Goal: Task Accomplishment & Management: Manage account settings

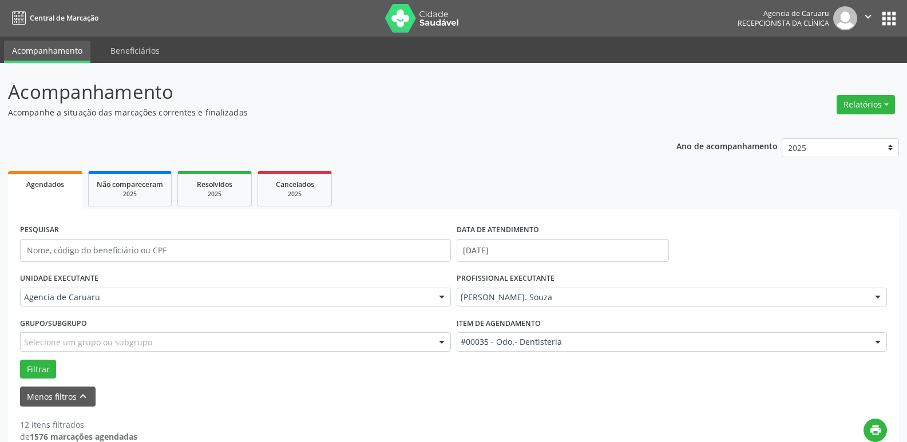
click at [69, 186] on div "Agendados" at bounding box center [45, 184] width 58 height 12
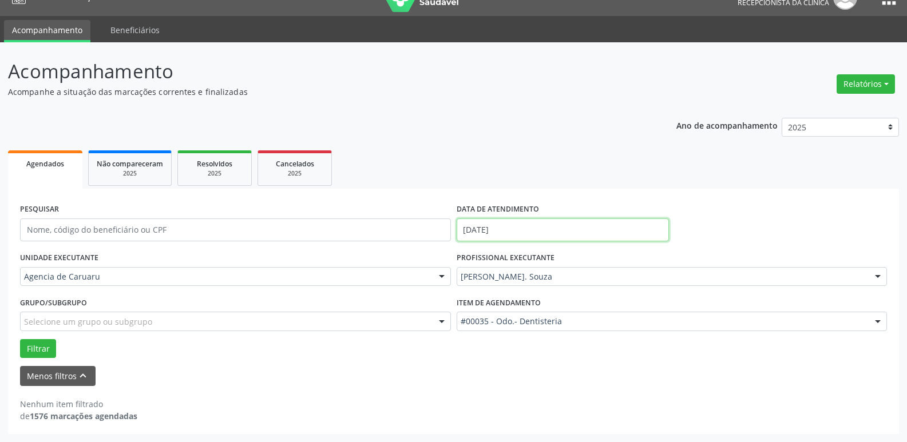
click at [512, 229] on input "[DATE]" at bounding box center [563, 230] width 212 height 23
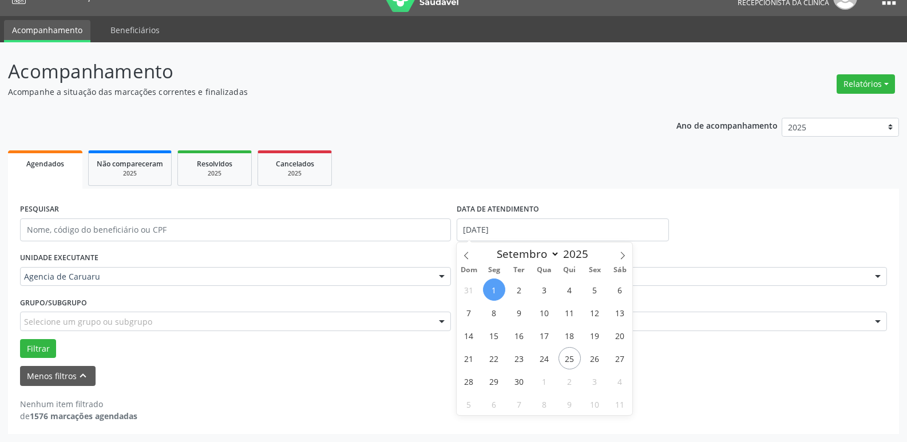
click at [50, 172] on link "Agendados" at bounding box center [45, 169] width 74 height 38
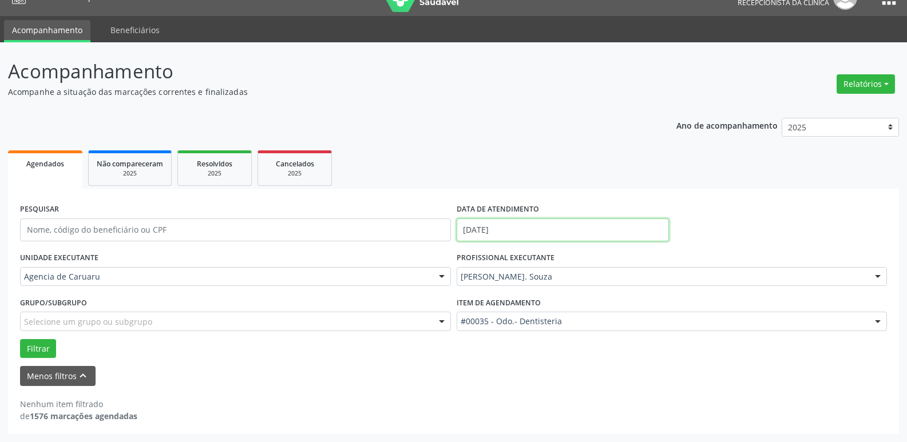
click at [521, 231] on input "[DATE]" at bounding box center [563, 230] width 212 height 23
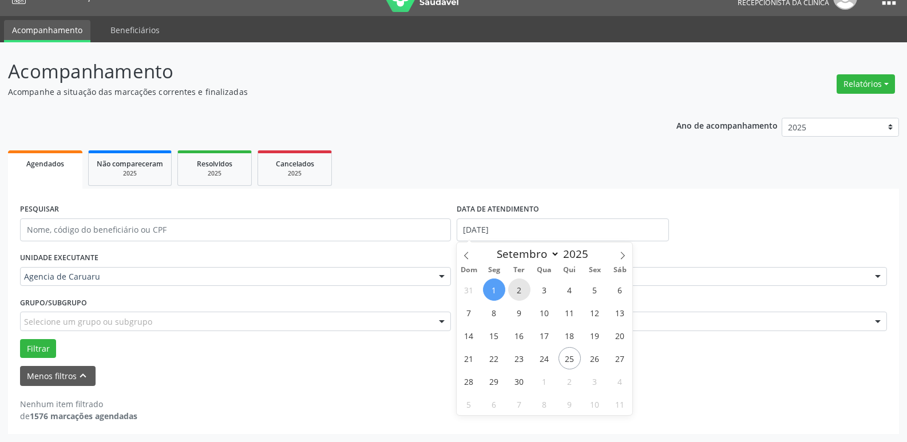
click at [521, 285] on span "2" at bounding box center [519, 290] width 22 height 22
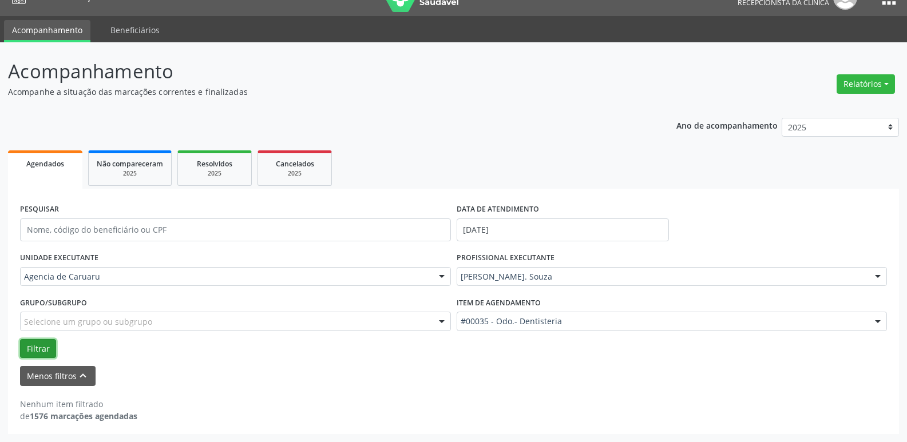
click at [51, 350] on button "Filtrar" at bounding box center [38, 348] width 36 height 19
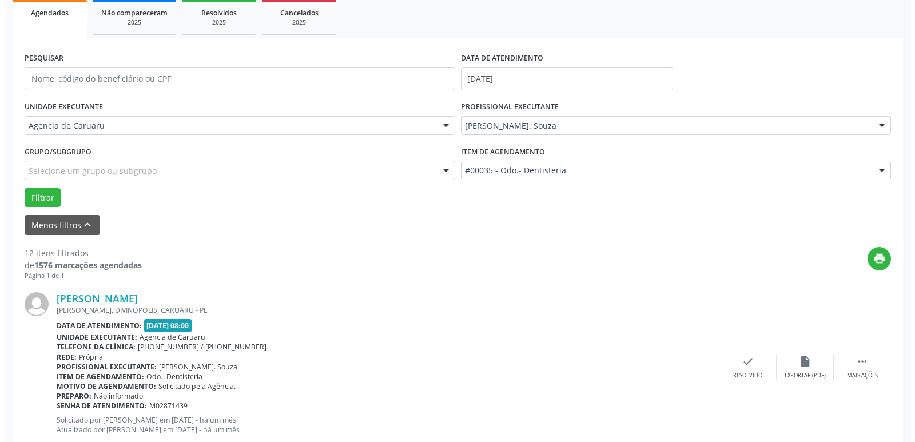
scroll to position [229, 0]
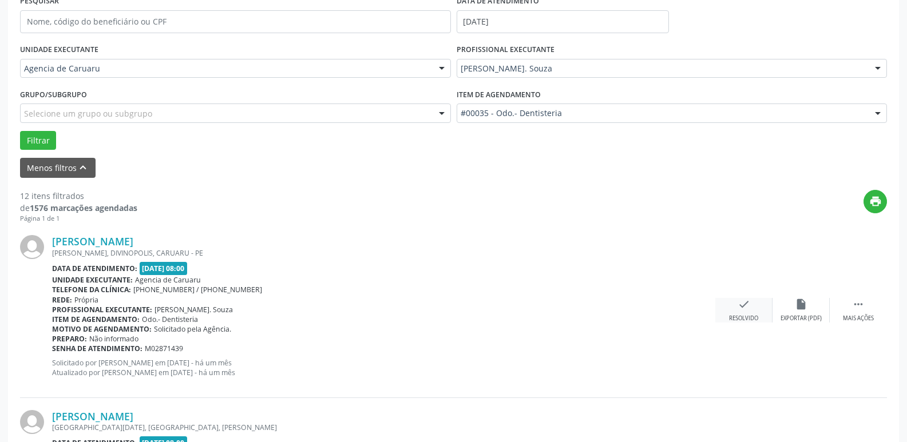
click at [755, 303] on div "check Resolvido" at bounding box center [743, 310] width 57 height 25
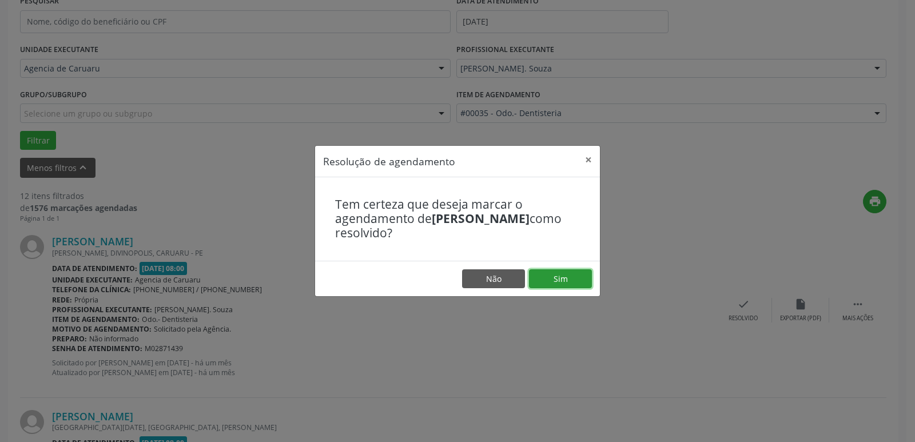
click at [555, 276] on button "Sim" at bounding box center [560, 278] width 63 height 19
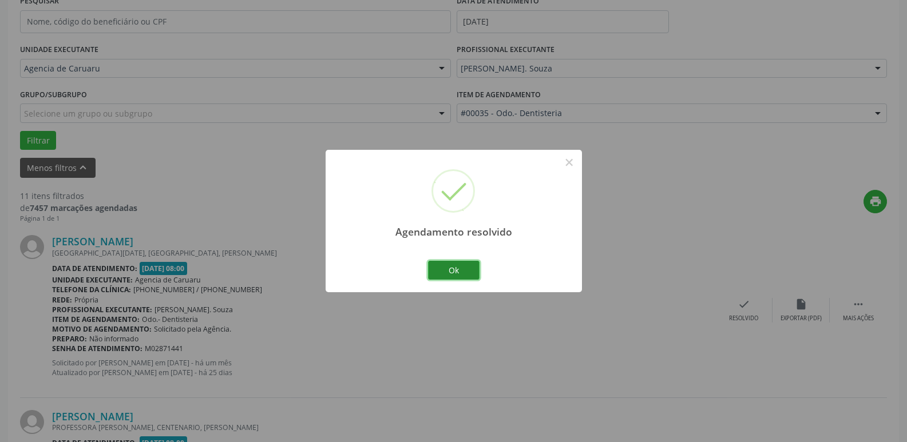
click at [438, 267] on button "Ok" at bounding box center [453, 270] width 51 height 19
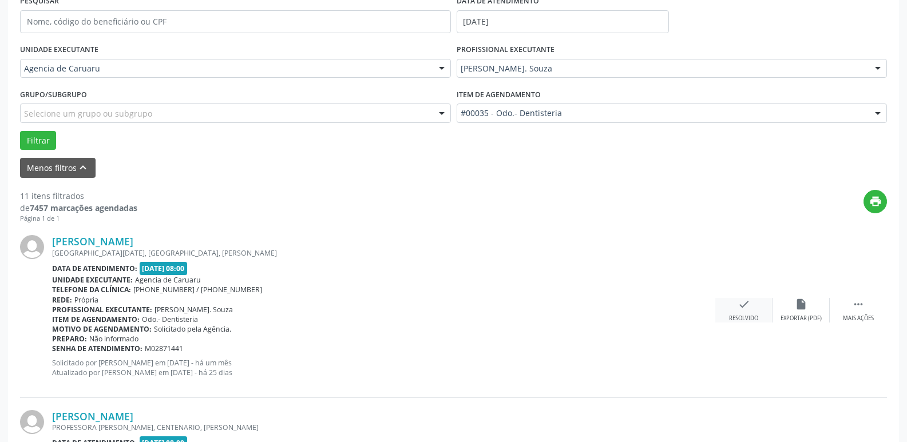
click at [748, 310] on icon "check" at bounding box center [743, 304] width 13 height 13
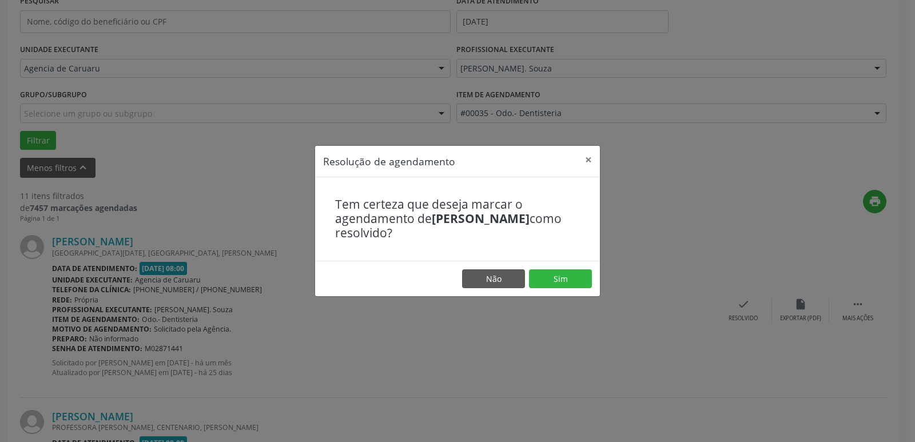
click at [564, 263] on footer "Não Sim" at bounding box center [457, 279] width 285 height 36
click at [557, 278] on button "Sim" at bounding box center [560, 278] width 63 height 19
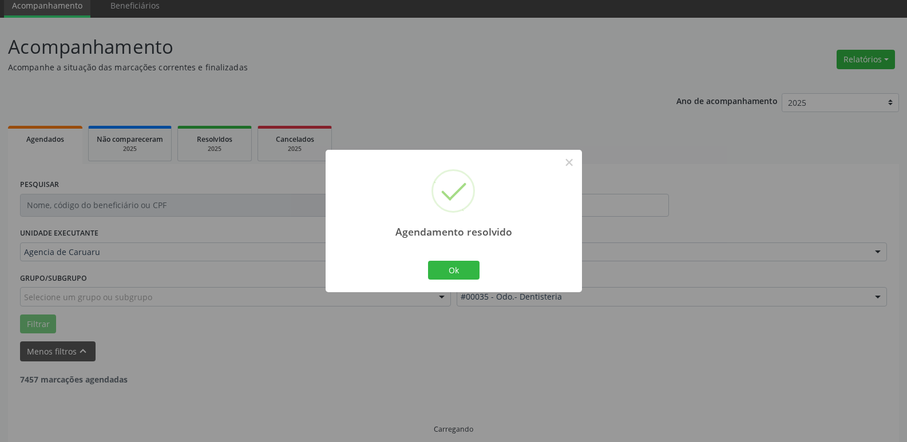
scroll to position [57, 0]
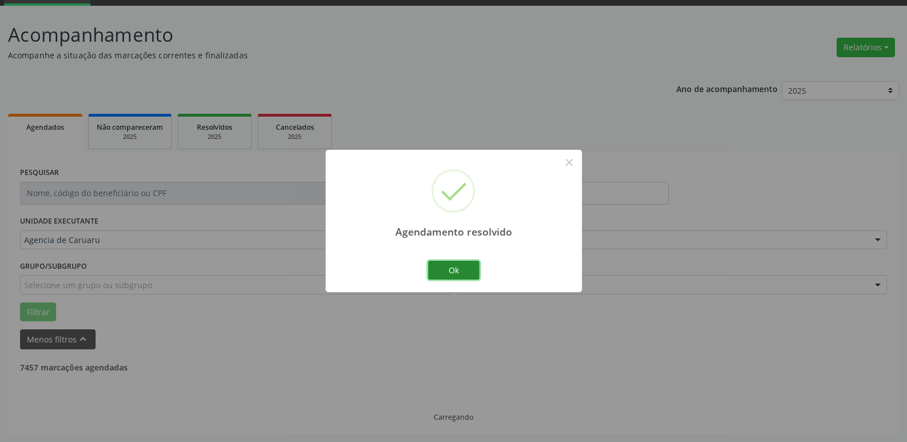
click at [473, 275] on button "Ok" at bounding box center [453, 270] width 51 height 19
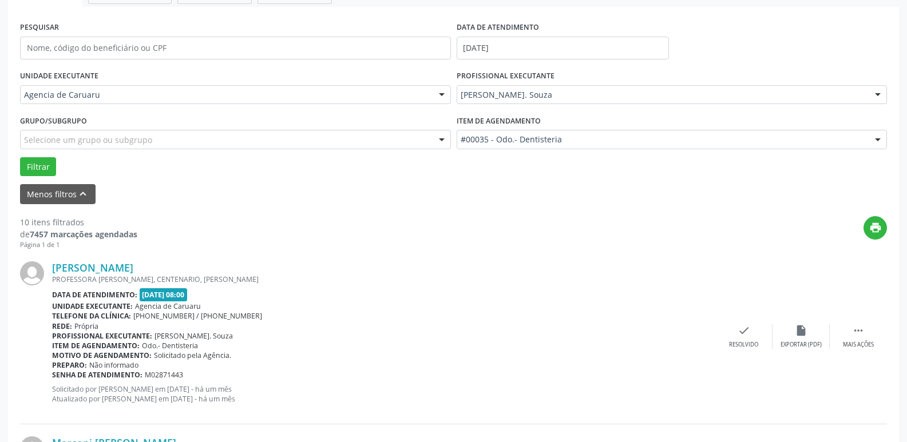
scroll to position [229, 0]
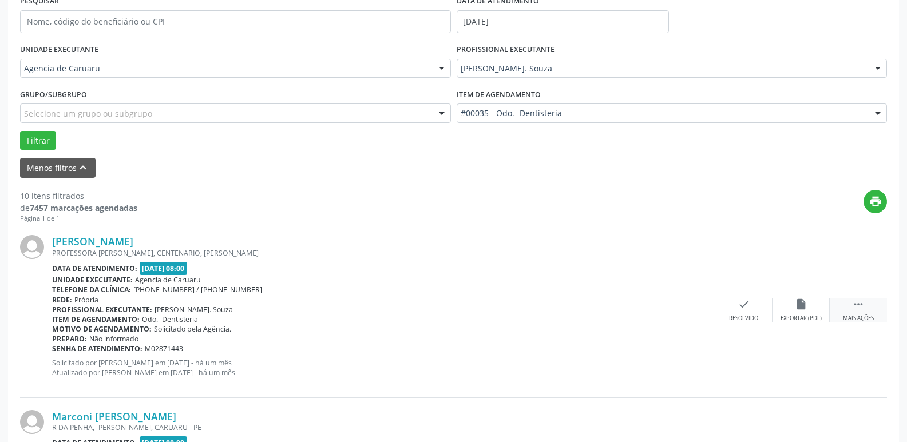
click at [864, 308] on icon "" at bounding box center [858, 304] width 13 height 13
click at [786, 310] on div "alarm_off Não compareceu" at bounding box center [800, 310] width 57 height 25
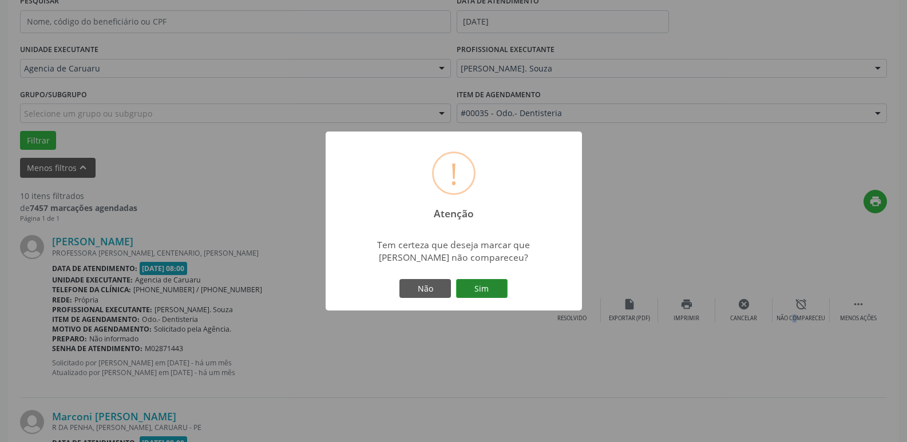
click at [496, 293] on button "Sim" at bounding box center [481, 288] width 51 height 19
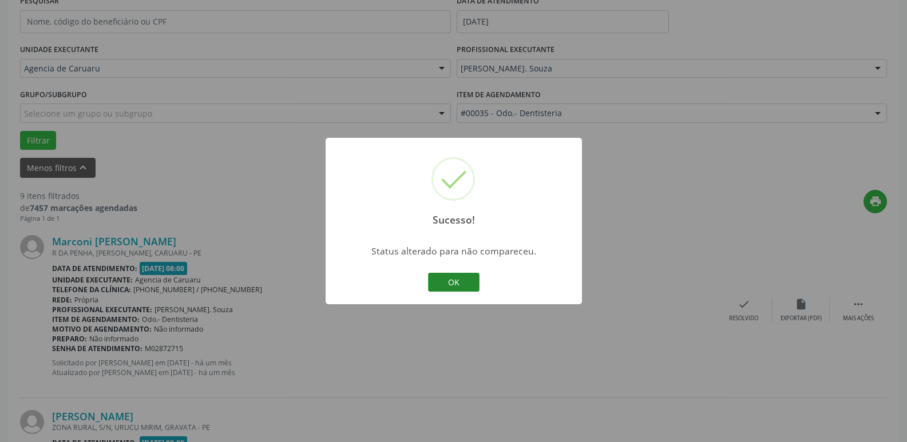
click at [479, 283] on button "OK" at bounding box center [453, 282] width 51 height 19
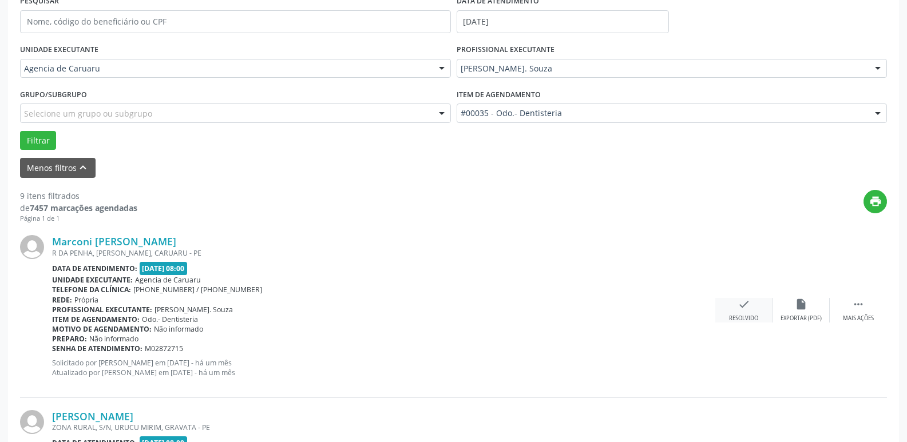
click at [737, 303] on icon "check" at bounding box center [743, 304] width 13 height 13
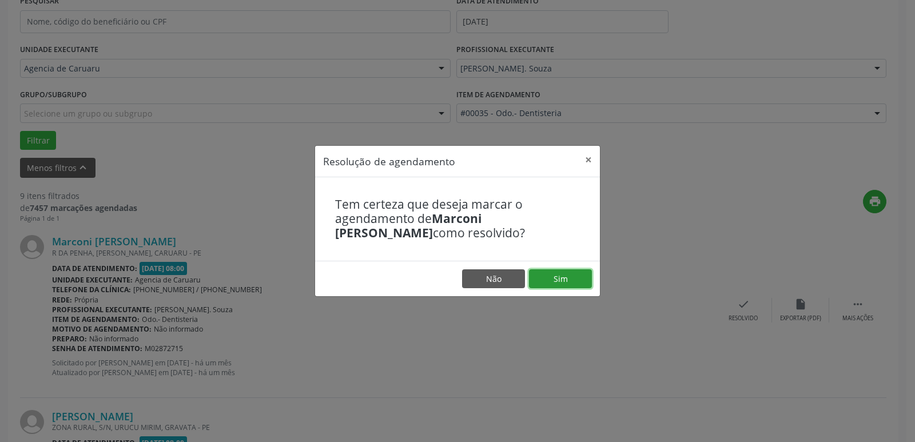
click at [550, 282] on button "Sim" at bounding box center [560, 278] width 63 height 19
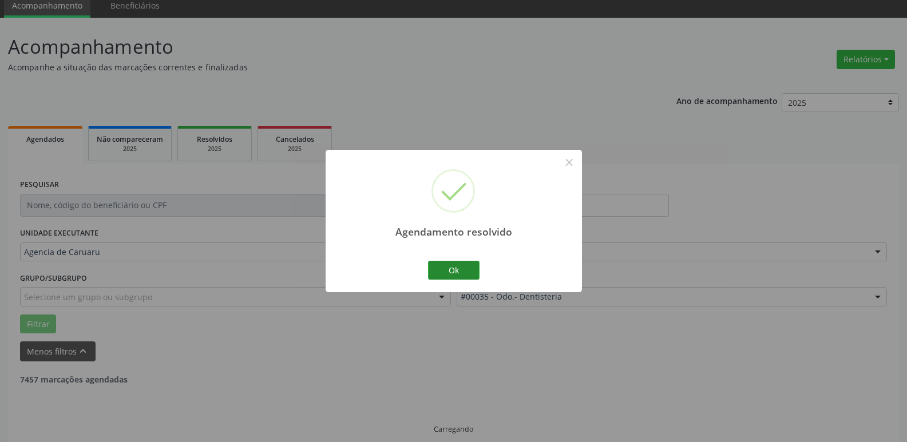
scroll to position [57, 0]
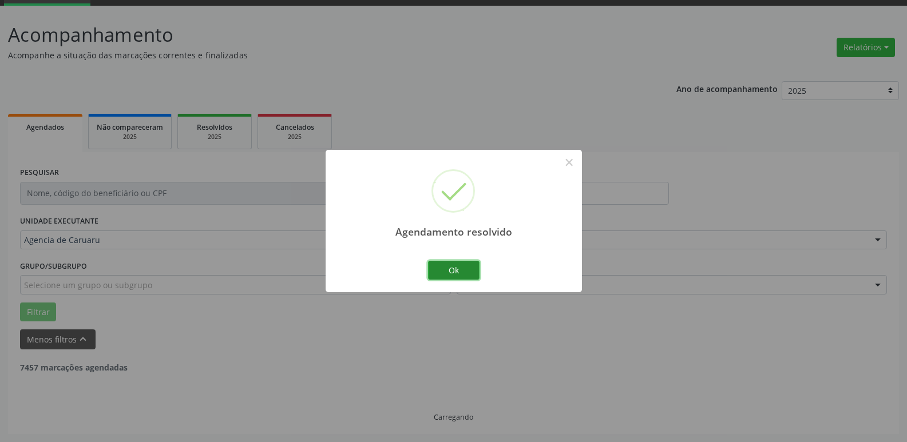
click at [471, 269] on button "Ok" at bounding box center [453, 270] width 51 height 19
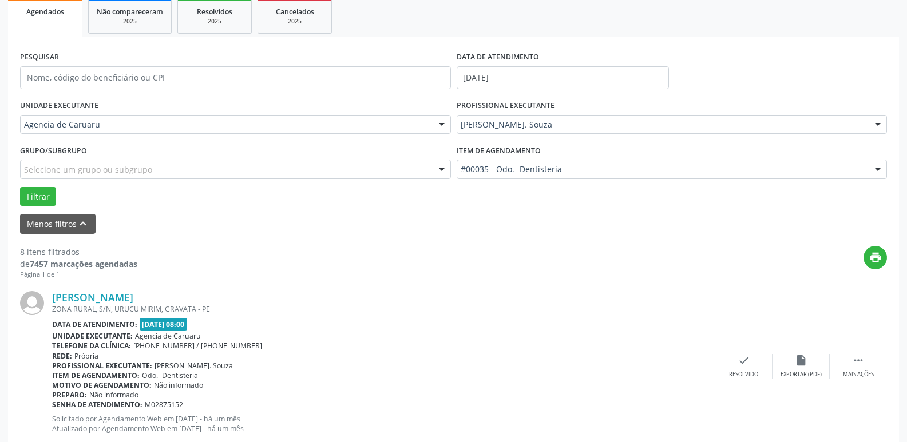
scroll to position [229, 0]
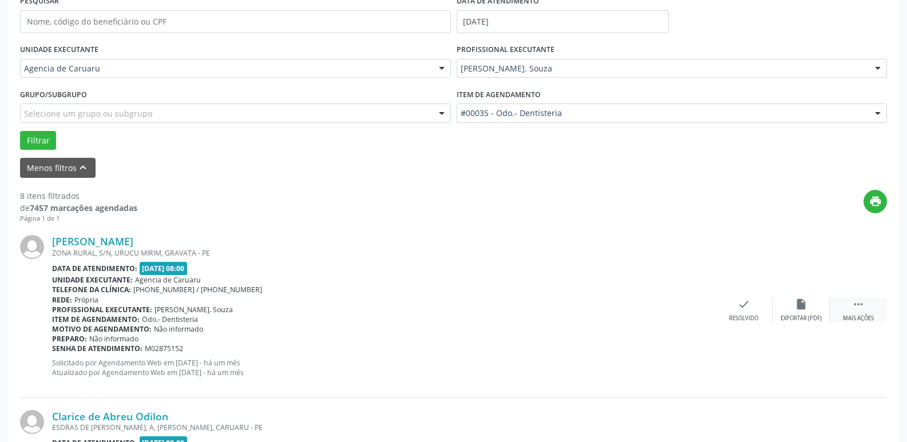
click at [860, 314] on div " Mais ações" at bounding box center [858, 310] width 57 height 25
click at [827, 313] on div "alarm_off Não compareceu" at bounding box center [800, 310] width 57 height 25
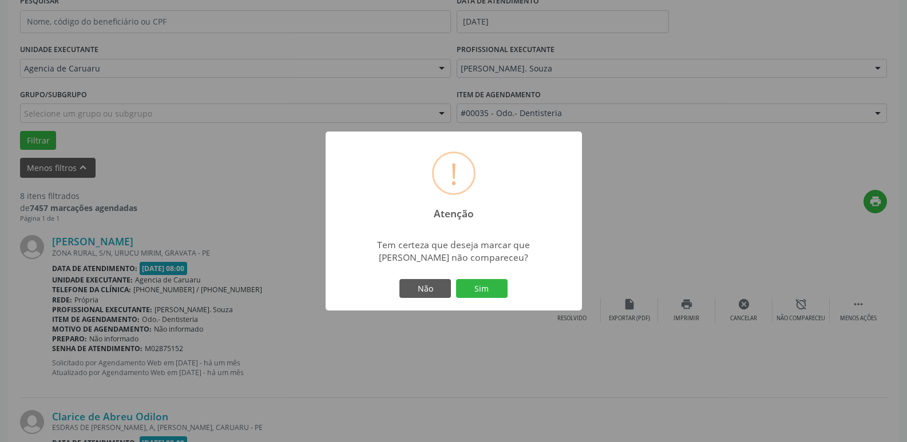
click at [490, 288] on button "Sim" at bounding box center [481, 288] width 51 height 19
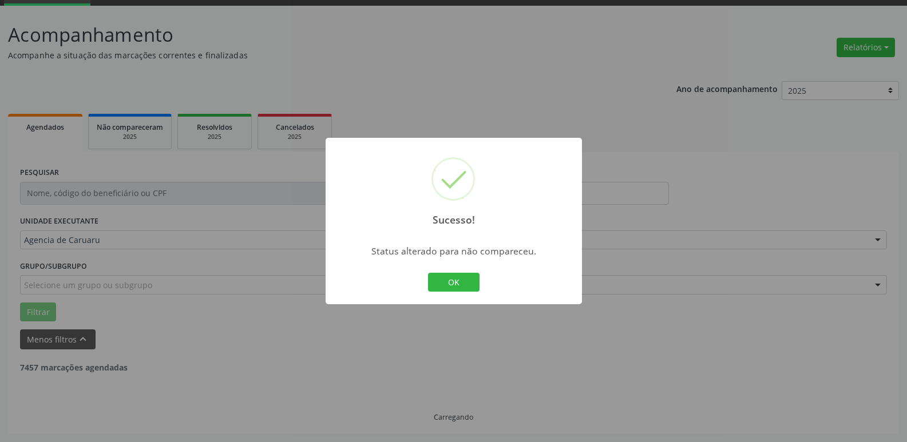
scroll to position [57, 0]
click at [474, 284] on button "OK" at bounding box center [453, 282] width 51 height 19
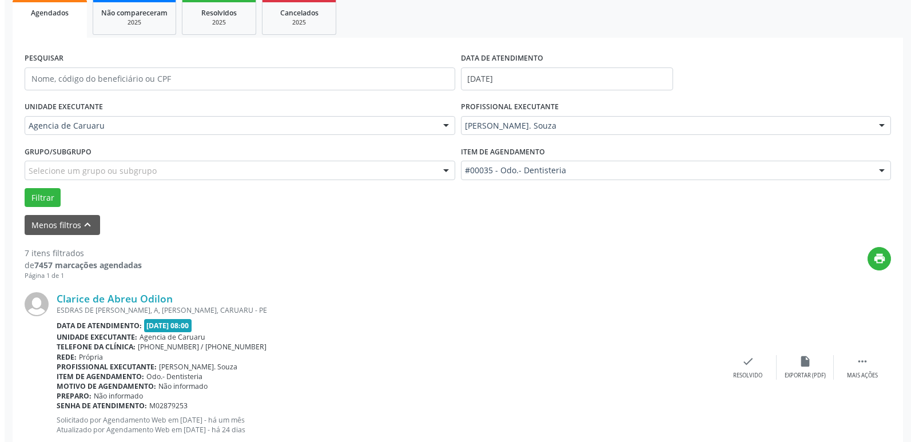
scroll to position [229, 0]
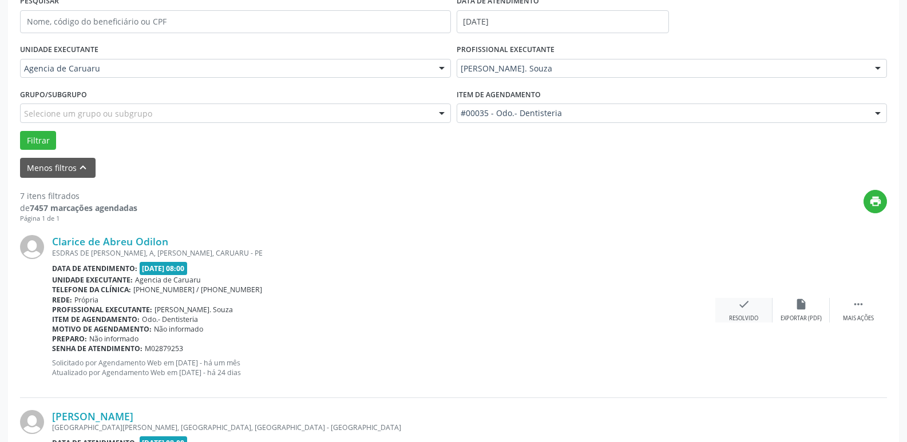
click at [723, 303] on div "check Resolvido" at bounding box center [743, 310] width 57 height 25
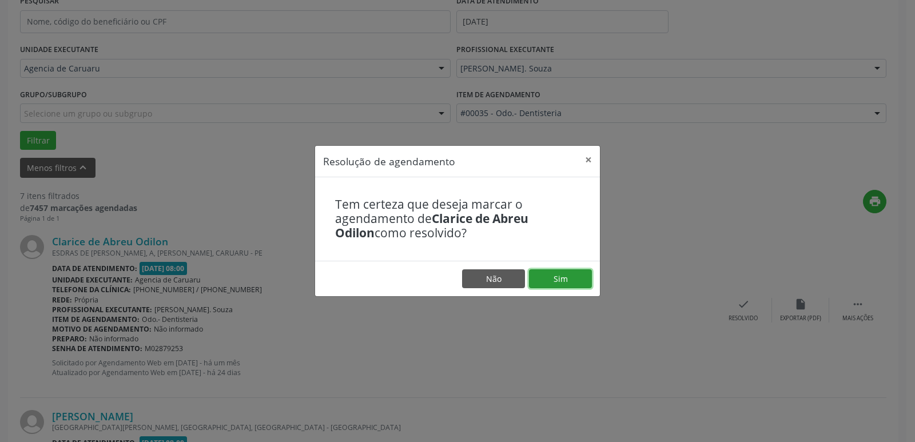
click at [571, 276] on button "Sim" at bounding box center [560, 278] width 63 height 19
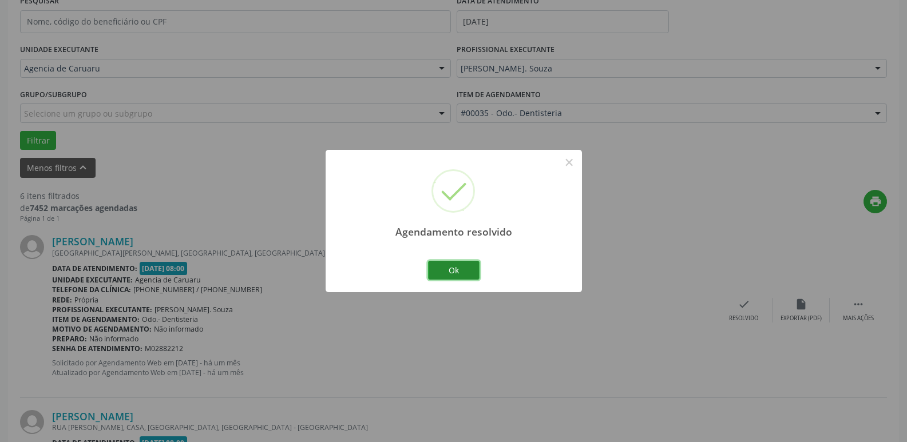
click at [461, 267] on button "Ok" at bounding box center [453, 270] width 51 height 19
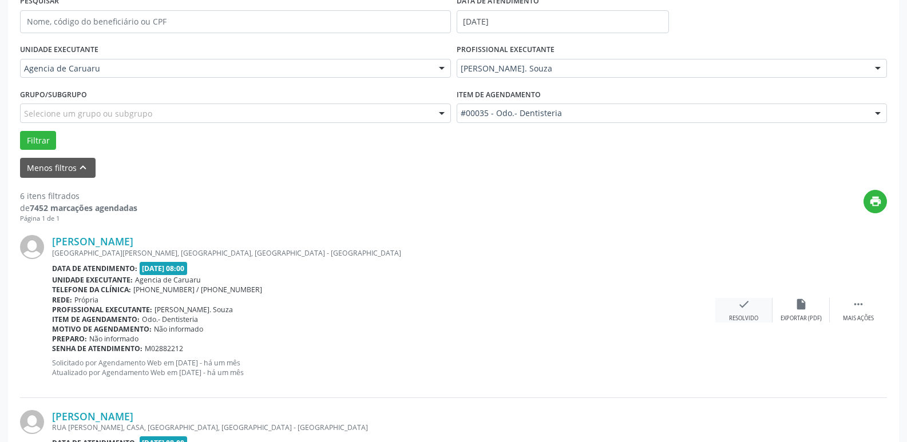
click at [761, 309] on div "check Resolvido" at bounding box center [743, 310] width 57 height 25
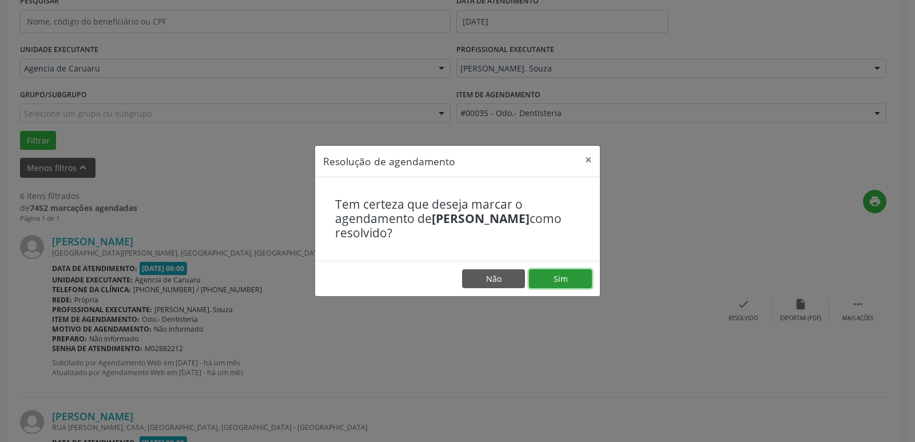
click at [568, 285] on button "Sim" at bounding box center [560, 278] width 63 height 19
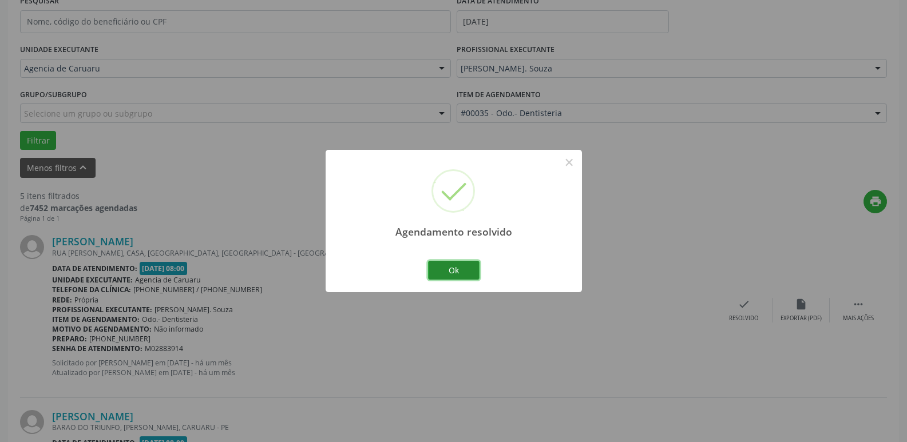
click at [471, 273] on button "Ok" at bounding box center [453, 270] width 51 height 19
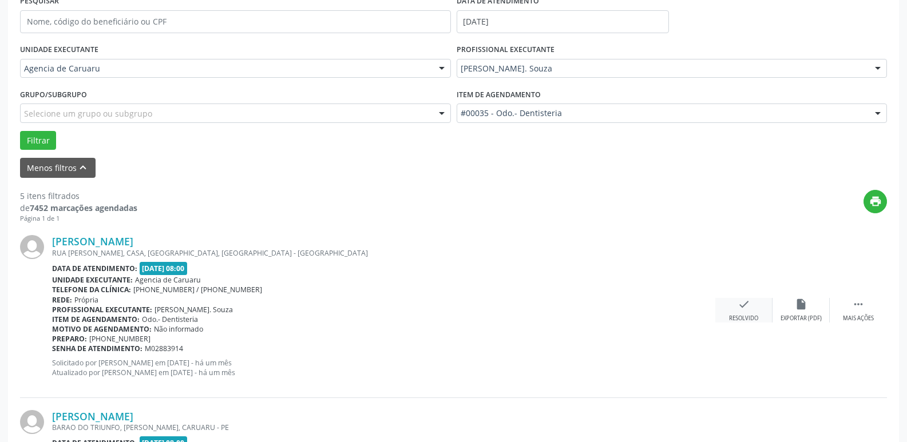
click at [742, 308] on icon "check" at bounding box center [743, 304] width 13 height 13
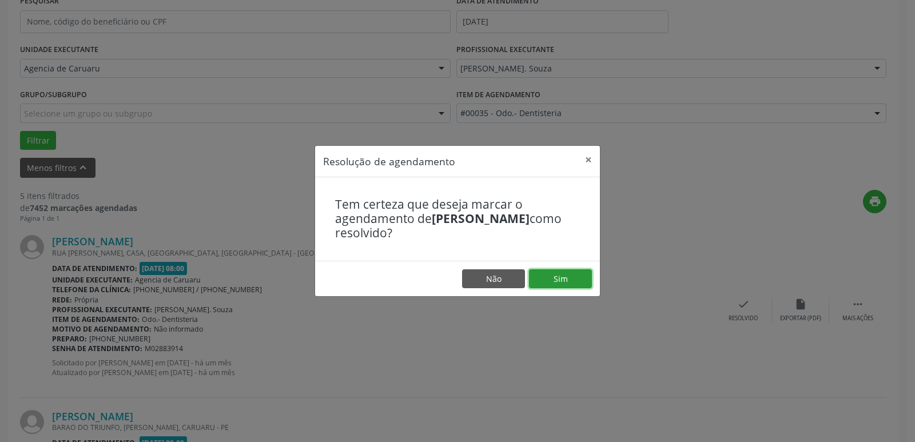
click at [541, 277] on button "Sim" at bounding box center [560, 278] width 63 height 19
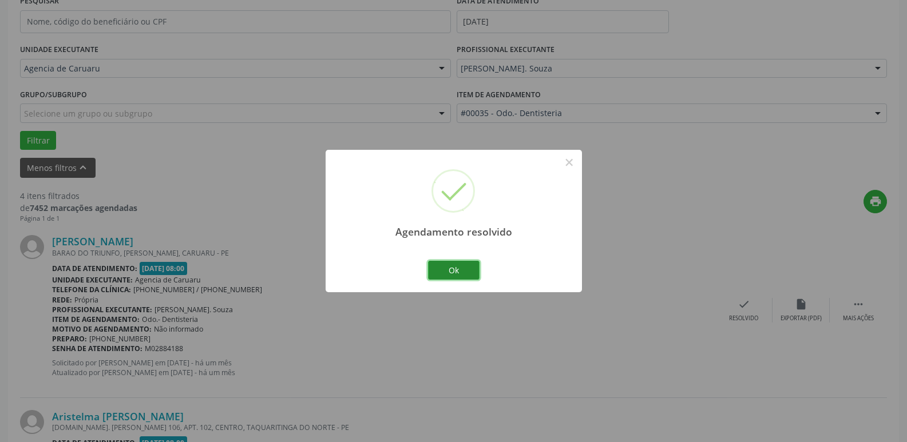
click at [455, 269] on button "Ok" at bounding box center [453, 270] width 51 height 19
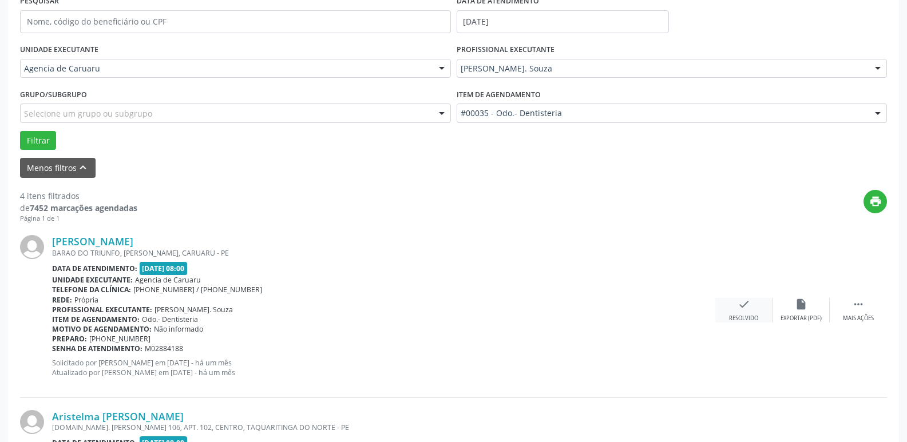
click at [753, 316] on div "Resolvido" at bounding box center [743, 319] width 29 height 8
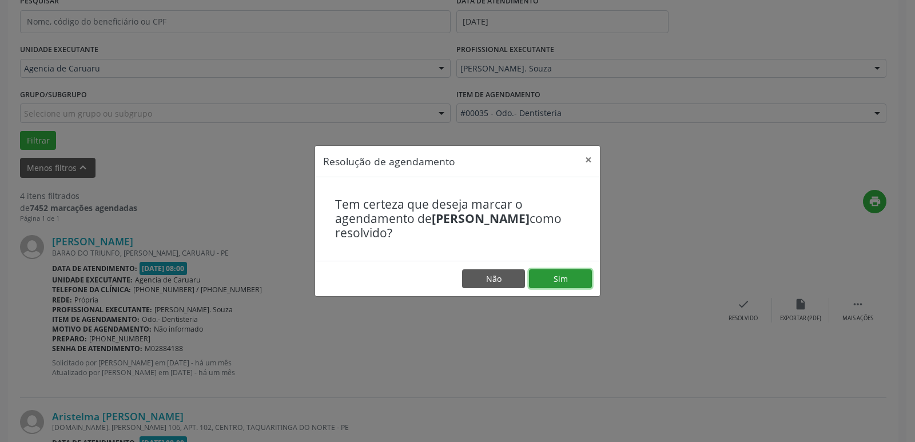
click at [581, 277] on button "Sim" at bounding box center [560, 278] width 63 height 19
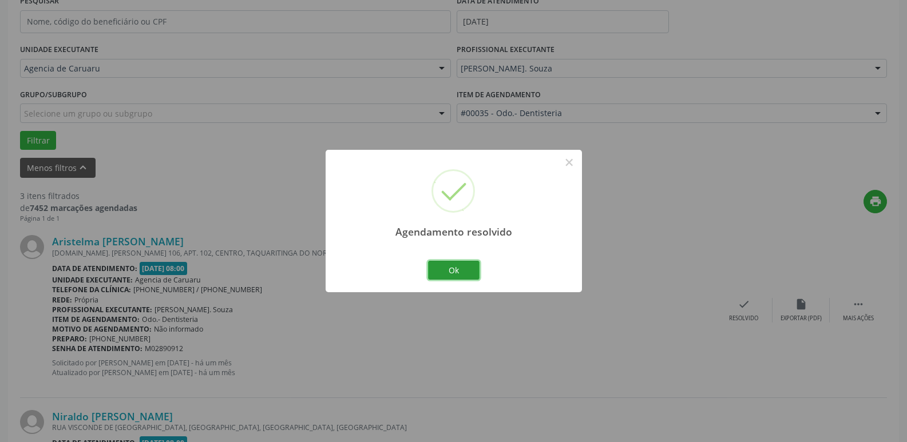
drag, startPoint x: 475, startPoint y: 265, endPoint x: 465, endPoint y: 240, distance: 27.2
click at [475, 265] on button "Ok" at bounding box center [453, 270] width 51 height 19
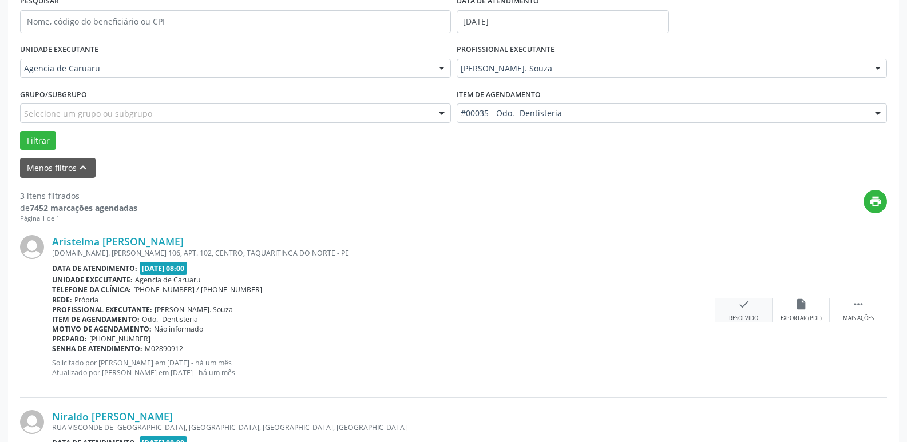
click at [728, 310] on div "check Resolvido" at bounding box center [743, 310] width 57 height 25
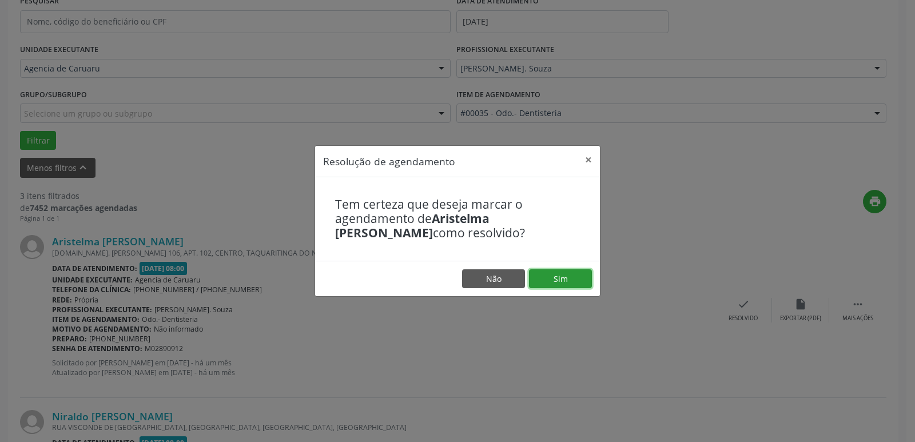
click at [580, 282] on button "Sim" at bounding box center [560, 278] width 63 height 19
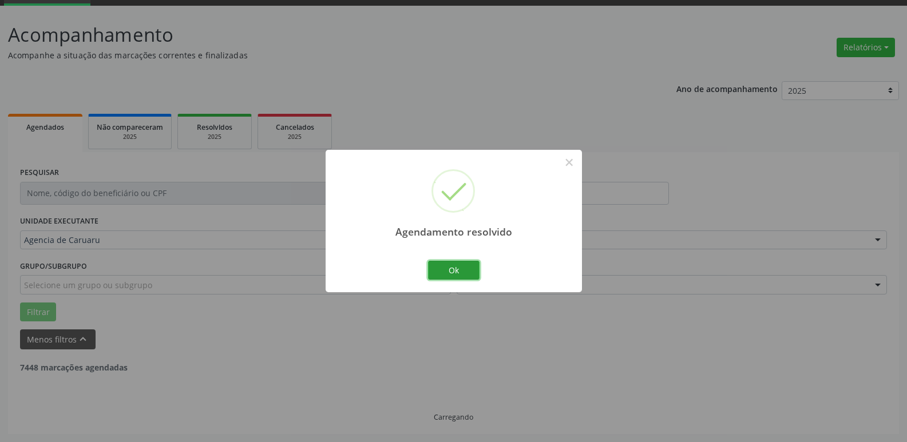
click at [464, 268] on button "Ok" at bounding box center [453, 270] width 51 height 19
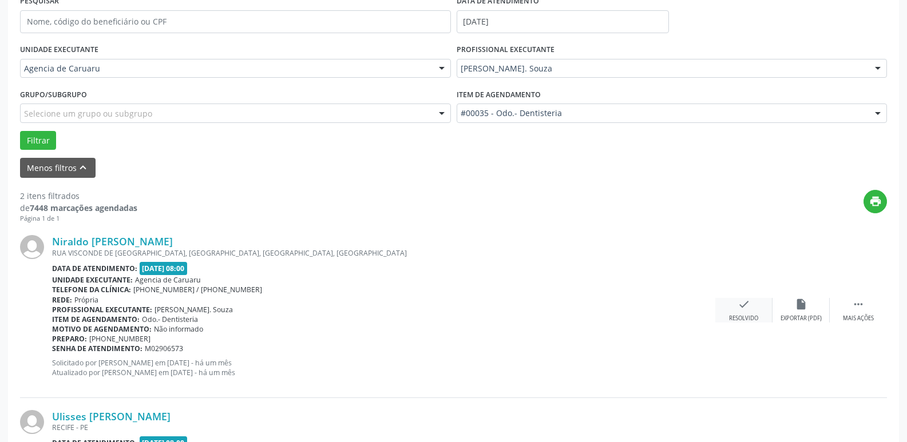
click at [744, 308] on icon "check" at bounding box center [743, 304] width 13 height 13
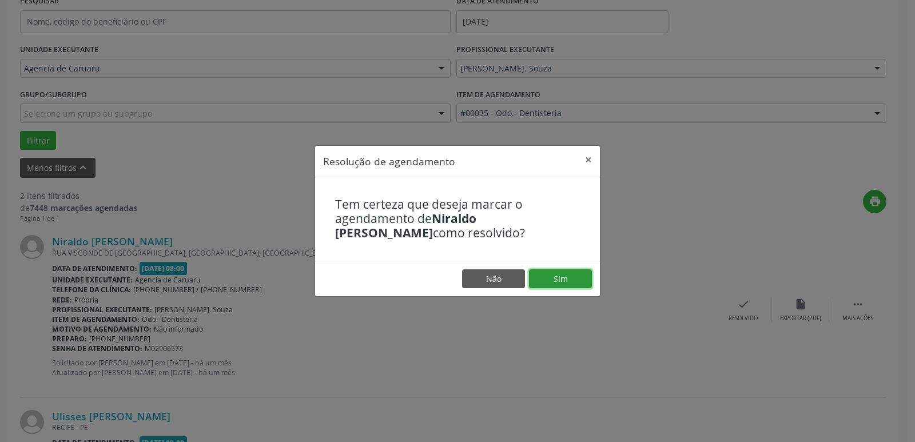
click at [584, 279] on button "Sim" at bounding box center [560, 278] width 63 height 19
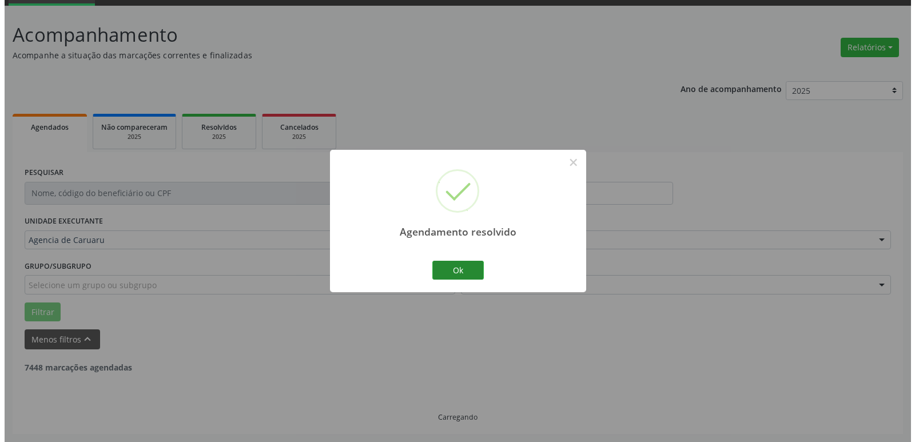
scroll to position [204, 0]
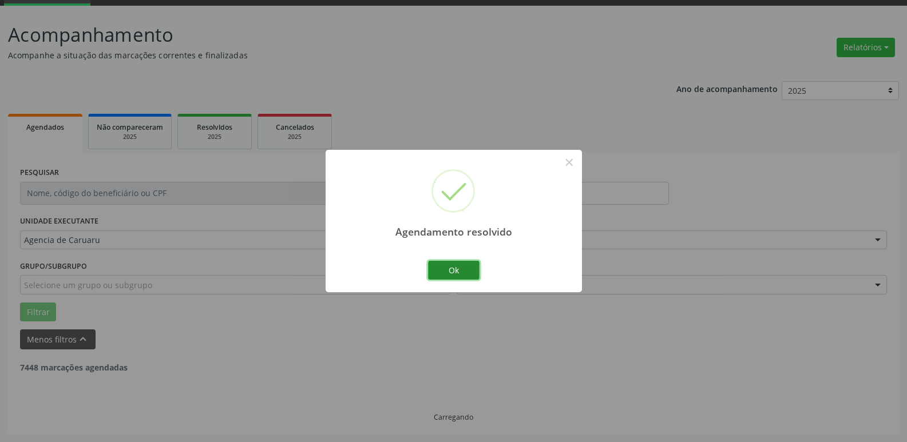
click at [465, 264] on button "Ok" at bounding box center [453, 270] width 51 height 19
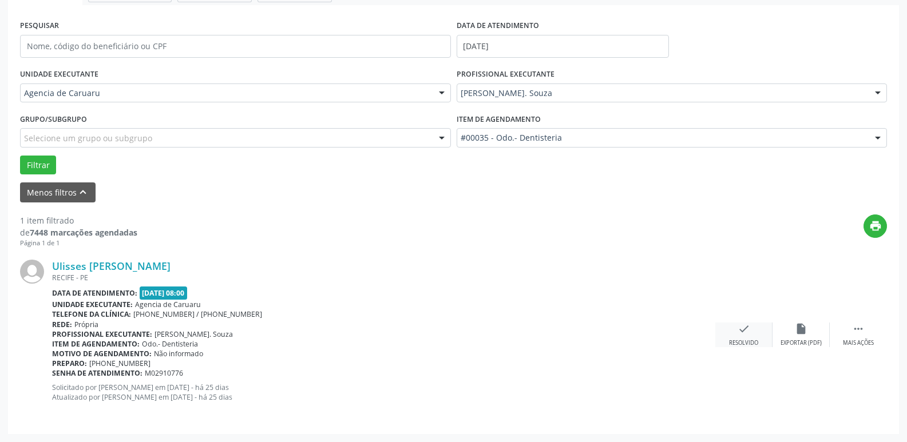
click at [745, 339] on div "Resolvido" at bounding box center [743, 343] width 29 height 8
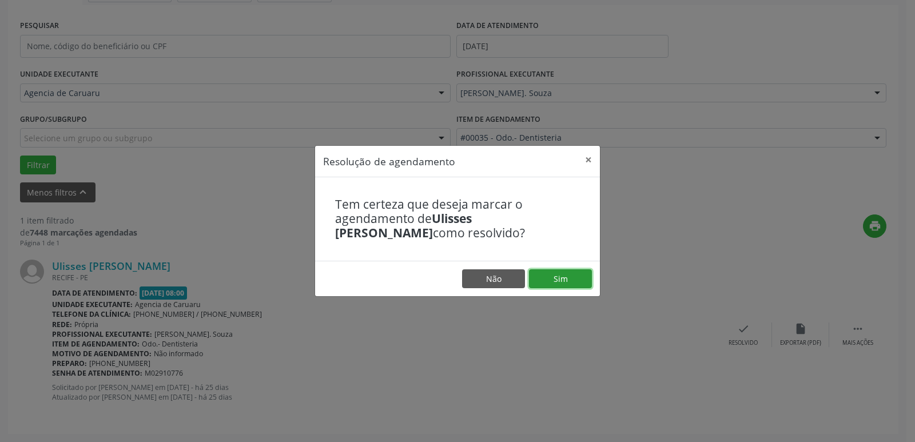
click at [564, 279] on button "Sim" at bounding box center [560, 278] width 63 height 19
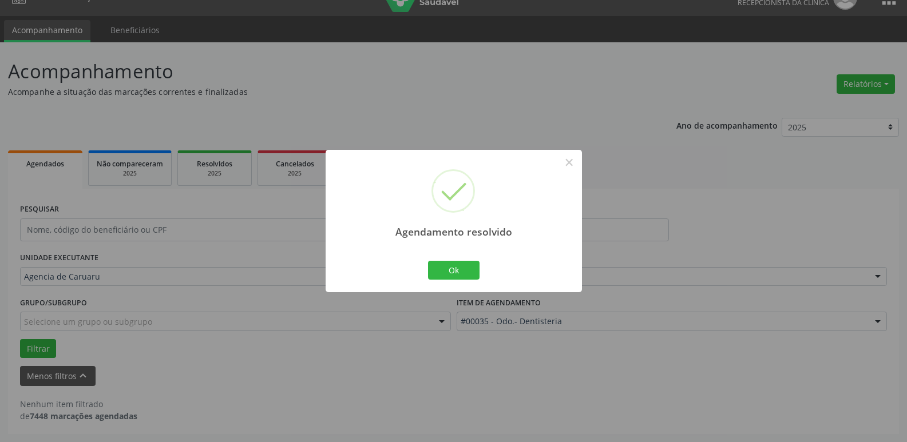
scroll to position [21, 0]
click at [474, 272] on button "Ok" at bounding box center [453, 270] width 51 height 19
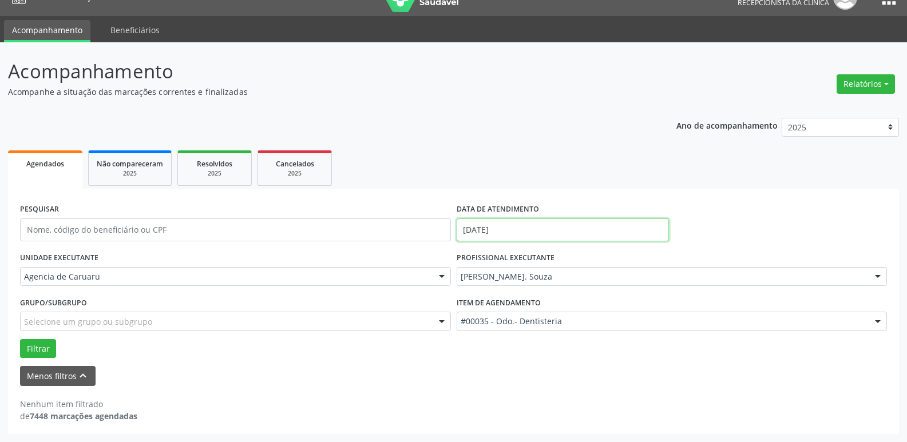
click at [513, 232] on input "[DATE]" at bounding box center [563, 230] width 212 height 23
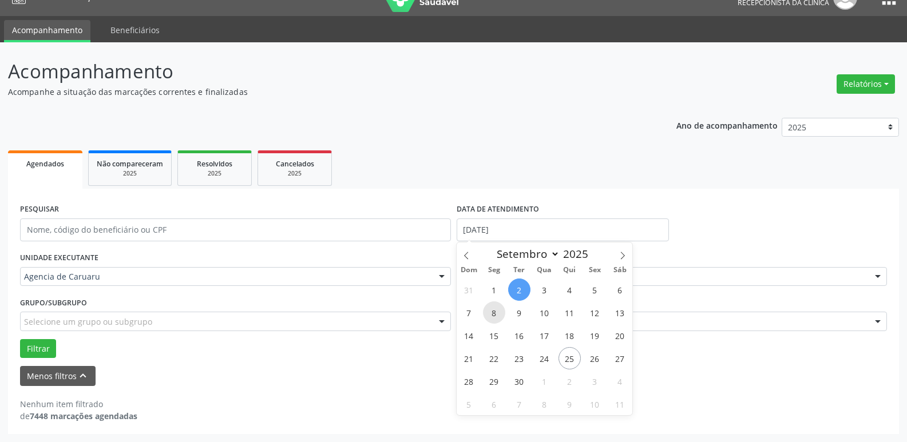
click at [494, 315] on span "8" at bounding box center [494, 312] width 22 height 22
type input "[DATE]"
click at [494, 315] on span "8" at bounding box center [494, 312] width 22 height 22
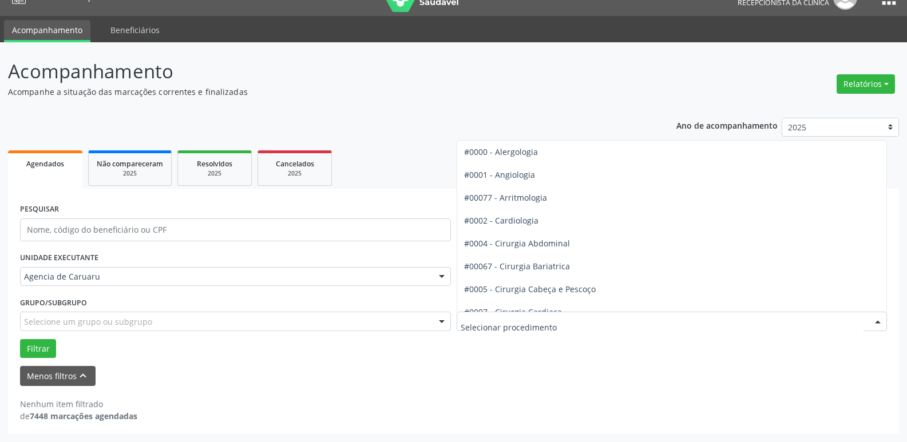
click at [494, 315] on div at bounding box center [672, 321] width 431 height 19
click at [538, 354] on div "Filtrar" at bounding box center [453, 348] width 872 height 19
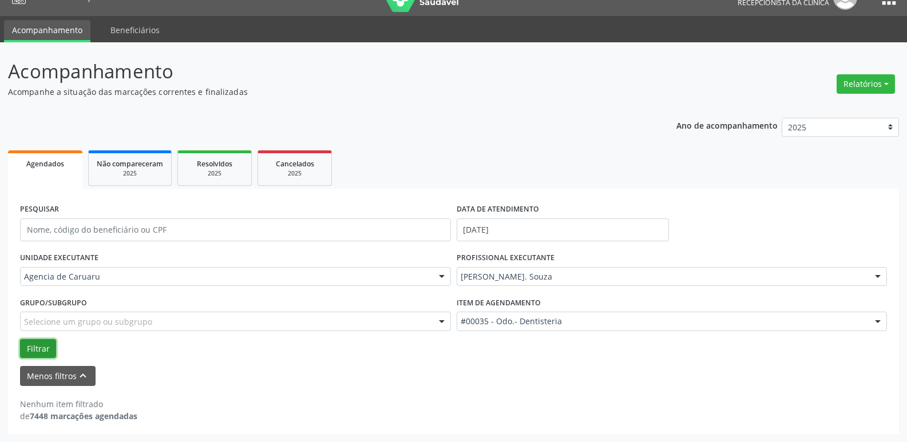
drag, startPoint x: 42, startPoint y: 345, endPoint x: 55, endPoint y: 308, distance: 38.7
click at [43, 344] on button "Filtrar" at bounding box center [38, 348] width 36 height 19
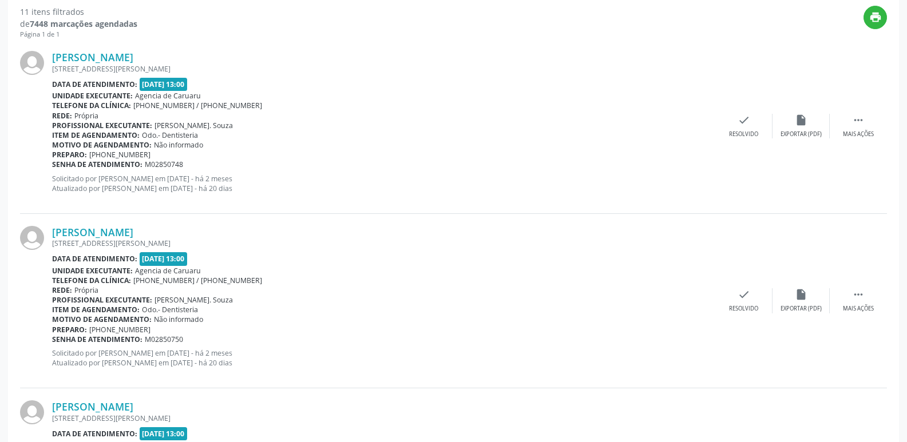
scroll to position [421, 0]
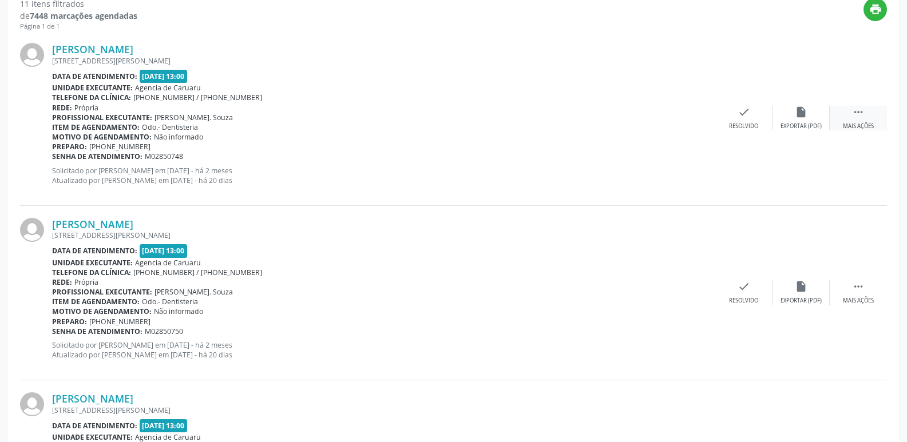
click at [860, 108] on icon "" at bounding box center [858, 112] width 13 height 13
click at [789, 117] on div "alarm_off Não compareceu" at bounding box center [800, 118] width 57 height 25
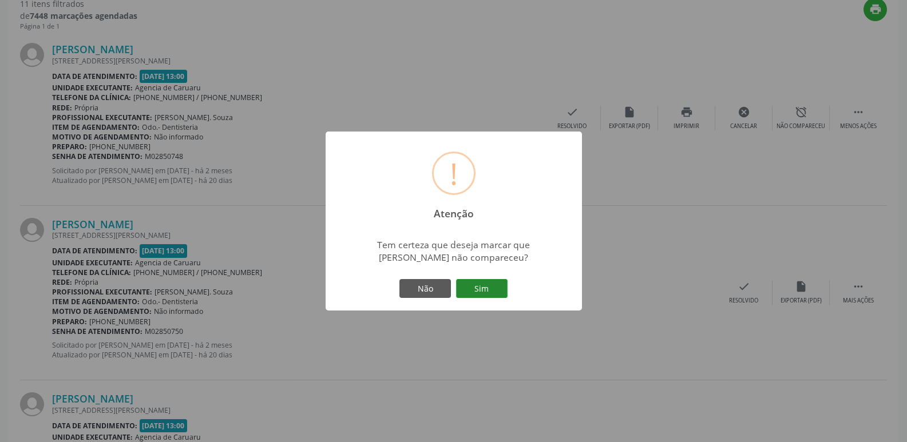
click at [495, 293] on button "Sim" at bounding box center [481, 288] width 51 height 19
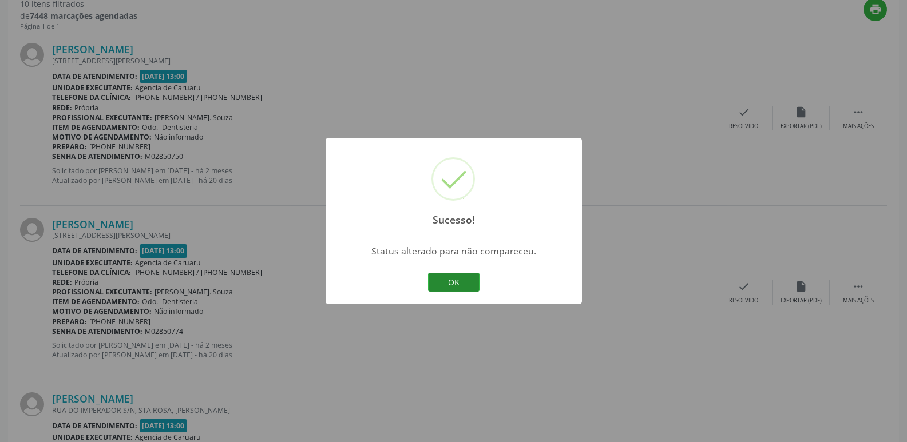
click at [461, 288] on button "OK" at bounding box center [453, 282] width 51 height 19
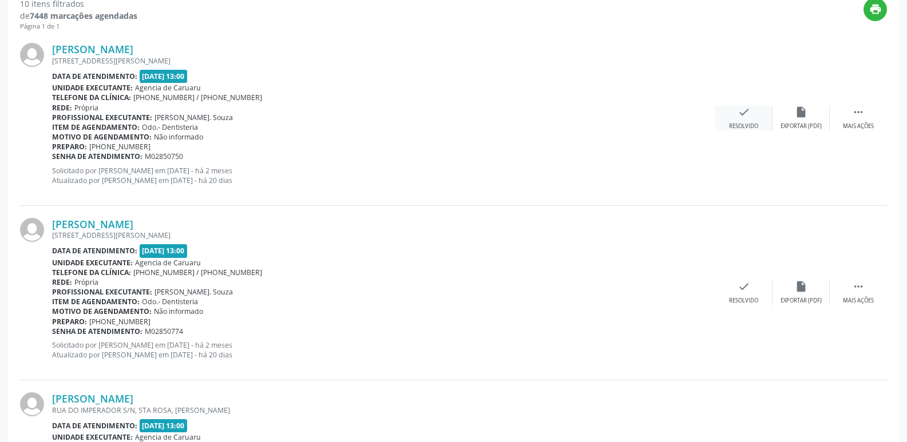
click at [744, 120] on div "check Resolvido" at bounding box center [743, 118] width 57 height 25
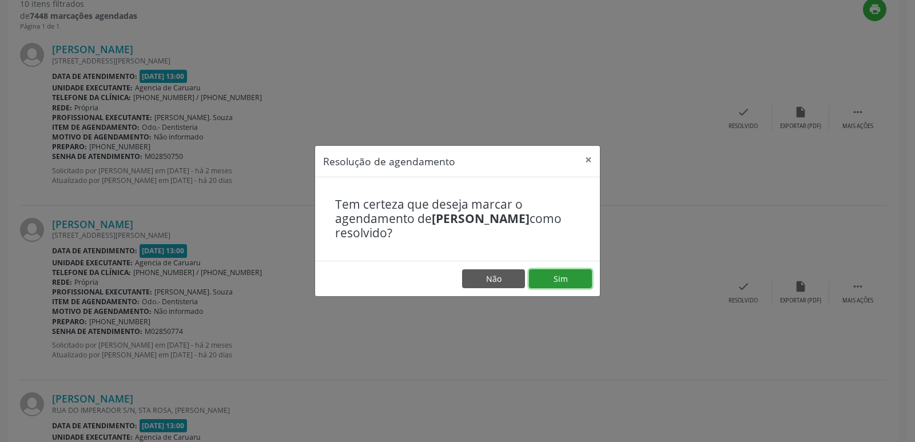
click at [576, 287] on button "Sim" at bounding box center [560, 278] width 63 height 19
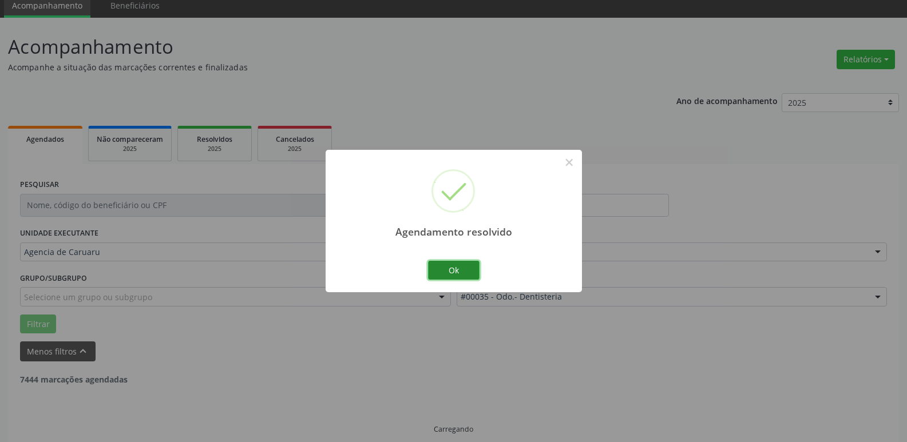
click at [474, 266] on button "Ok" at bounding box center [453, 270] width 51 height 19
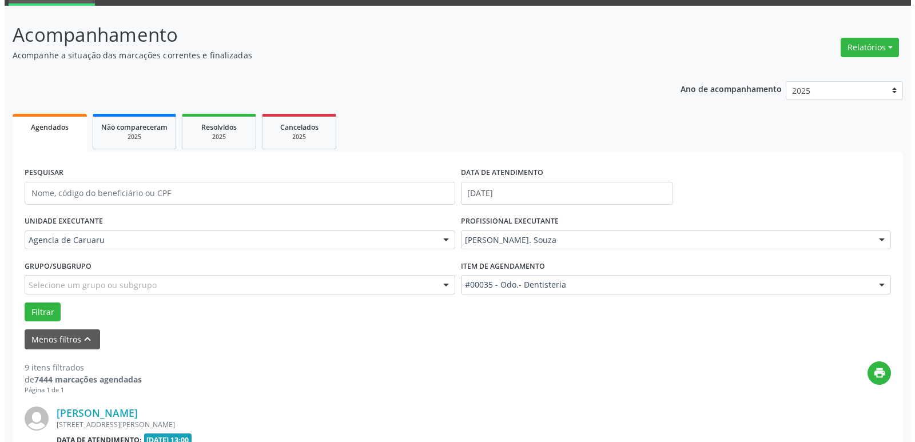
scroll to position [114, 0]
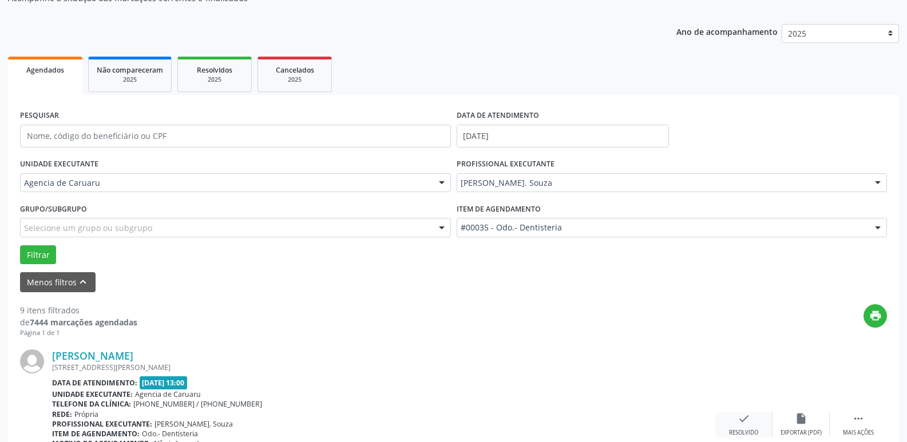
click at [751, 423] on div "check Resolvido" at bounding box center [743, 424] width 57 height 25
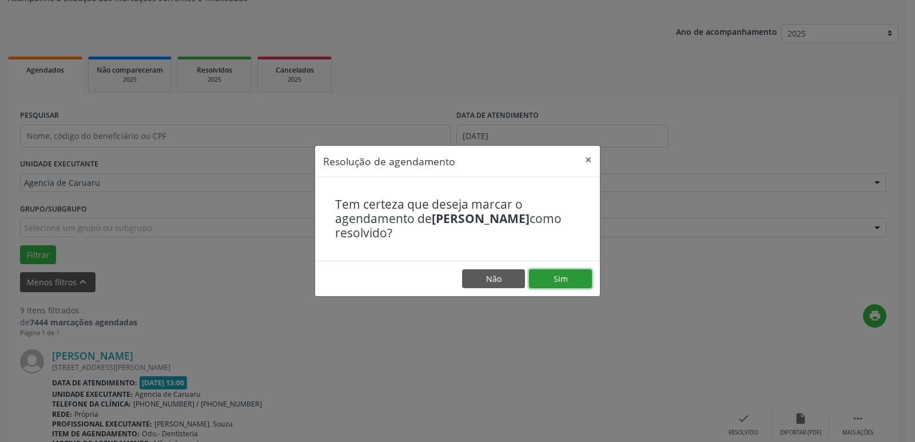
click at [569, 281] on button "Sim" at bounding box center [560, 278] width 63 height 19
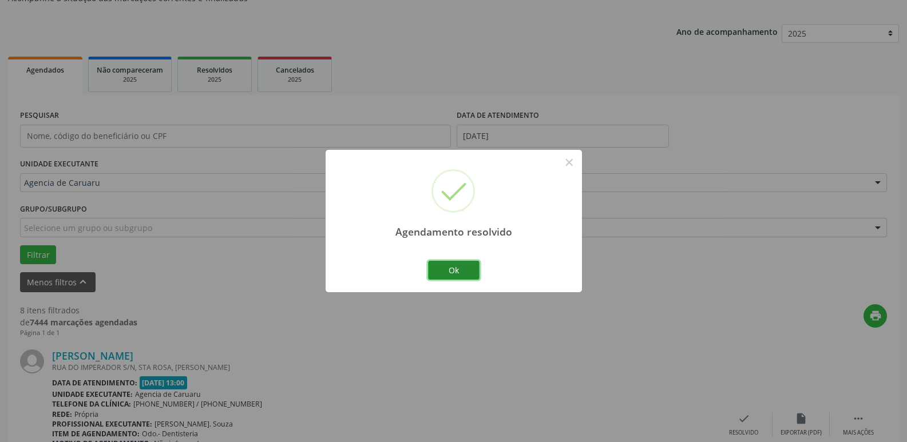
click at [466, 269] on button "Ok" at bounding box center [453, 270] width 51 height 19
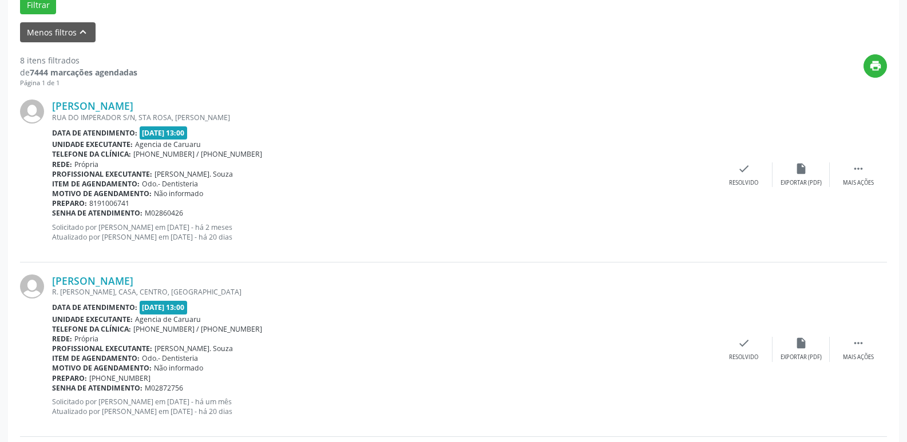
scroll to position [400, 0]
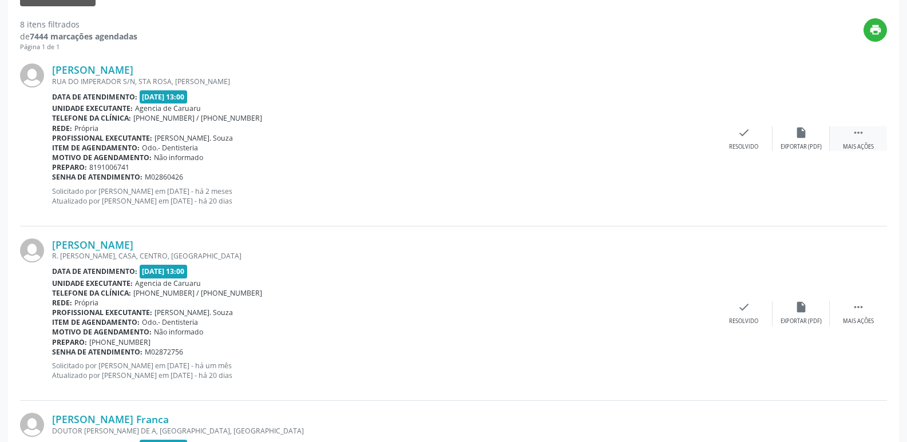
click at [837, 144] on div " Mais ações" at bounding box center [858, 138] width 57 height 25
click at [781, 145] on div "Não compareceu" at bounding box center [800, 147] width 49 height 8
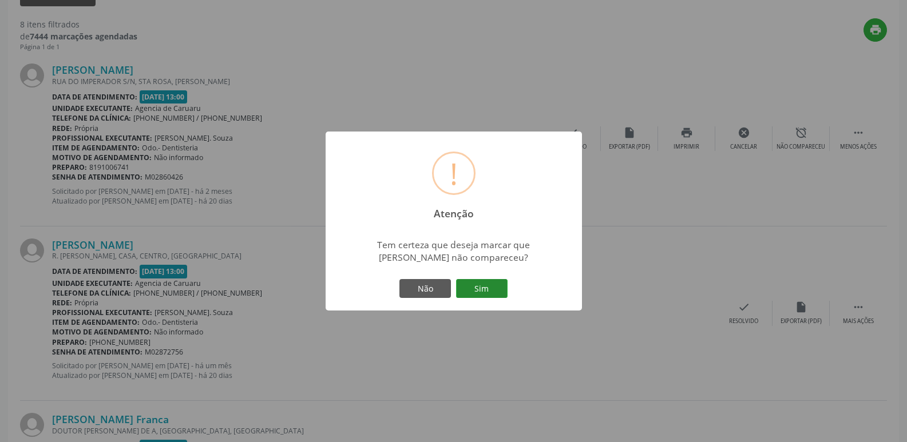
click at [505, 289] on button "Sim" at bounding box center [481, 288] width 51 height 19
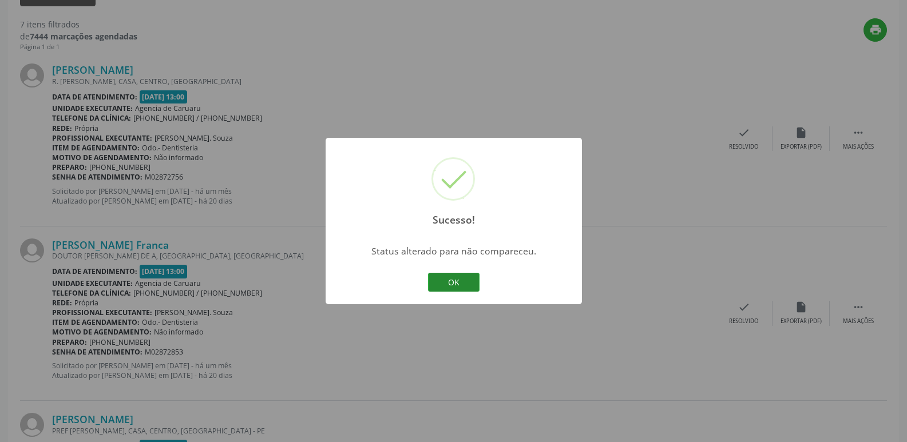
click at [468, 281] on button "OK" at bounding box center [453, 282] width 51 height 19
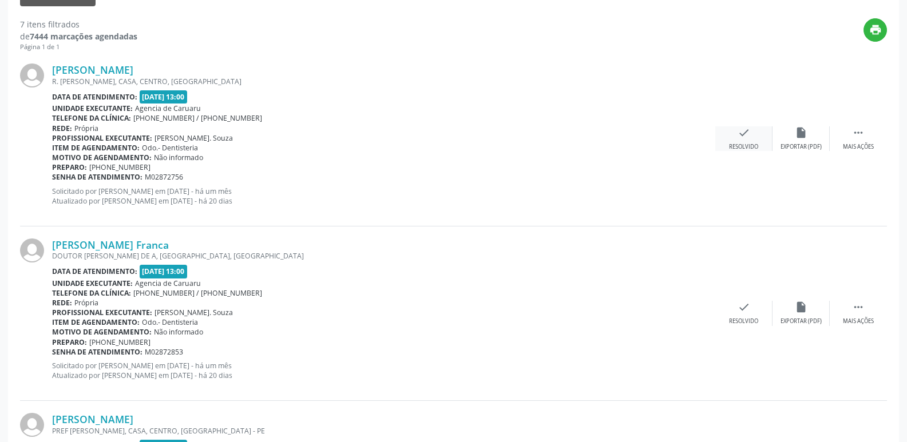
click at [735, 130] on div "check Resolvido" at bounding box center [743, 138] width 57 height 25
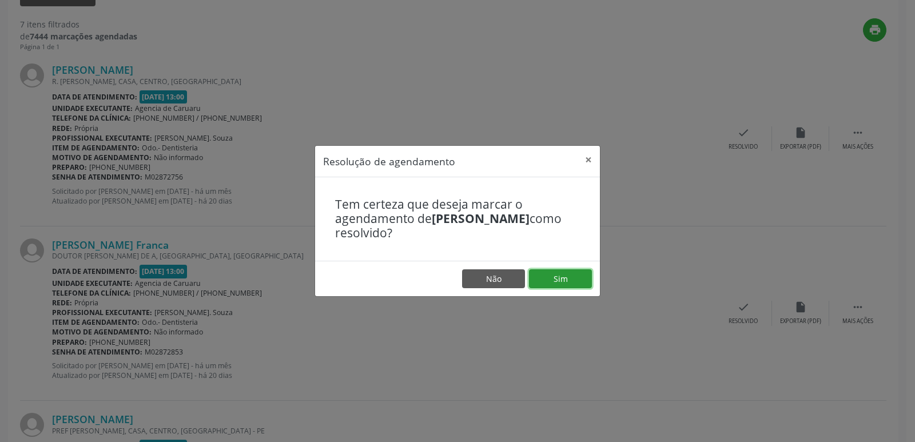
click at [572, 277] on button "Sim" at bounding box center [560, 278] width 63 height 19
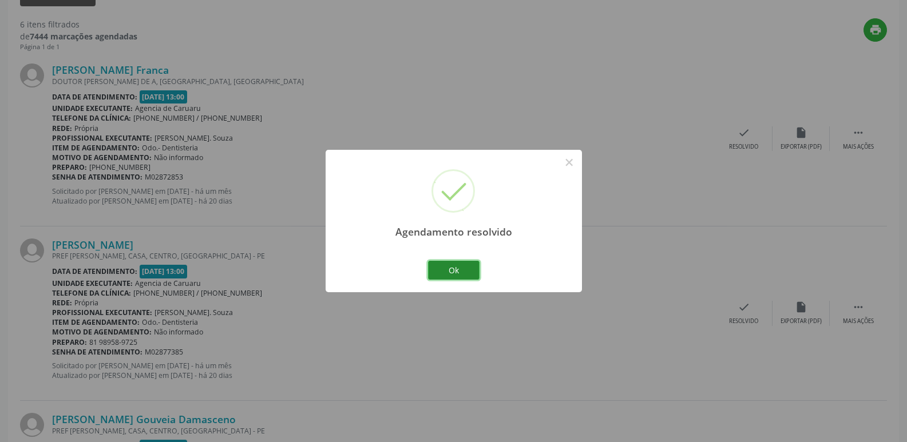
click at [466, 267] on button "Ok" at bounding box center [453, 270] width 51 height 19
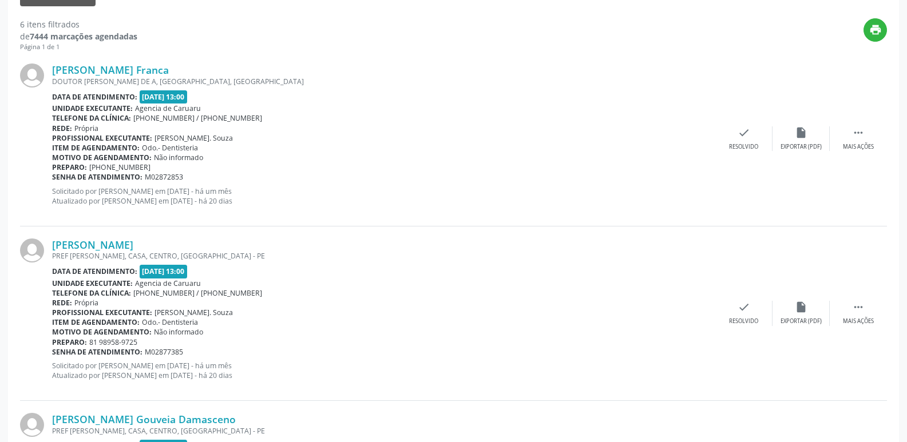
click at [851, 122] on div "[PERSON_NAME] Franca DOUTOR [PERSON_NAME], [GEOGRAPHIC_DATA], [GEOGRAPHIC_DATA]…" at bounding box center [453, 138] width 867 height 174
click at [858, 138] on icon "" at bounding box center [858, 132] width 13 height 13
click at [790, 144] on div "Não compareceu" at bounding box center [800, 147] width 49 height 8
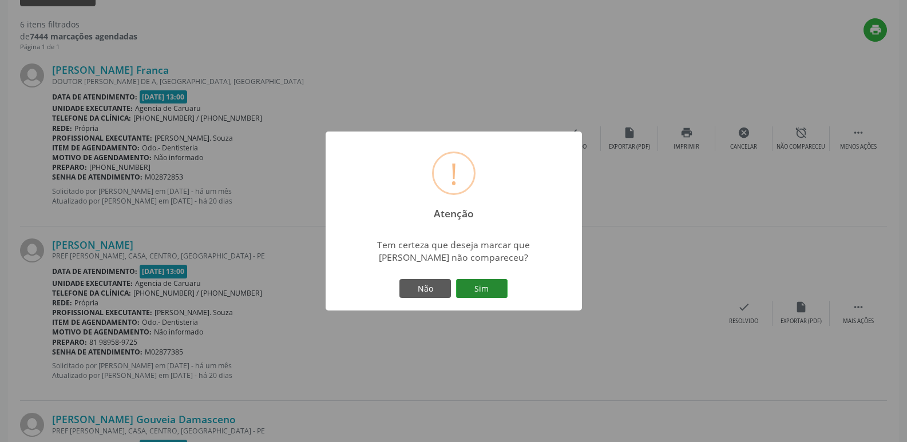
click at [487, 283] on button "Sim" at bounding box center [481, 288] width 51 height 19
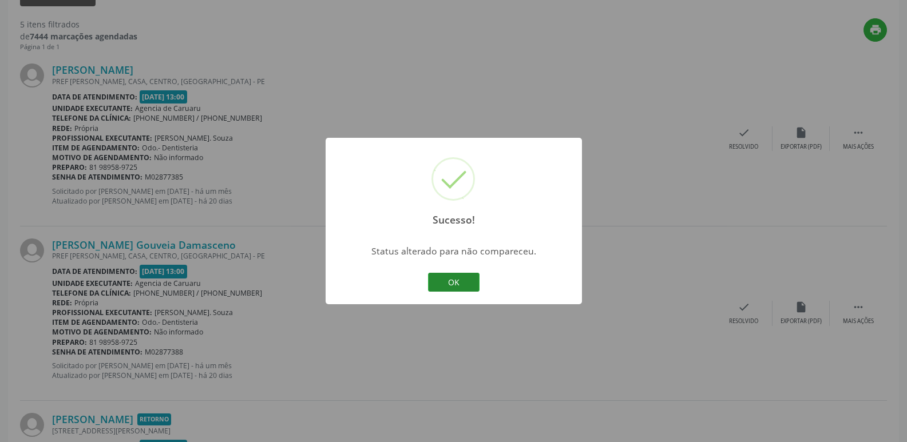
click at [444, 289] on button "OK" at bounding box center [453, 282] width 51 height 19
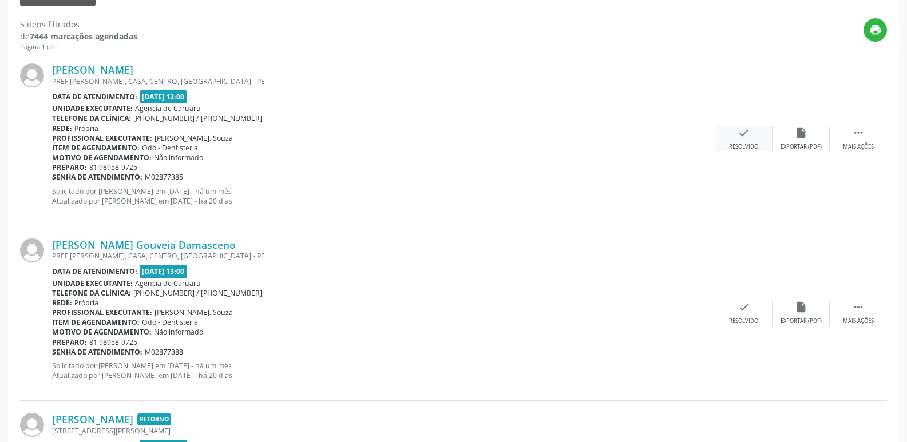
click at [733, 140] on div "check Resolvido" at bounding box center [743, 138] width 57 height 25
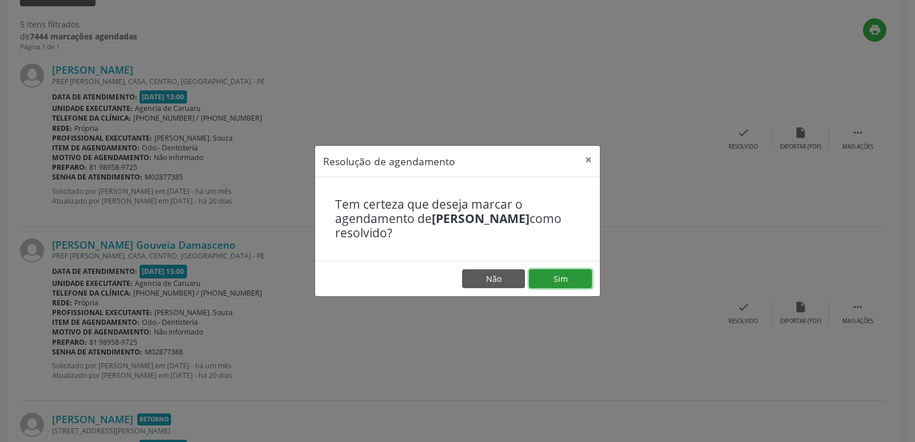
click at [565, 288] on button "Sim" at bounding box center [560, 278] width 63 height 19
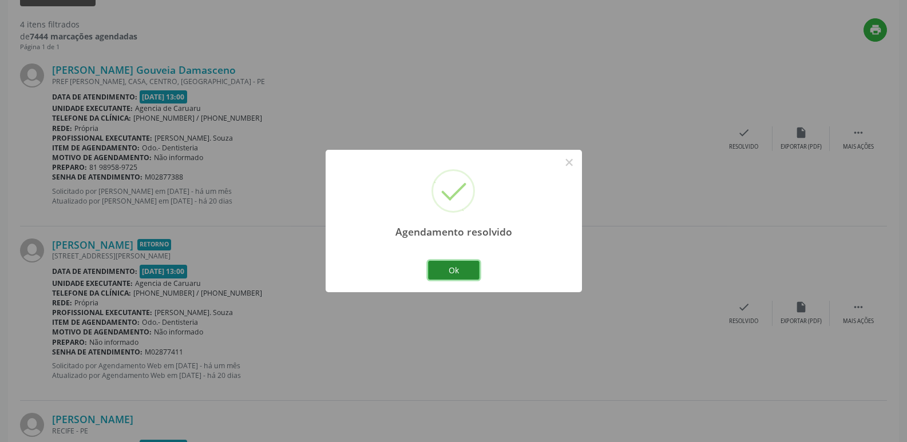
click at [444, 268] on button "Ok" at bounding box center [453, 270] width 51 height 19
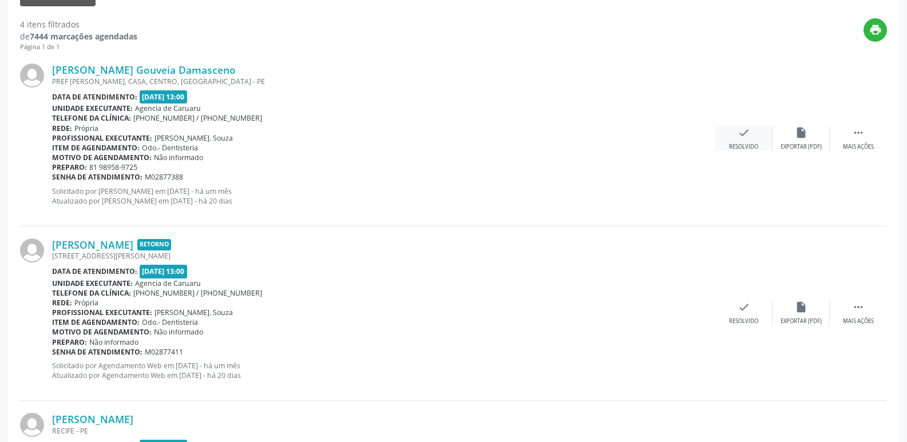
click at [743, 149] on div "Resolvido" at bounding box center [743, 147] width 29 height 8
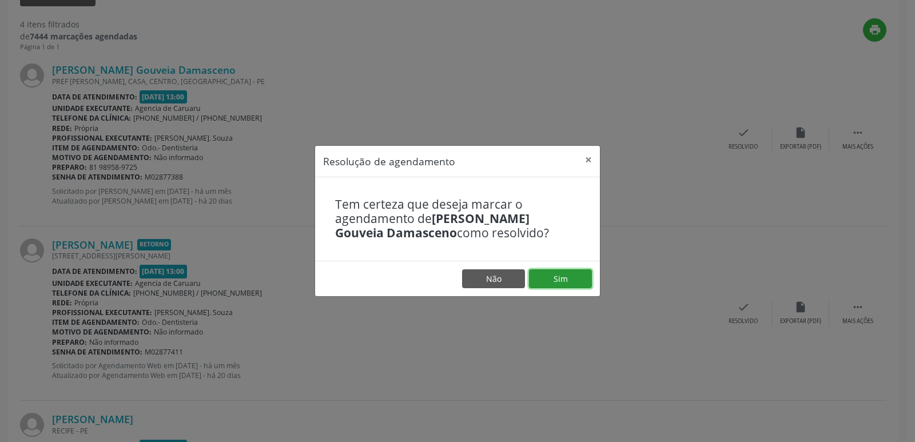
click at [558, 273] on button "Sim" at bounding box center [560, 278] width 63 height 19
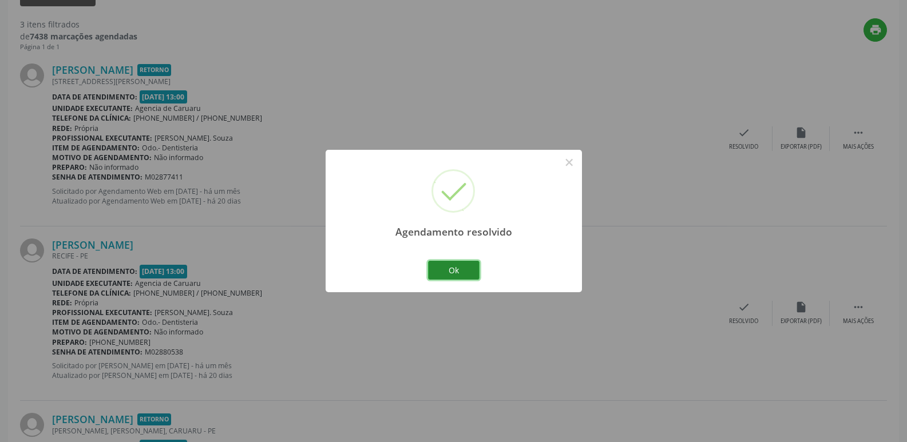
click at [445, 271] on button "Ok" at bounding box center [453, 270] width 51 height 19
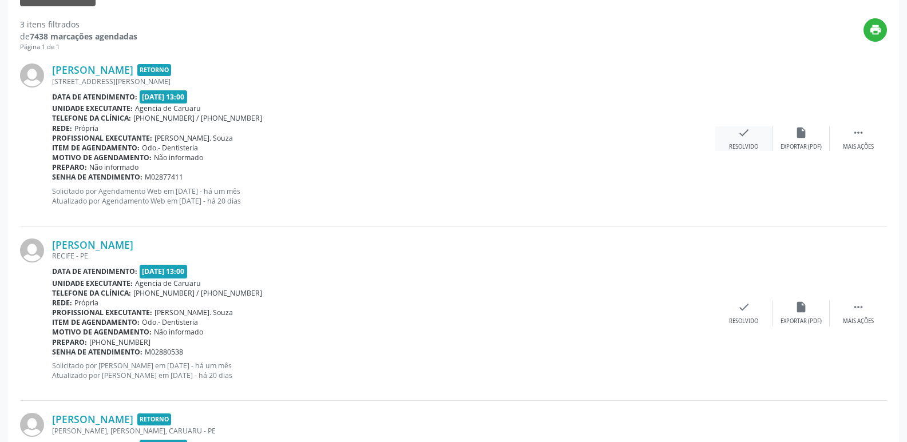
click at [736, 139] on div "check Resolvido" at bounding box center [743, 138] width 57 height 25
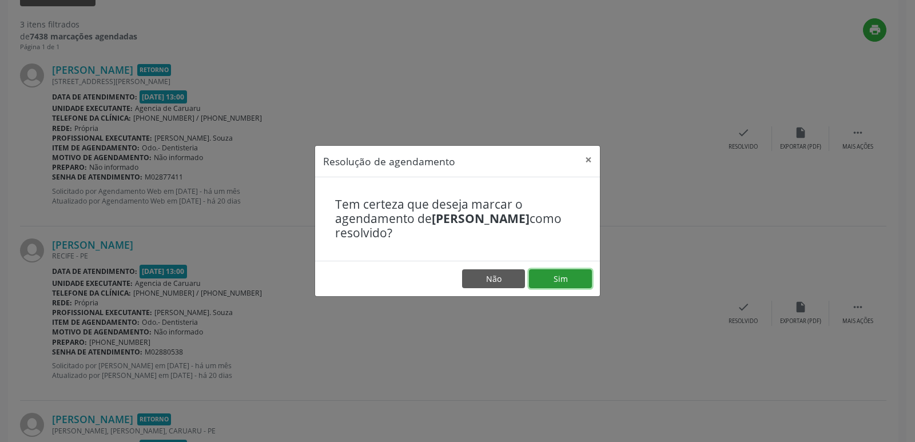
click at [554, 275] on button "Sim" at bounding box center [560, 278] width 63 height 19
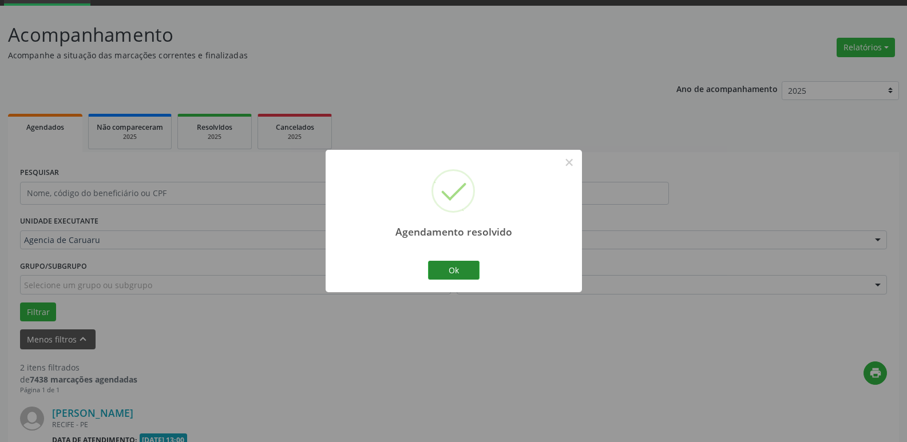
scroll to position [379, 0]
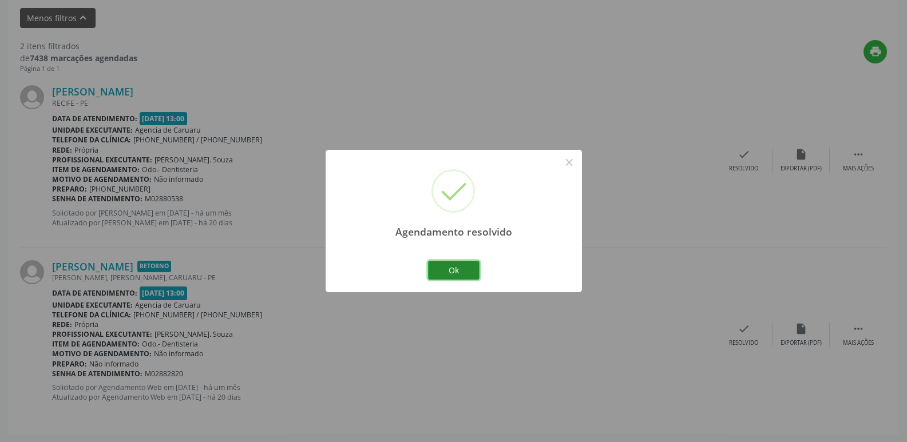
click at [458, 267] on button "Ok" at bounding box center [453, 270] width 51 height 19
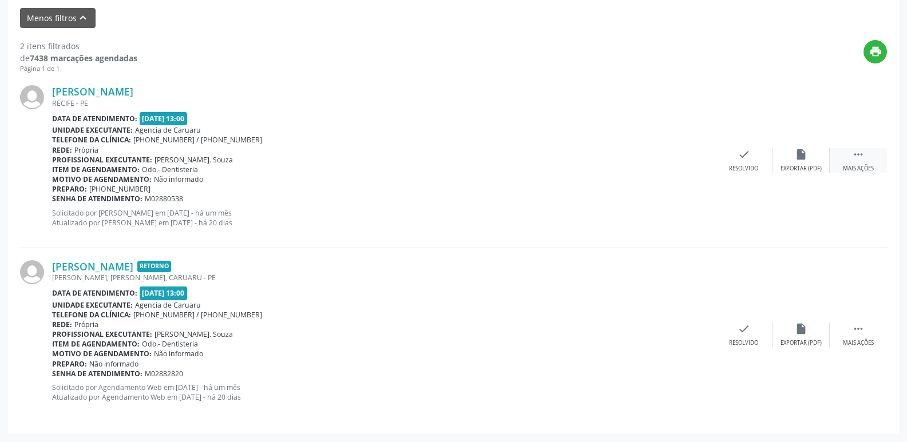
click at [844, 155] on div " Mais ações" at bounding box center [858, 160] width 57 height 25
click at [810, 167] on div "Não compareceu" at bounding box center [800, 169] width 49 height 8
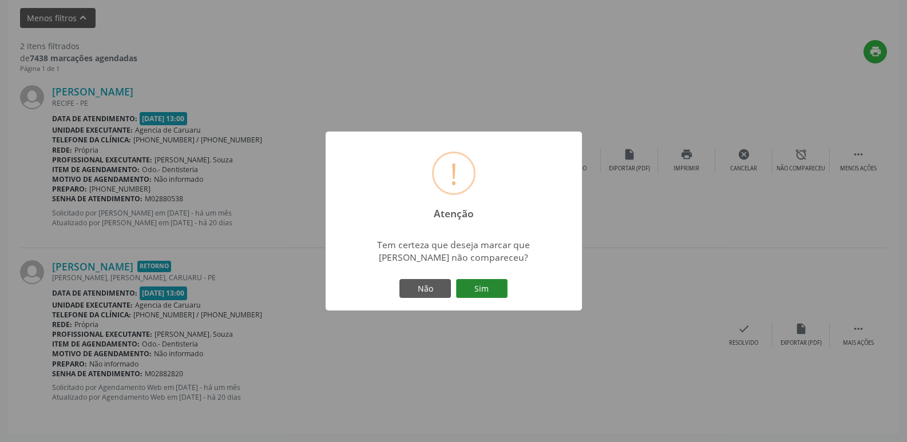
click at [489, 288] on button "Sim" at bounding box center [481, 288] width 51 height 19
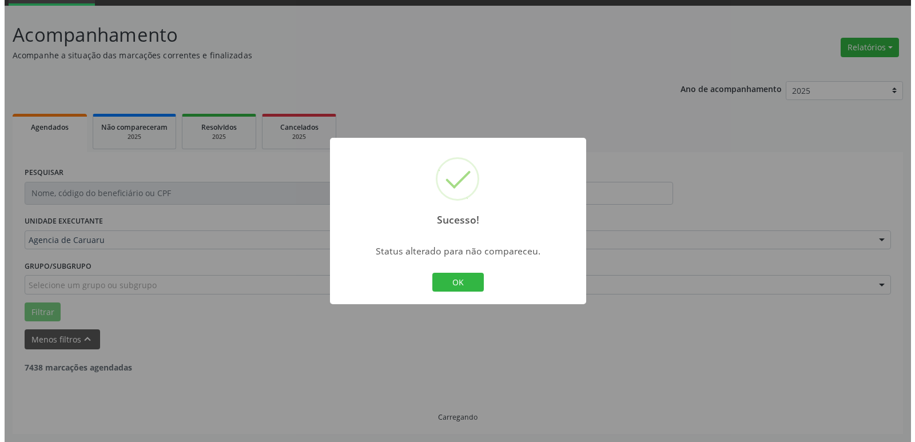
scroll to position [204, 0]
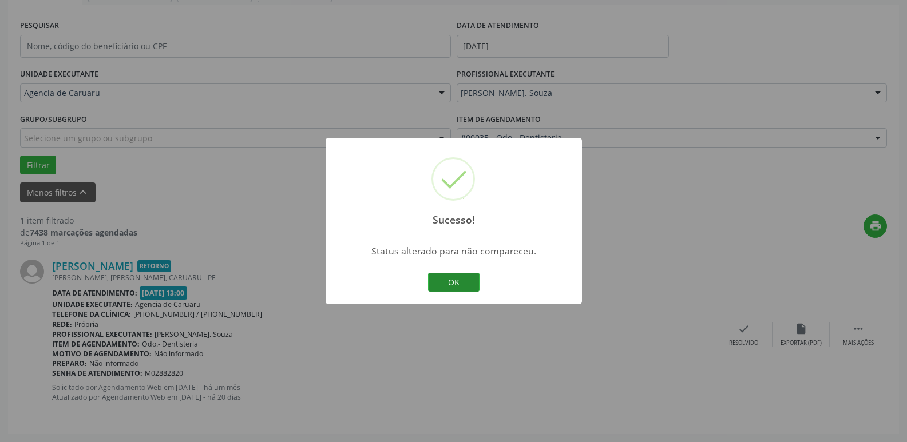
click at [465, 281] on button "OK" at bounding box center [453, 282] width 51 height 19
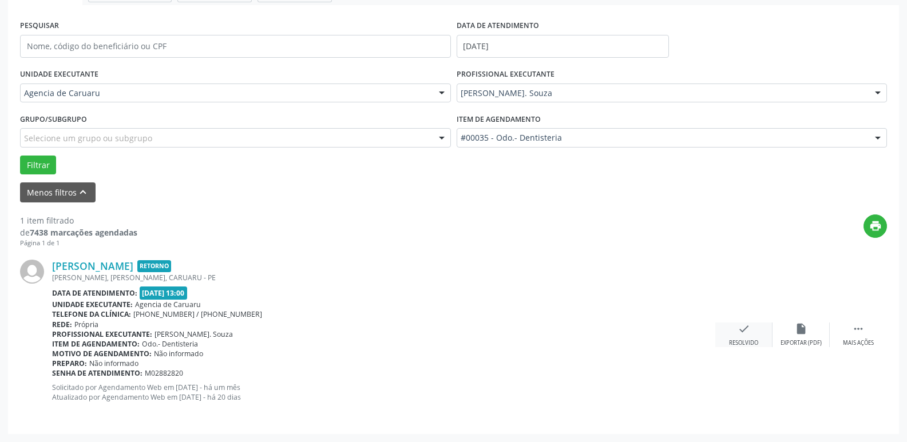
click at [742, 337] on div "check Resolvido" at bounding box center [743, 335] width 57 height 25
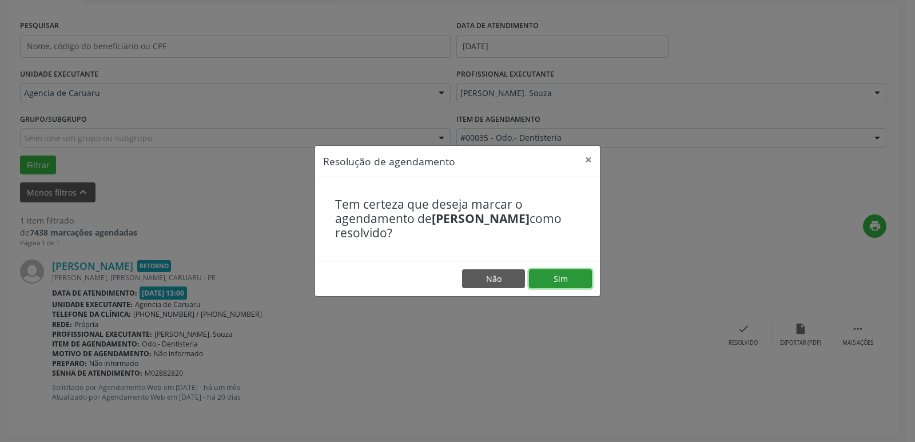
click at [575, 273] on button "Sim" at bounding box center [560, 278] width 63 height 19
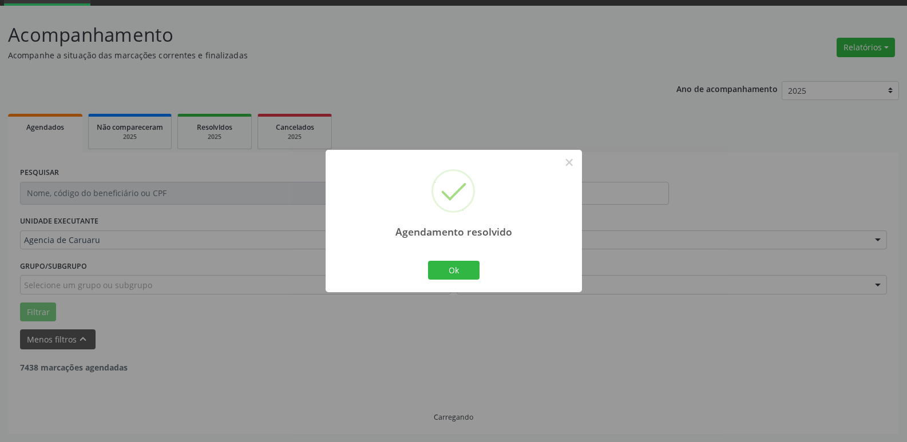
scroll to position [21, 0]
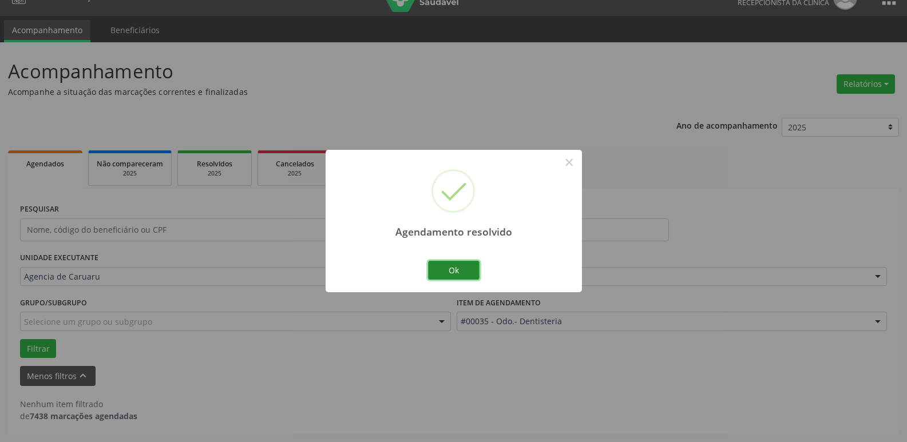
click at [472, 269] on button "Ok" at bounding box center [453, 270] width 51 height 19
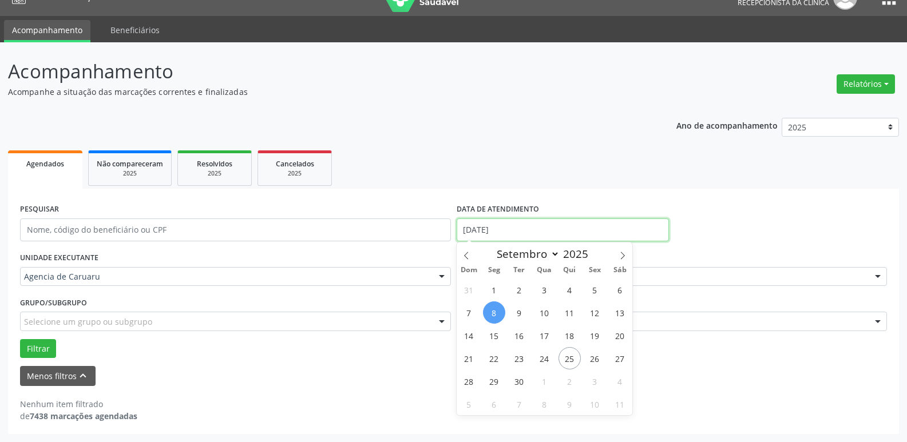
click at [521, 231] on input "[DATE]" at bounding box center [563, 230] width 212 height 23
click at [526, 312] on span "9" at bounding box center [519, 312] width 22 height 22
type input "[DATE]"
click at [526, 312] on span "9" at bounding box center [519, 312] width 22 height 22
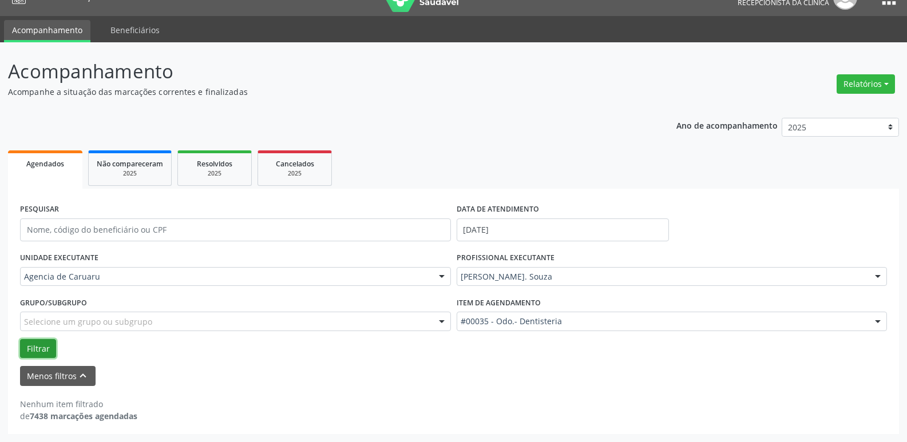
click at [43, 348] on button "Filtrar" at bounding box center [38, 348] width 36 height 19
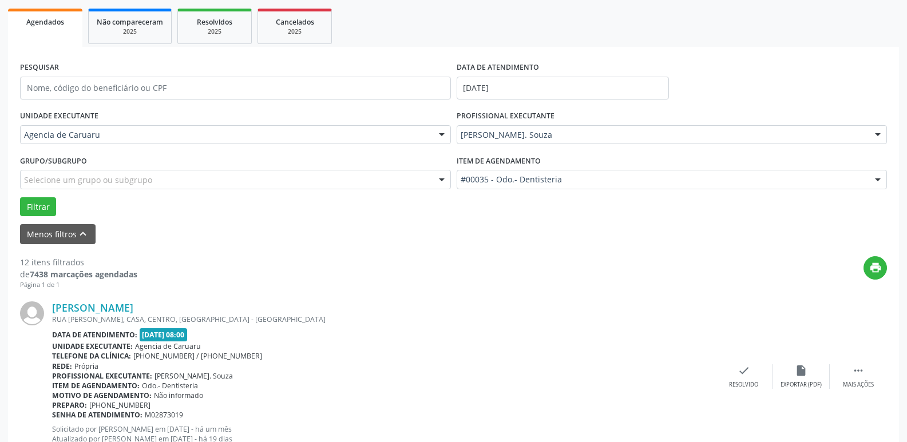
scroll to position [192, 0]
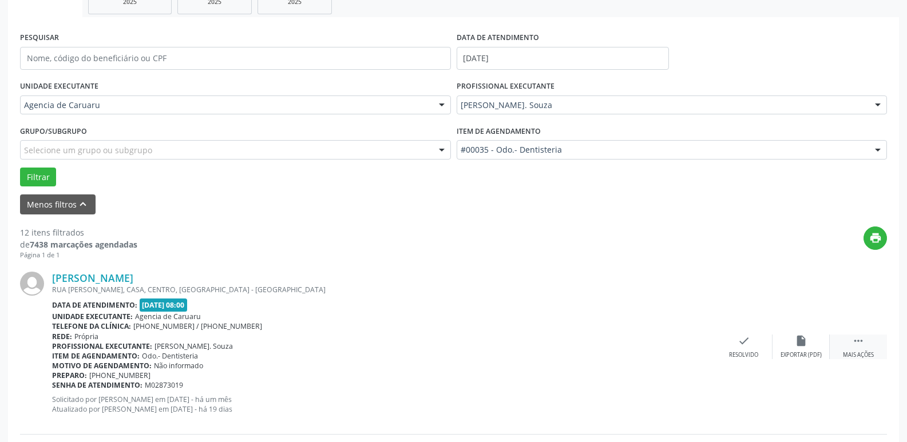
click at [861, 355] on div "Mais ações" at bounding box center [858, 355] width 31 height 8
click at [798, 340] on icon "alarm_off" at bounding box center [801, 341] width 13 height 13
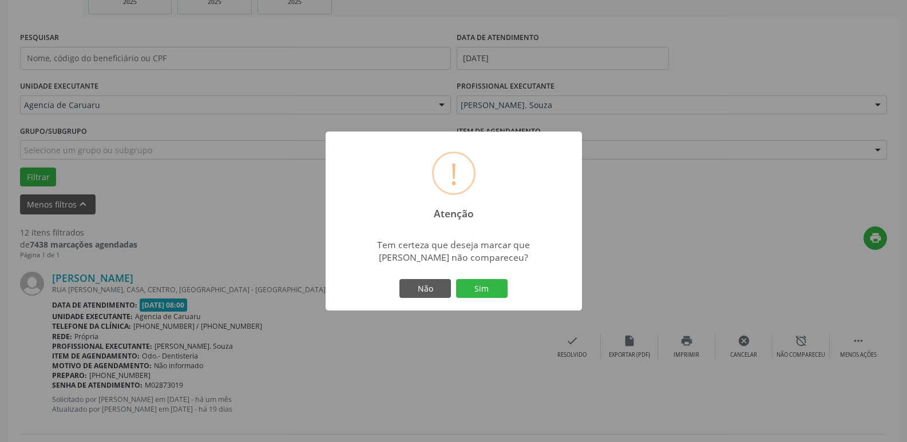
click at [812, 346] on div "! Atenção × Tem certeza que deseja marcar que [PERSON_NAME] não compareceu? Não…" at bounding box center [453, 221] width 907 height 442
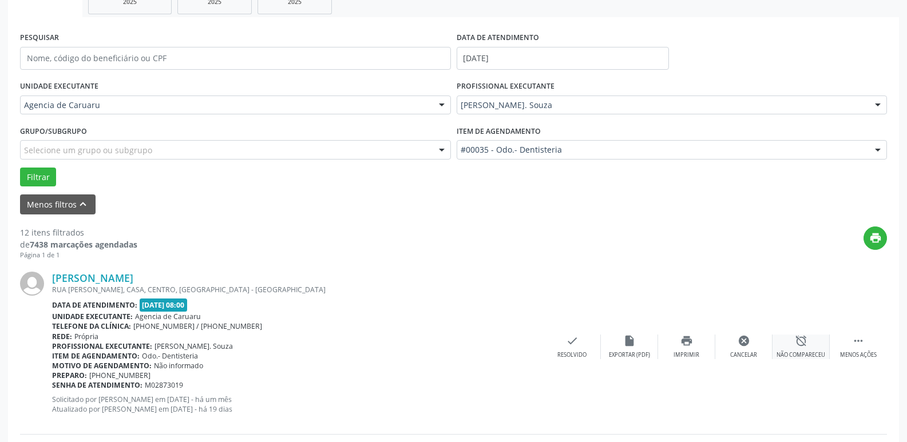
click at [812, 350] on div "alarm_off Não compareceu" at bounding box center [800, 347] width 57 height 25
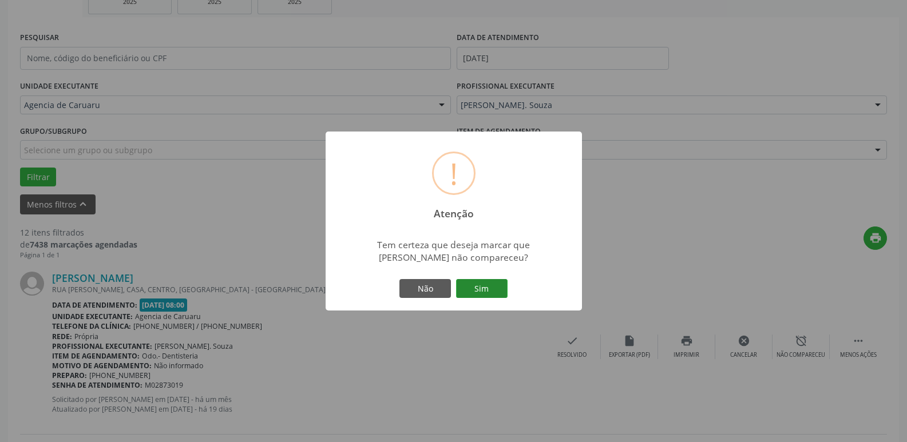
click at [474, 292] on button "Sim" at bounding box center [481, 288] width 51 height 19
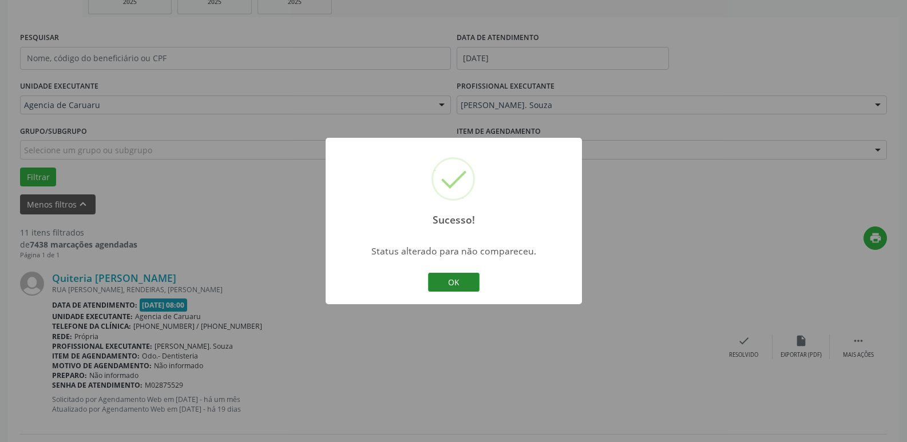
click at [468, 280] on button "OK" at bounding box center [453, 282] width 51 height 19
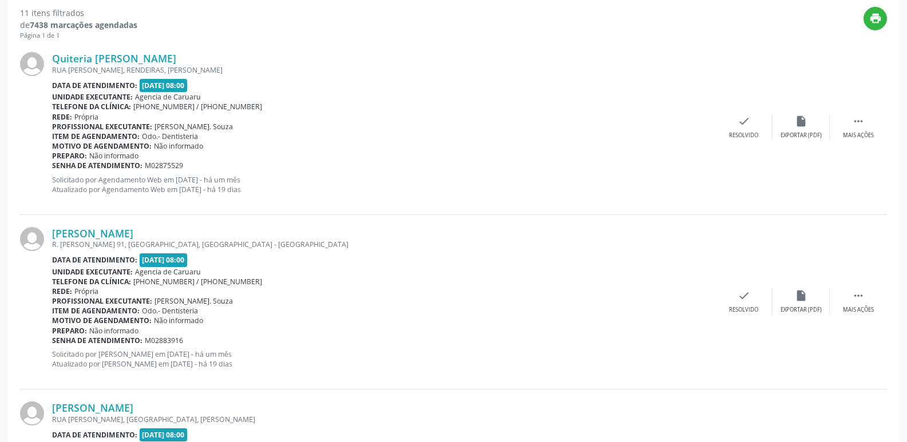
scroll to position [421, 0]
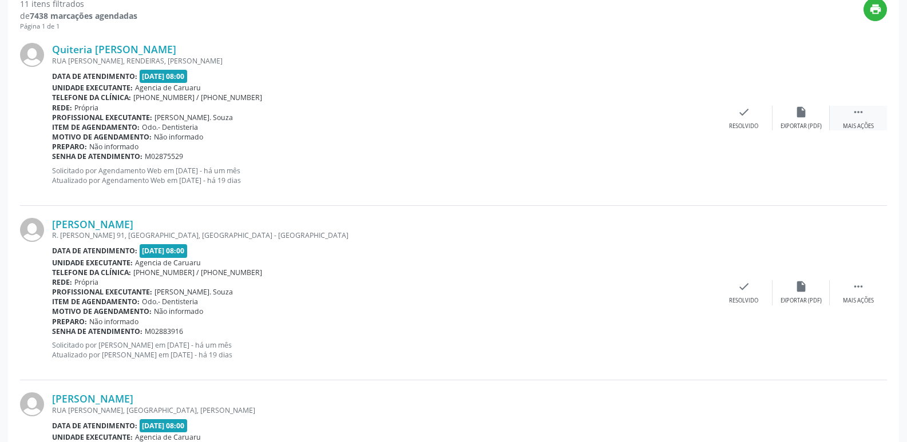
click at [864, 117] on div " Mais ações" at bounding box center [858, 118] width 57 height 25
click at [820, 117] on div "alarm_off Não compareceu" at bounding box center [800, 118] width 57 height 25
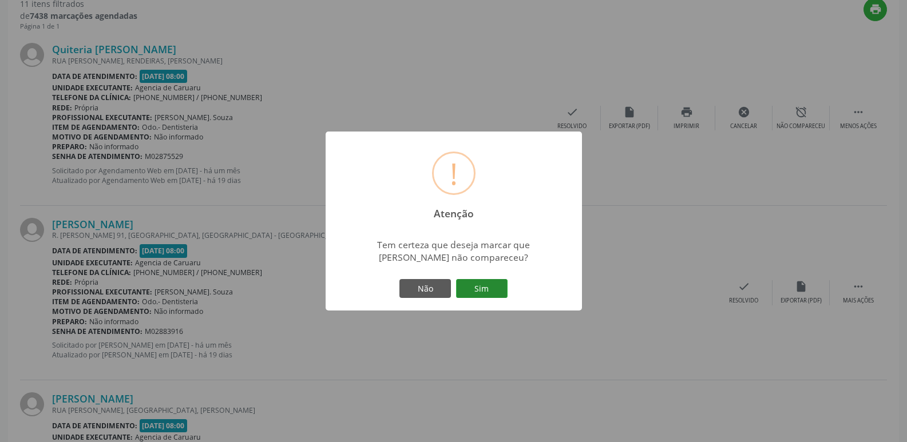
click at [494, 288] on button "Sim" at bounding box center [481, 288] width 51 height 19
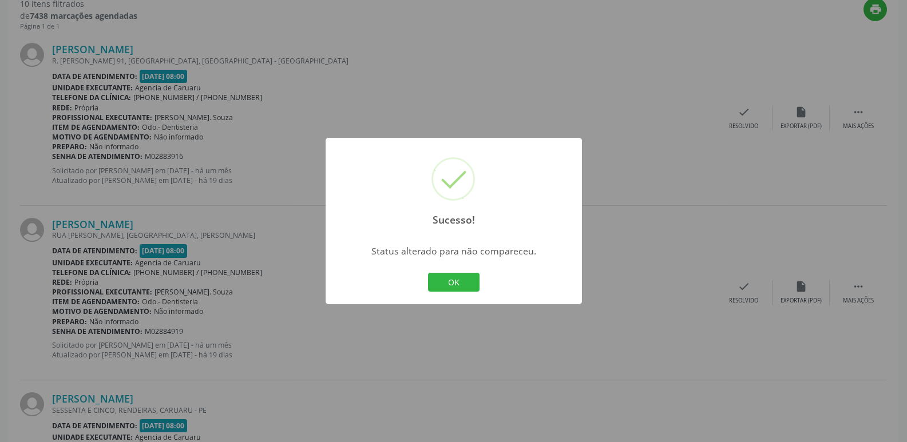
click at [454, 271] on div "OK Cancel" at bounding box center [453, 283] width 57 height 24
click at [443, 283] on button "OK" at bounding box center [453, 282] width 51 height 19
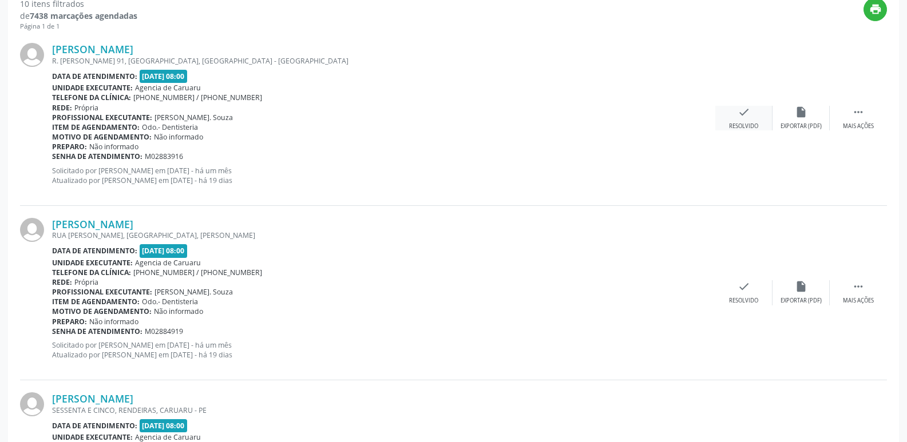
click at [752, 116] on div "check Resolvido" at bounding box center [743, 118] width 57 height 25
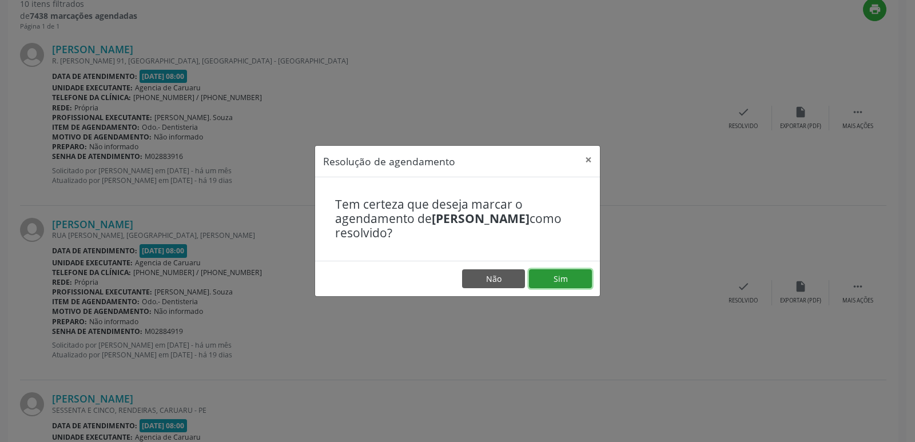
click at [567, 275] on button "Sim" at bounding box center [560, 278] width 63 height 19
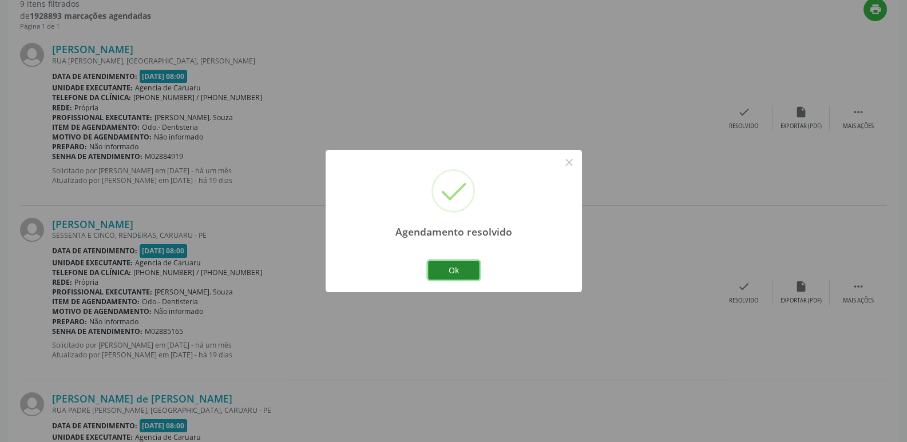
click at [463, 267] on button "Ok" at bounding box center [453, 270] width 51 height 19
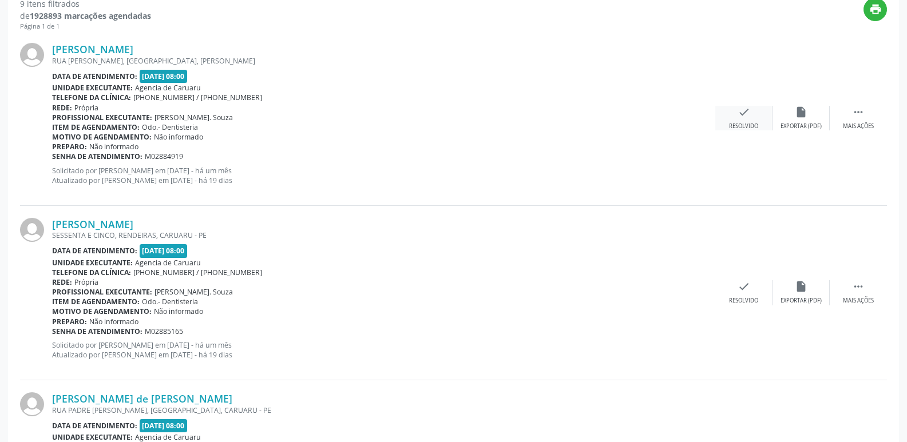
click at [758, 117] on div "check Resolvido" at bounding box center [743, 118] width 57 height 25
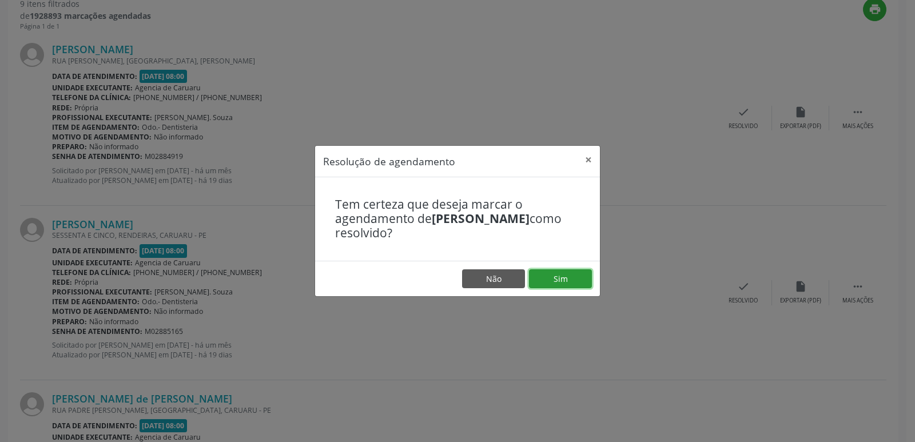
click at [568, 283] on button "Sim" at bounding box center [560, 278] width 63 height 19
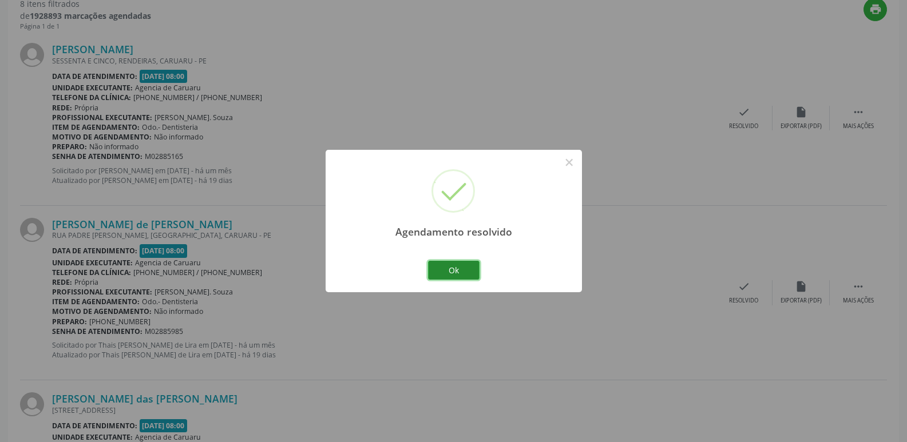
click at [466, 271] on button "Ok" at bounding box center [453, 270] width 51 height 19
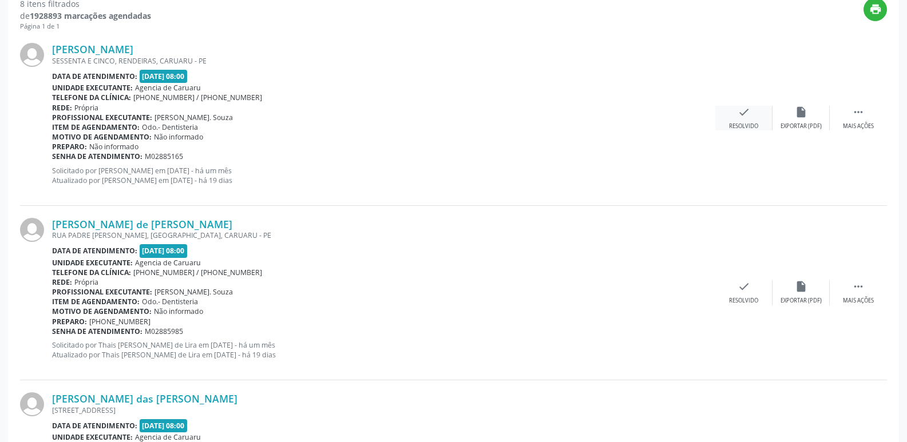
click at [737, 113] on icon "check" at bounding box center [743, 112] width 13 height 13
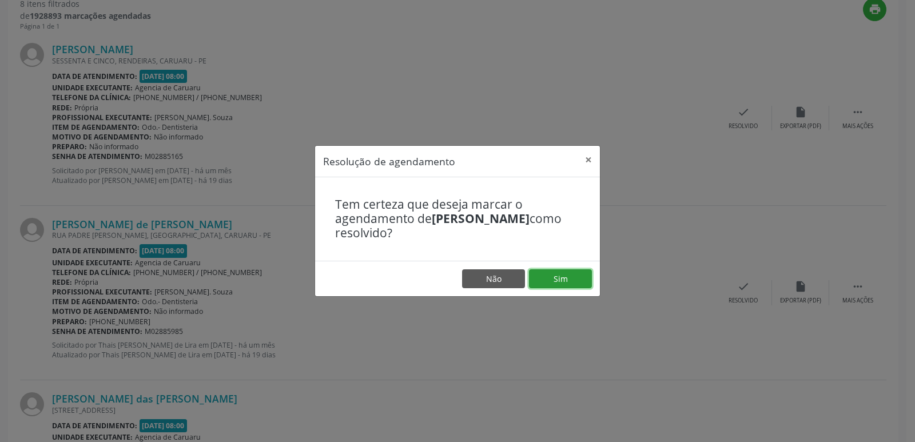
click at [574, 277] on button "Sim" at bounding box center [560, 278] width 63 height 19
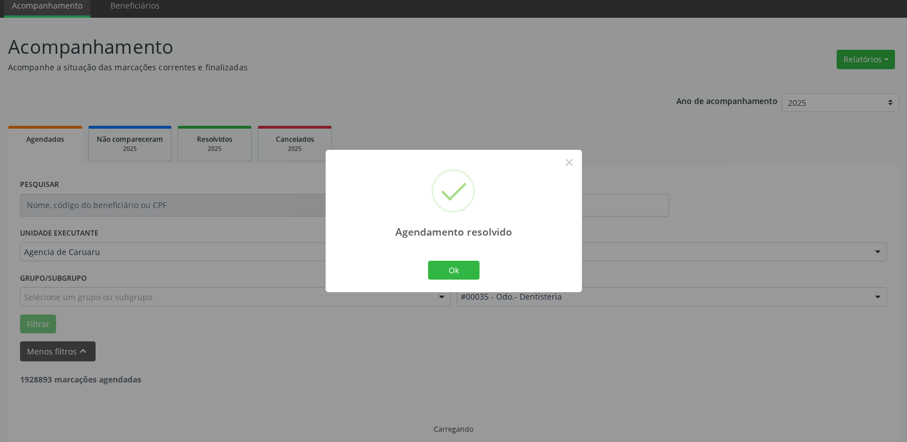
scroll to position [57, 0]
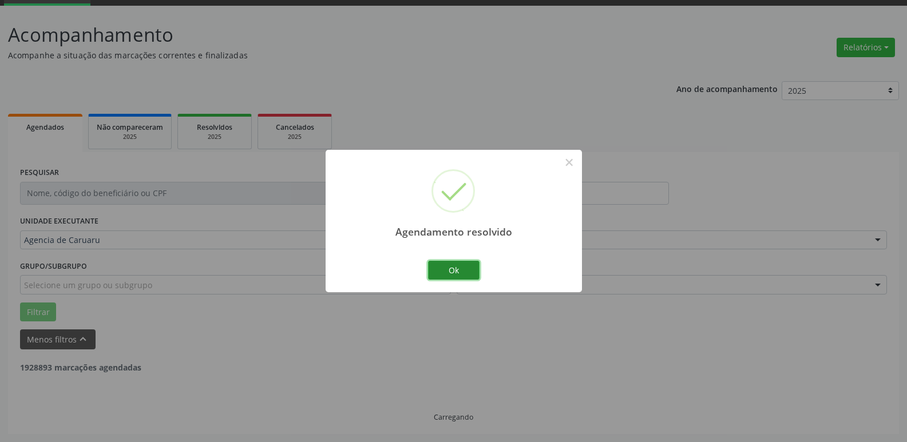
click at [468, 265] on button "Ok" at bounding box center [453, 270] width 51 height 19
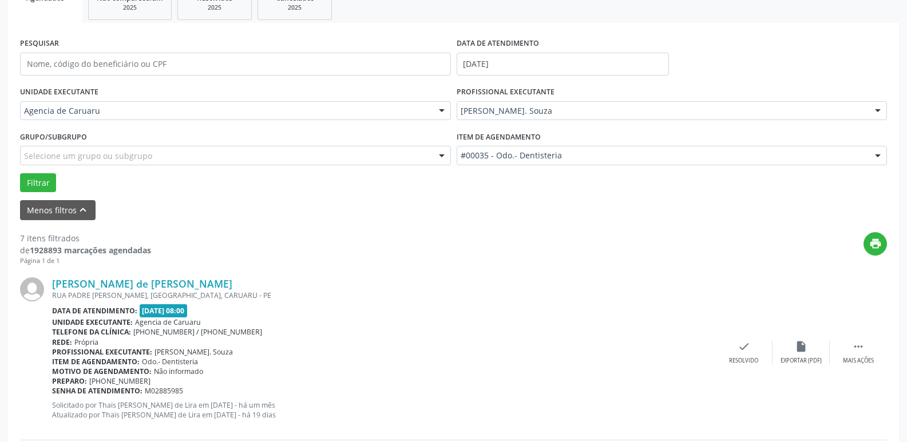
scroll to position [286, 0]
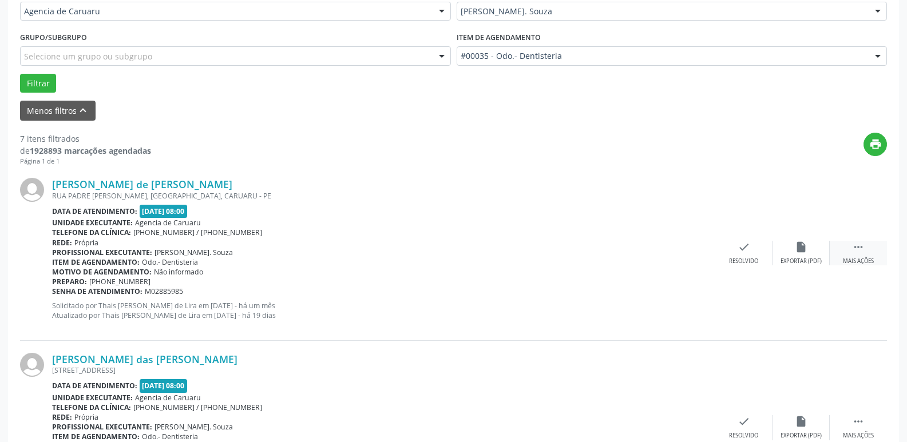
click at [865, 245] on div " Mais ações" at bounding box center [858, 253] width 57 height 25
click at [796, 255] on div "alarm_off Não compareceu" at bounding box center [800, 253] width 57 height 25
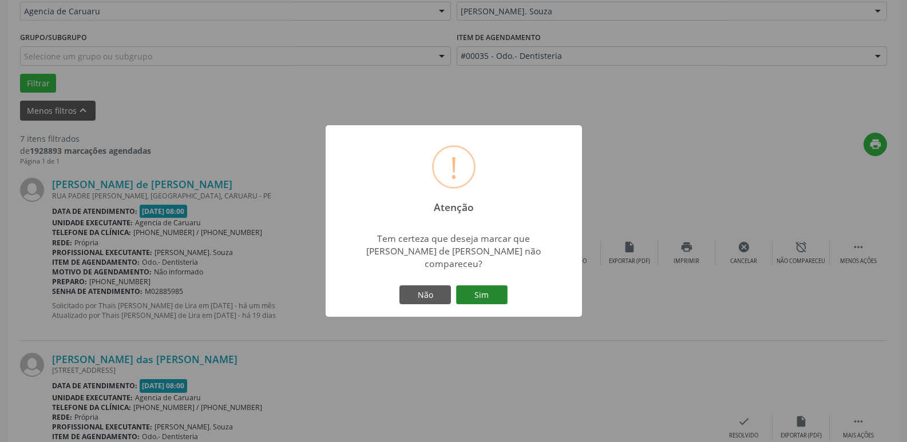
click at [496, 294] on button "Sim" at bounding box center [481, 294] width 51 height 19
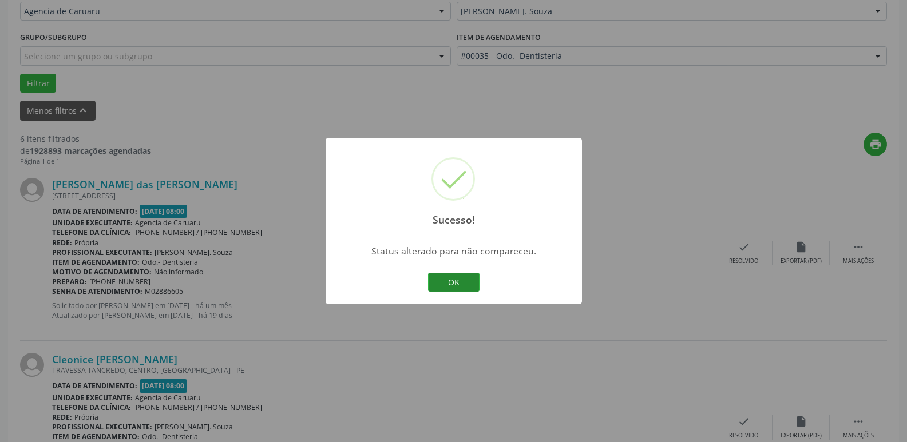
click at [457, 285] on button "OK" at bounding box center [453, 282] width 51 height 19
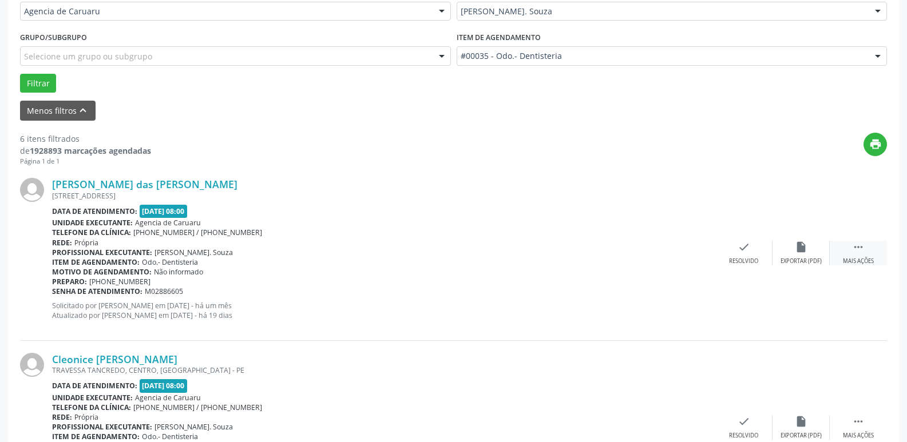
click at [859, 248] on icon "" at bounding box center [858, 247] width 13 height 13
click at [811, 257] on div "alarm_off Não compareceu" at bounding box center [800, 253] width 57 height 25
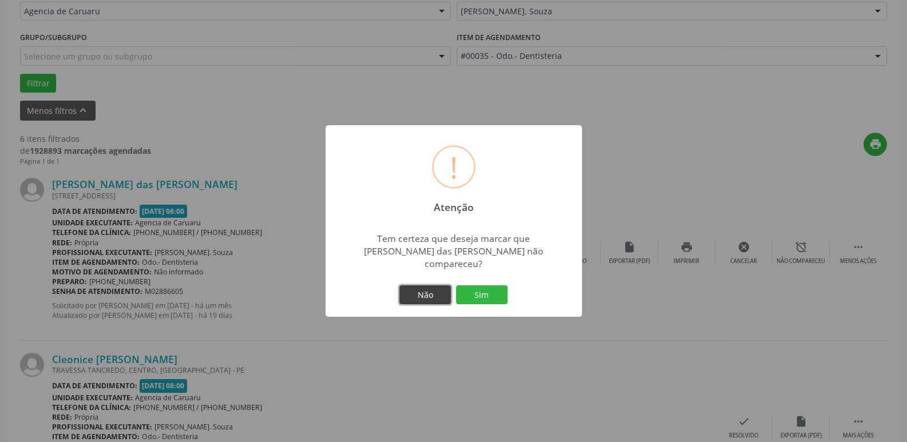
click at [422, 285] on button "Não" at bounding box center [424, 294] width 51 height 19
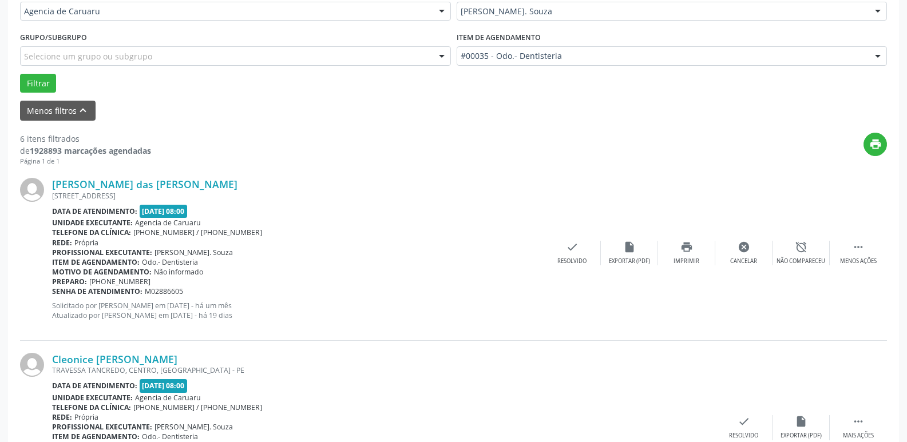
click at [538, 242] on div "Rede: [GEOGRAPHIC_DATA]" at bounding box center [297, 243] width 491 height 10
click at [565, 248] on div "check Resolvido" at bounding box center [571, 253] width 57 height 25
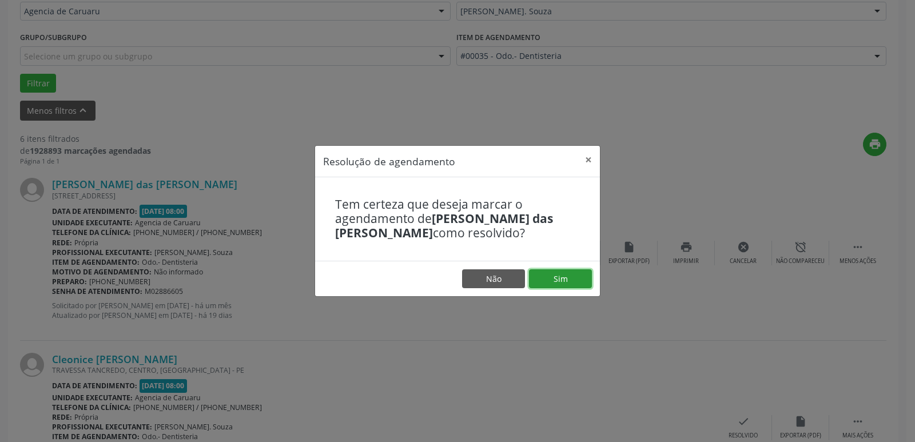
click at [580, 280] on button "Sim" at bounding box center [560, 278] width 63 height 19
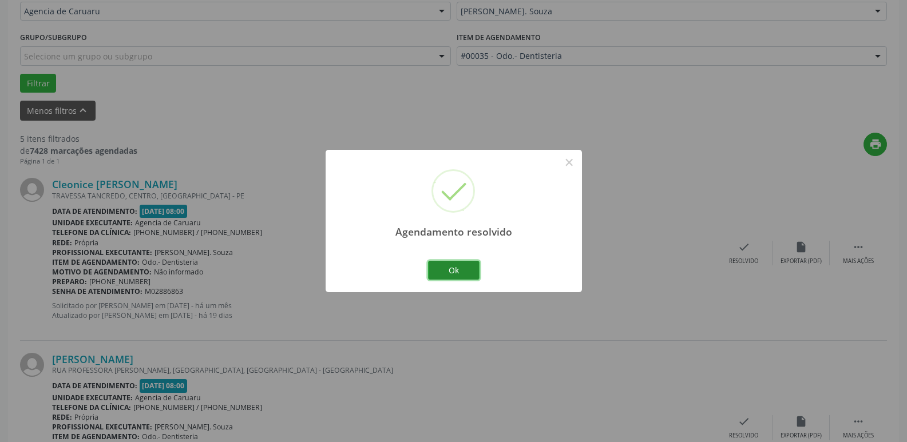
click at [462, 275] on button "Ok" at bounding box center [453, 270] width 51 height 19
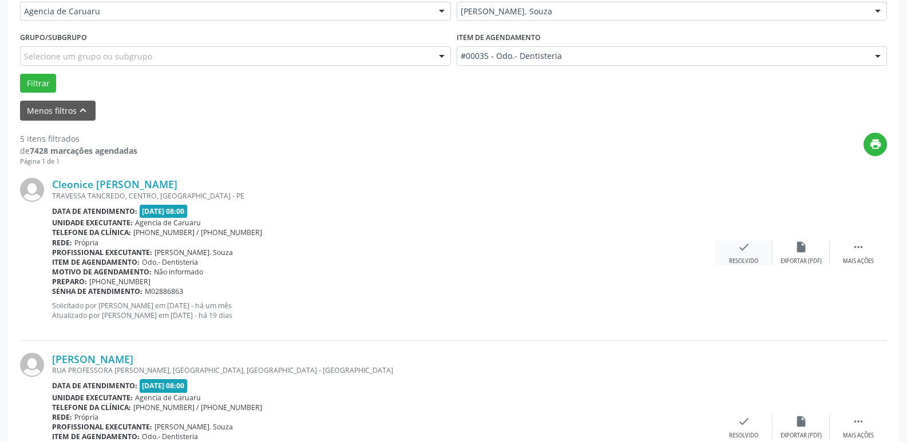
click at [755, 252] on div "check Resolvido" at bounding box center [743, 253] width 57 height 25
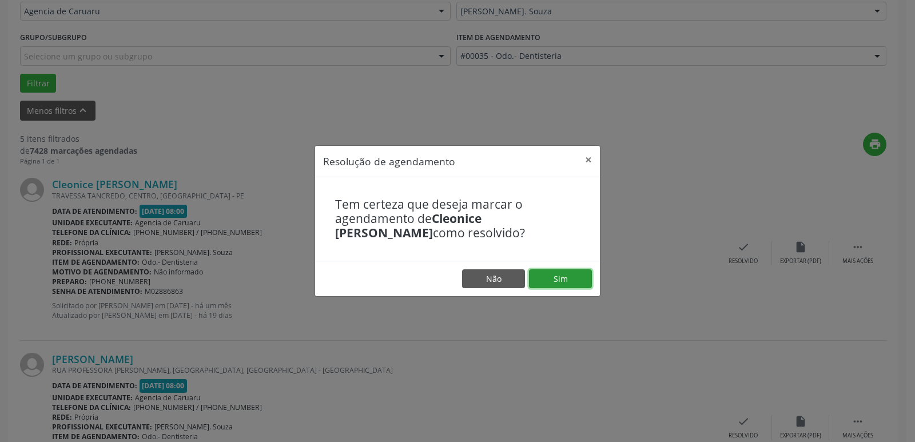
click at [551, 276] on button "Sim" at bounding box center [560, 278] width 63 height 19
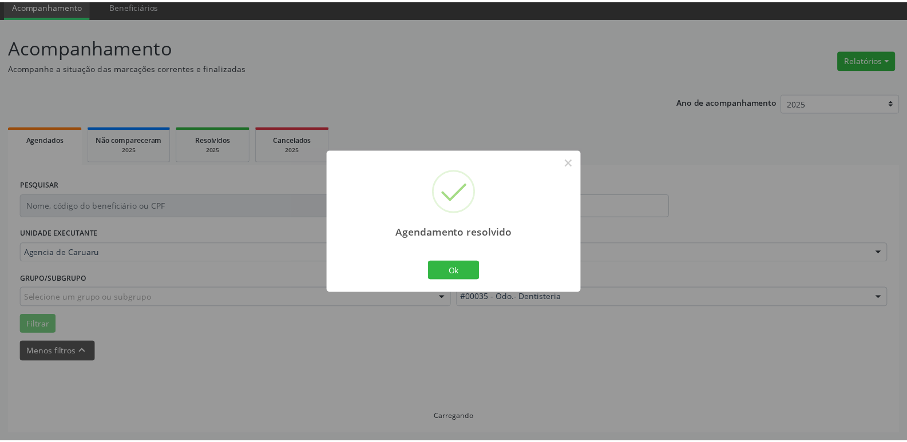
scroll to position [45, 0]
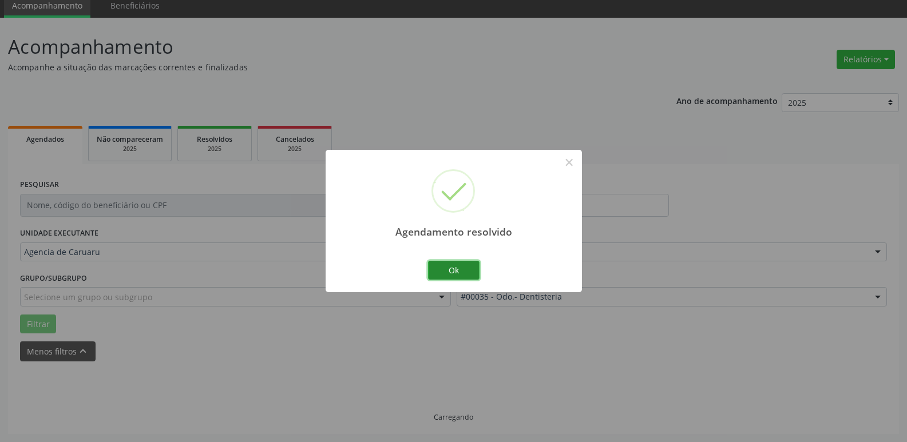
click at [467, 263] on button "Ok" at bounding box center [453, 270] width 51 height 19
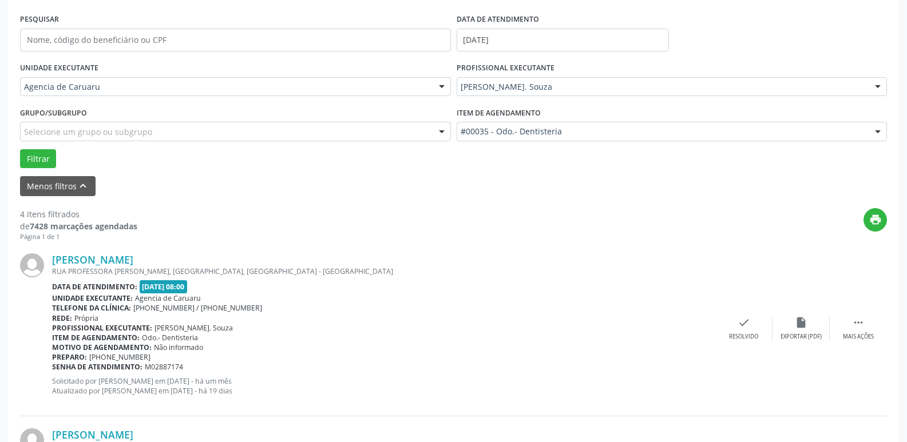
scroll to position [217, 0]
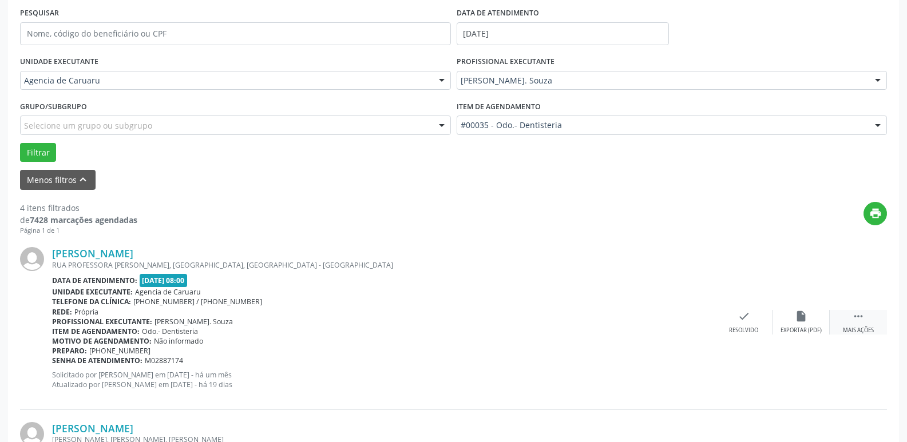
click at [860, 312] on div "[PERSON_NAME] RUA PROFESSORA [PERSON_NAME], [GEOGRAPHIC_DATA], [GEOGRAPHIC_DATA…" at bounding box center [453, 322] width 867 height 174
click at [860, 318] on icon "" at bounding box center [858, 316] width 13 height 13
click at [818, 313] on div "alarm_off Não compareceu" at bounding box center [800, 322] width 57 height 25
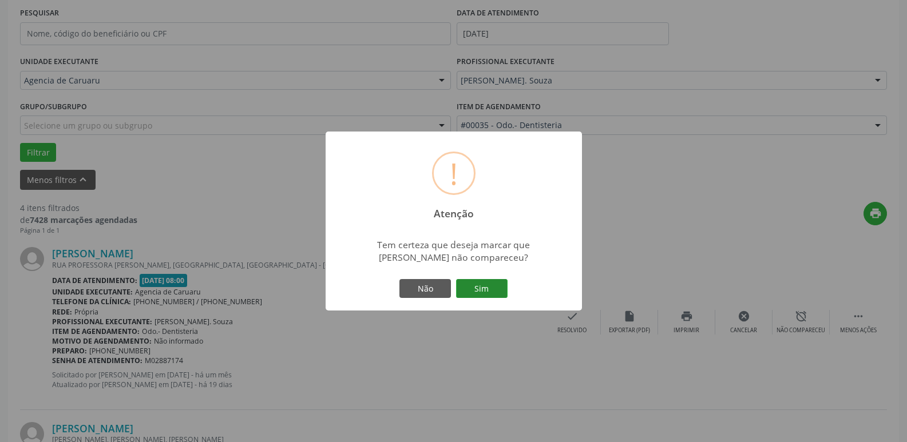
click at [491, 287] on button "Sim" at bounding box center [481, 288] width 51 height 19
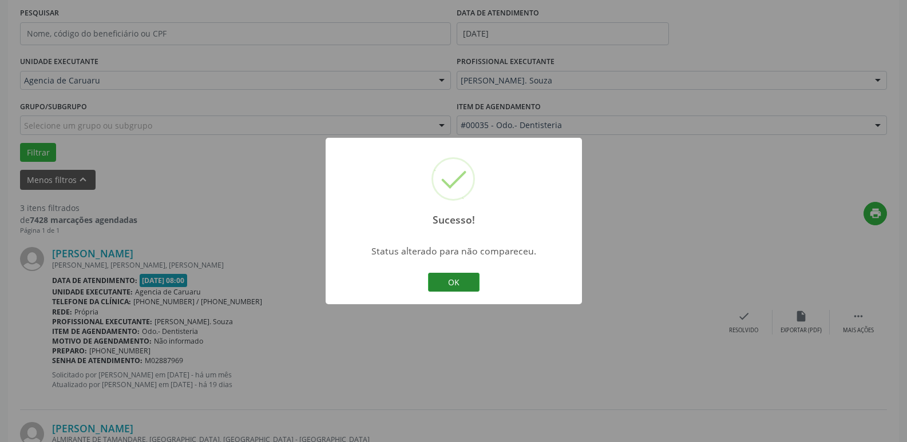
click at [472, 279] on button "OK" at bounding box center [453, 282] width 51 height 19
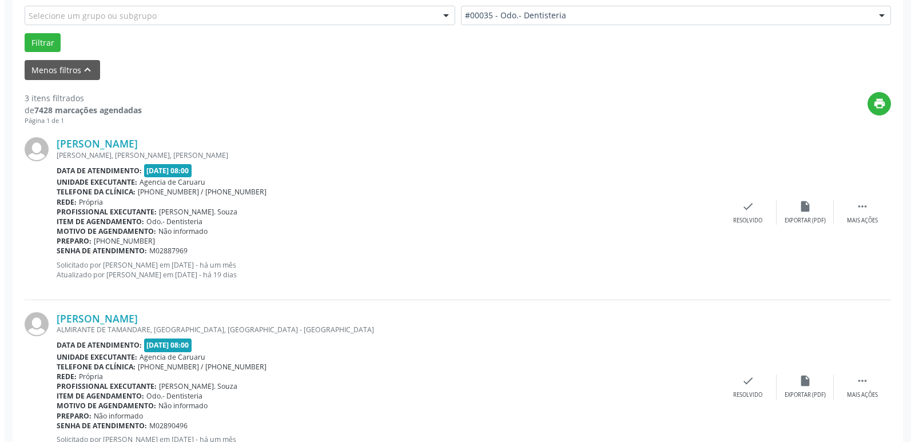
scroll to position [331, 0]
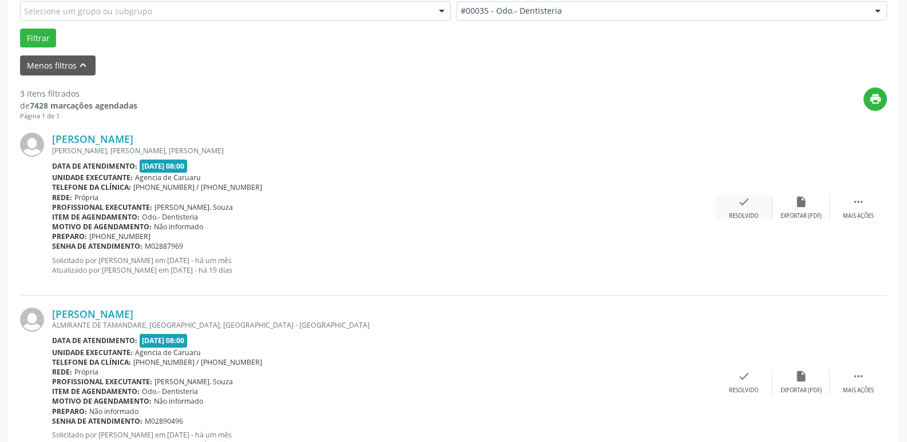
click at [740, 208] on icon "check" at bounding box center [743, 202] width 13 height 13
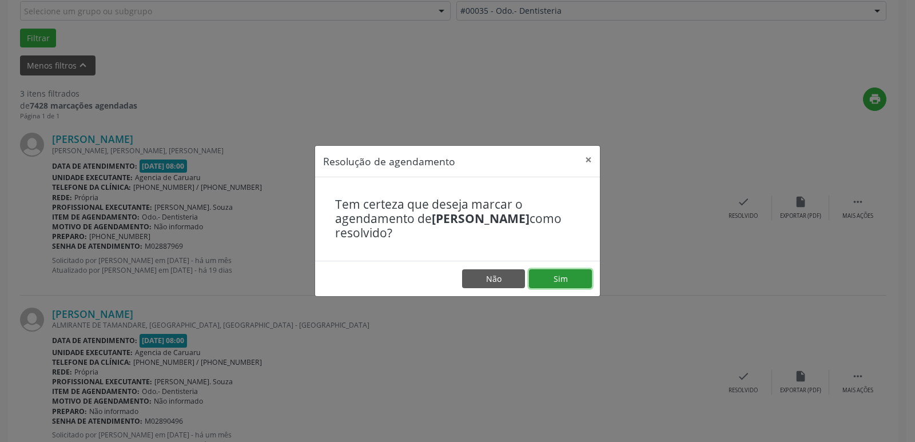
click at [556, 277] on button "Sim" at bounding box center [560, 278] width 63 height 19
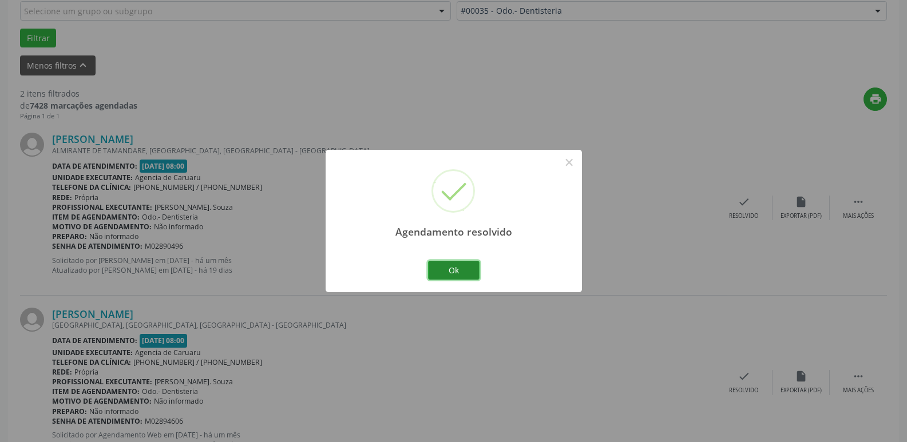
click at [476, 268] on button "Ok" at bounding box center [453, 270] width 51 height 19
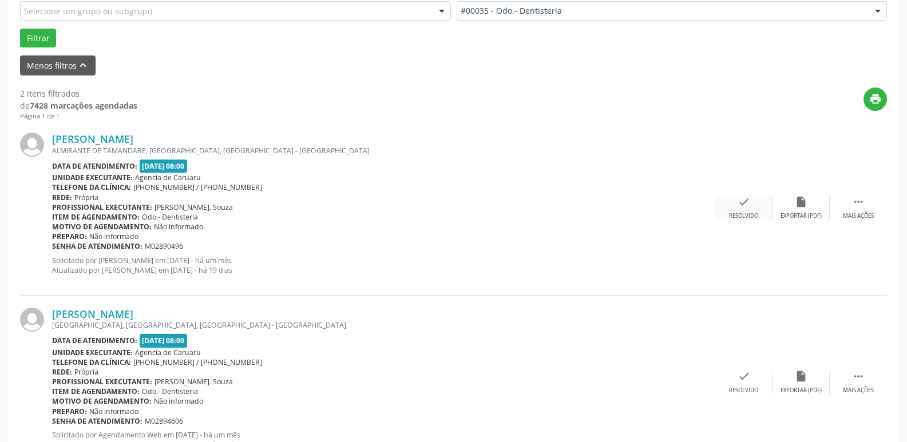
click at [737, 203] on icon "check" at bounding box center [743, 202] width 13 height 13
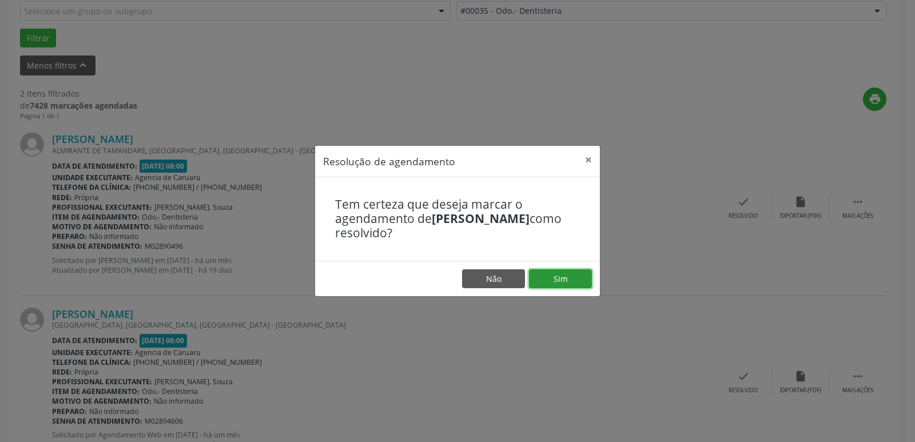
click at [577, 283] on button "Sim" at bounding box center [560, 278] width 63 height 19
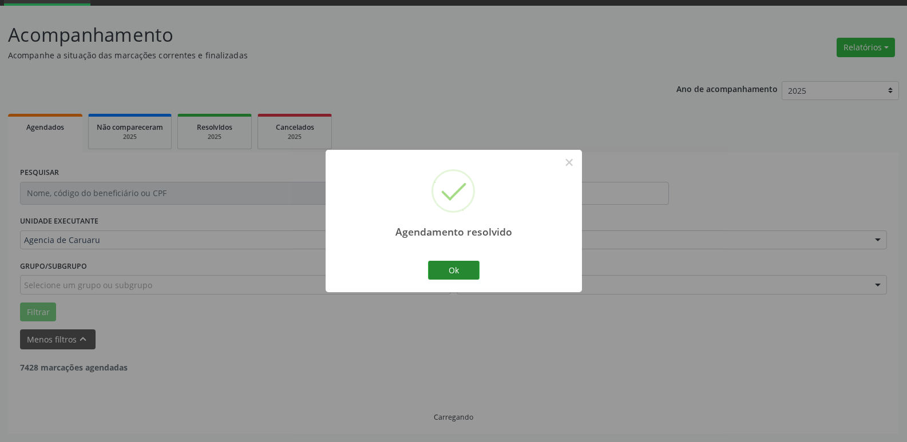
scroll to position [204, 0]
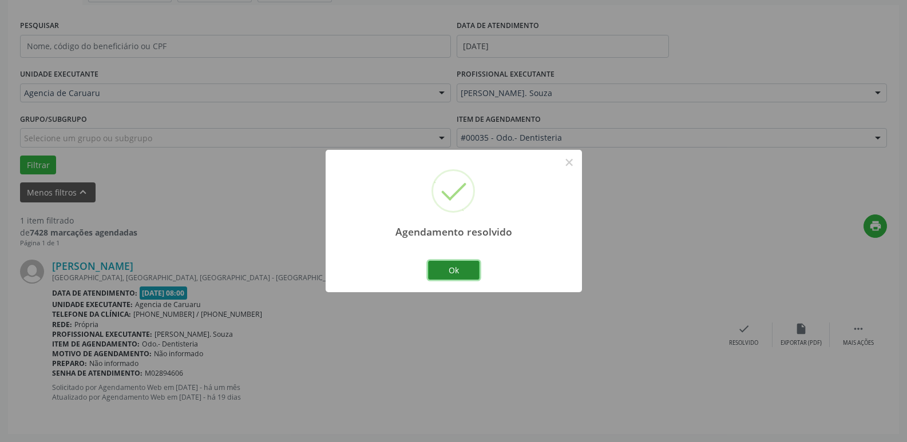
click at [451, 264] on button "Ok" at bounding box center [453, 270] width 51 height 19
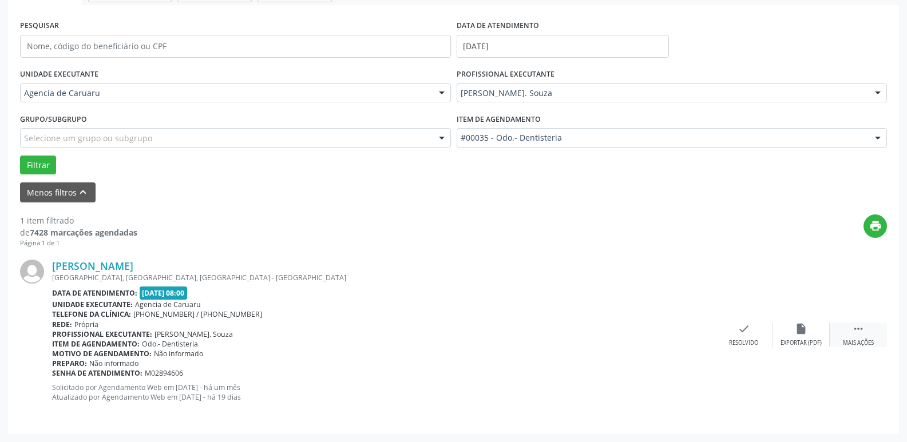
click at [842, 338] on div " Mais ações" at bounding box center [858, 335] width 57 height 25
click at [806, 342] on div "Não compareceu" at bounding box center [800, 343] width 49 height 8
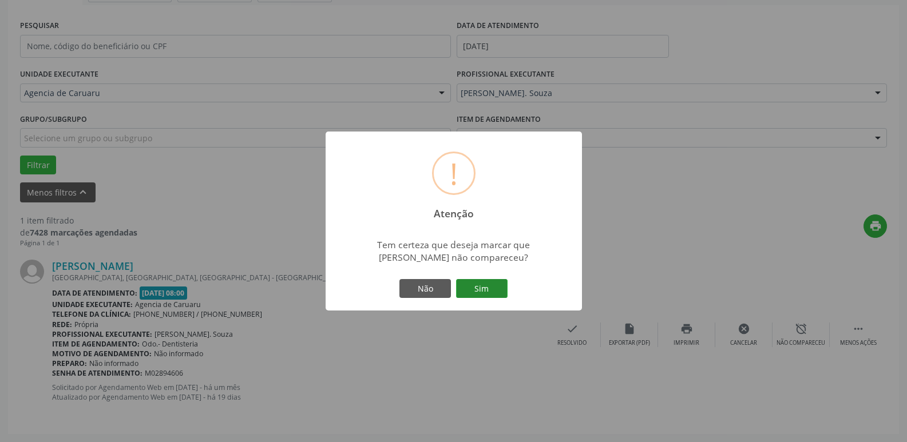
click at [505, 291] on button "Sim" at bounding box center [481, 288] width 51 height 19
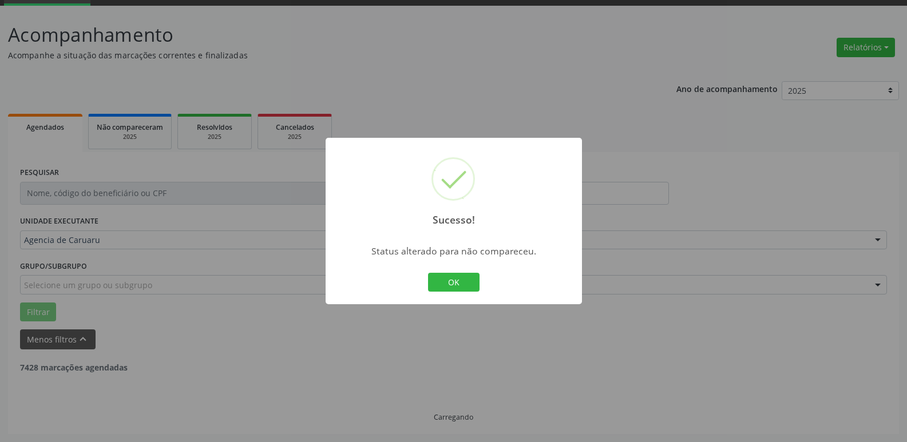
scroll to position [21, 0]
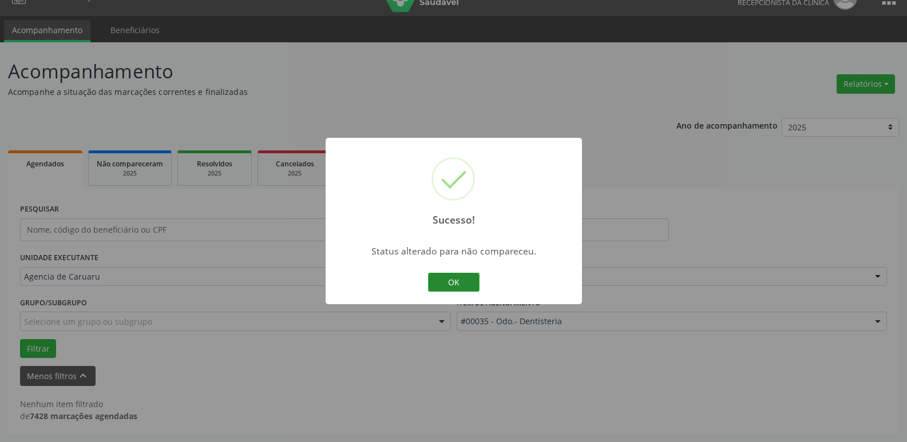
click at [443, 283] on button "OK" at bounding box center [453, 282] width 51 height 19
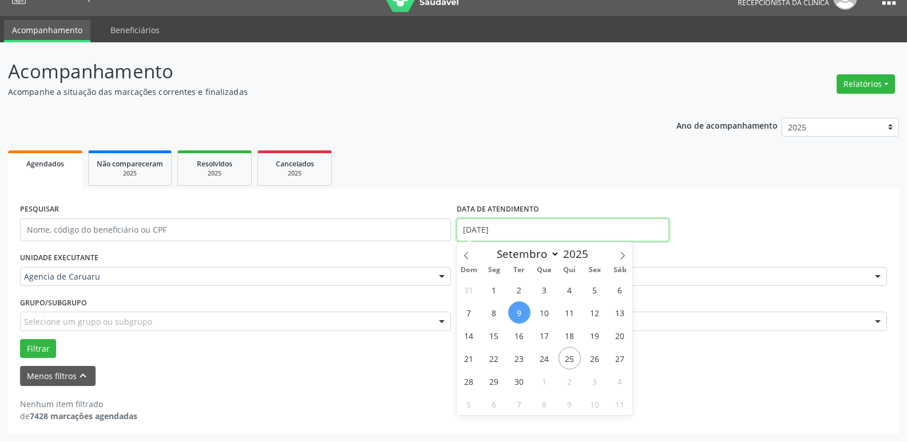
click at [539, 235] on input "[DATE]" at bounding box center [563, 230] width 212 height 23
click at [516, 335] on span "16" at bounding box center [519, 335] width 22 height 22
type input "[DATE]"
click at [516, 335] on span "16" at bounding box center [519, 335] width 22 height 22
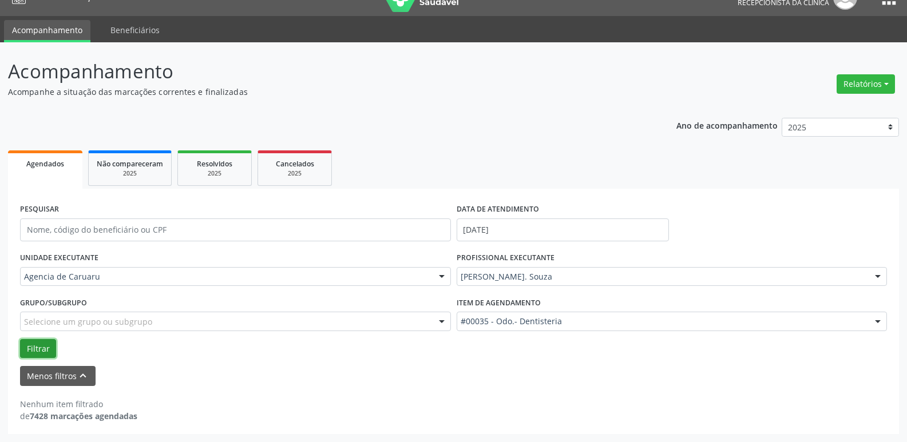
click at [35, 348] on button "Filtrar" at bounding box center [38, 348] width 36 height 19
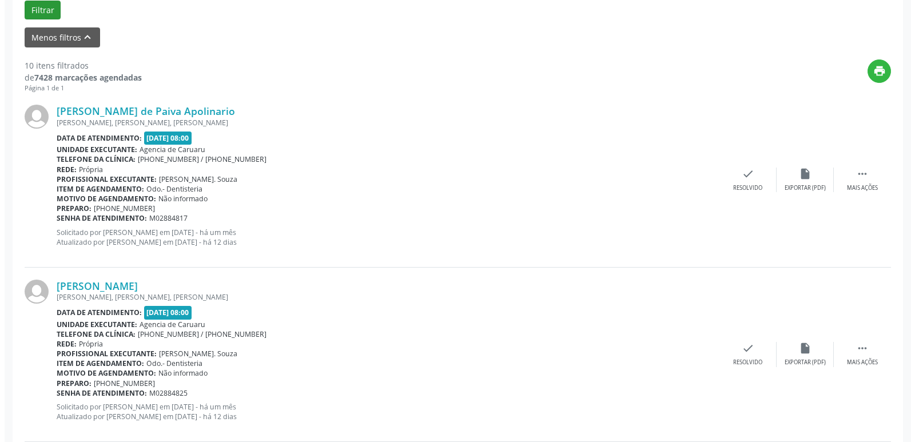
scroll to position [364, 0]
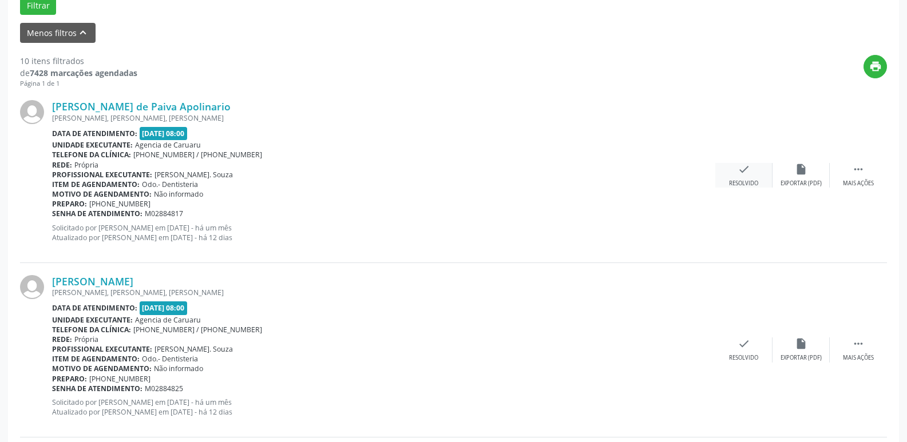
click at [726, 174] on div "check Resolvido" at bounding box center [743, 175] width 57 height 25
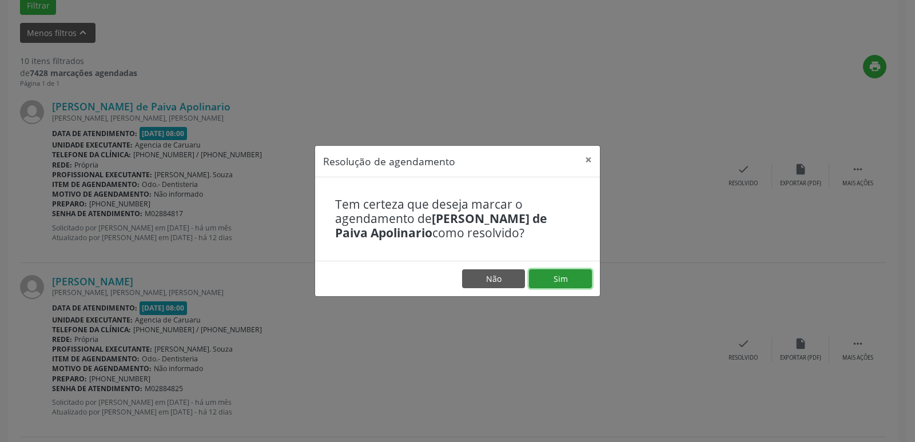
click at [550, 278] on button "Sim" at bounding box center [560, 278] width 63 height 19
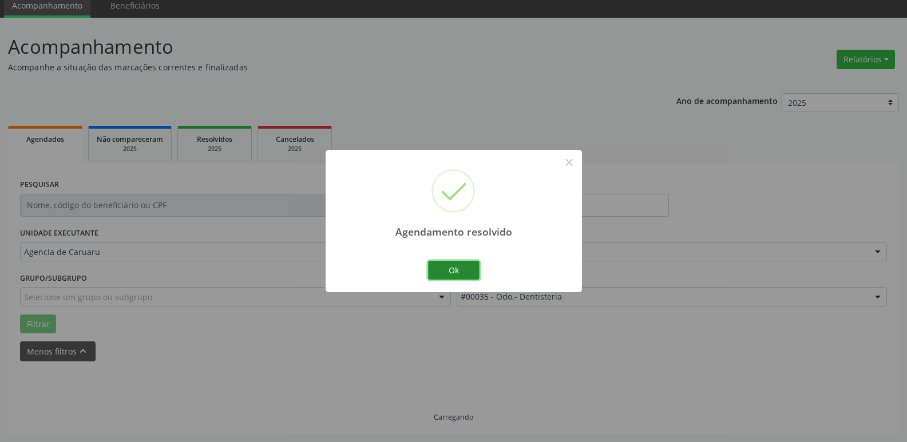
click at [458, 268] on button "Ok" at bounding box center [453, 270] width 51 height 19
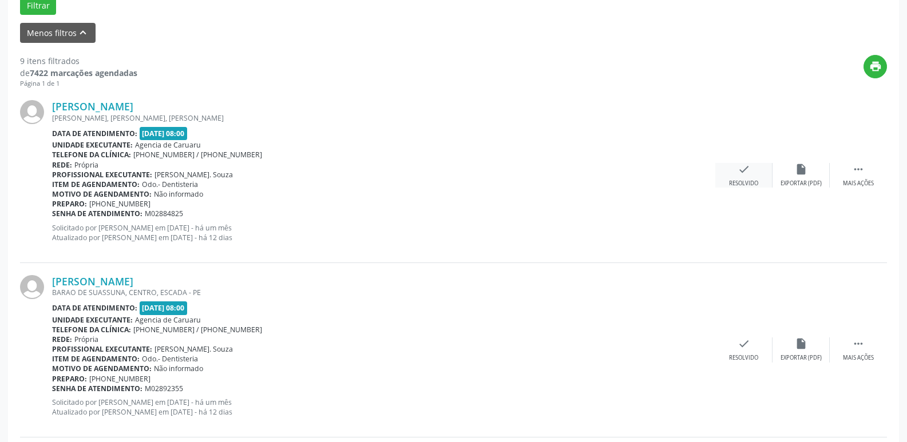
click at [746, 172] on icon "check" at bounding box center [743, 169] width 13 height 13
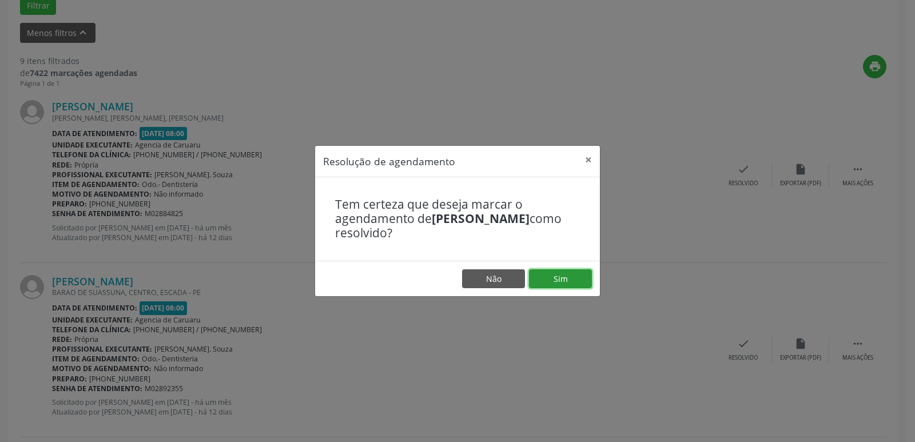
click at [578, 280] on button "Sim" at bounding box center [560, 278] width 63 height 19
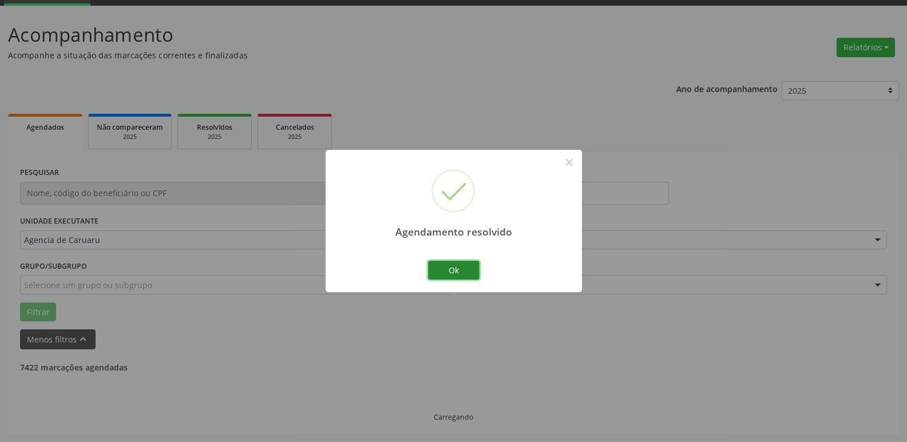
click at [467, 271] on button "Ok" at bounding box center [453, 270] width 51 height 19
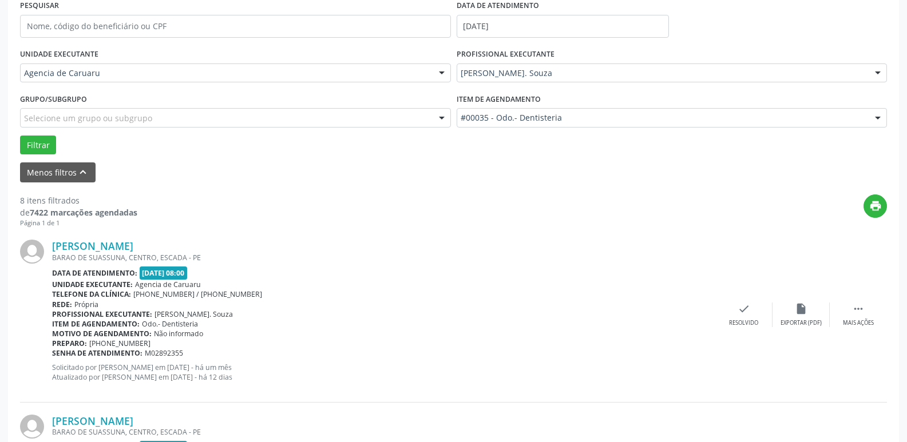
scroll to position [229, 0]
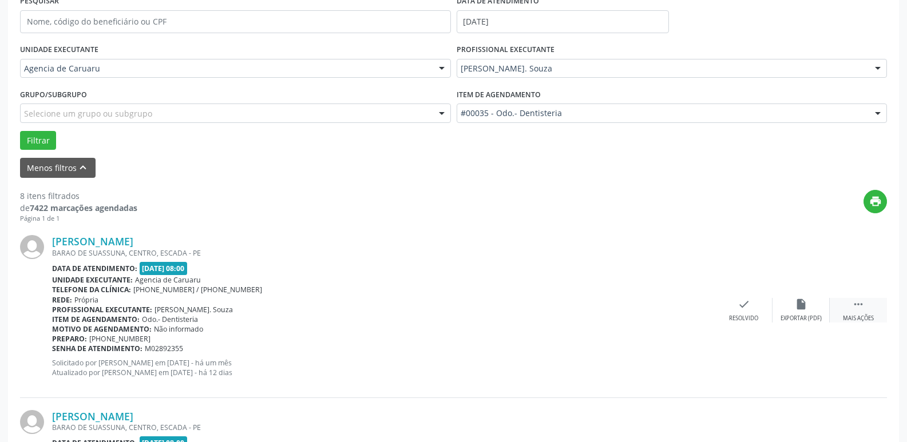
click at [859, 303] on icon "" at bounding box center [858, 304] width 13 height 13
click at [793, 301] on div "alarm_off Não compareceu" at bounding box center [800, 310] width 57 height 25
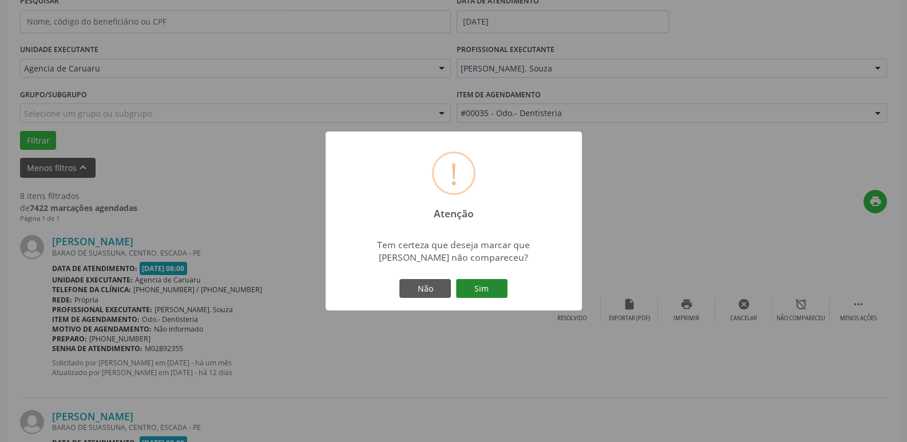
click at [471, 299] on button "Sim" at bounding box center [481, 288] width 51 height 19
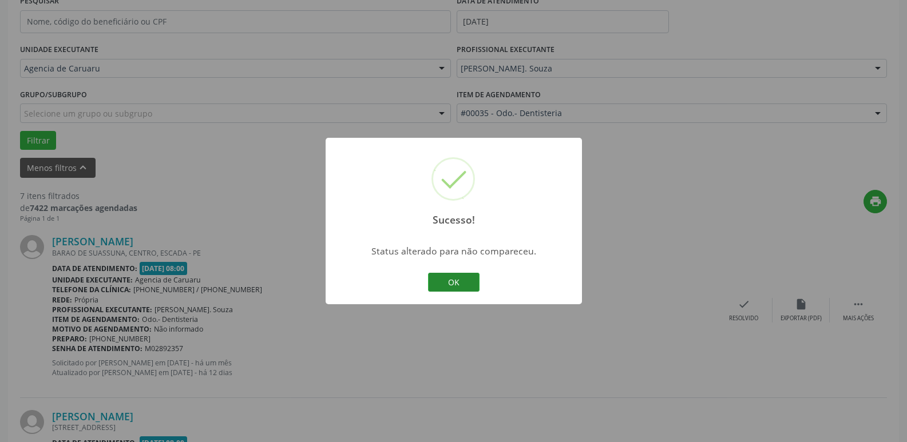
click at [453, 283] on button "OK" at bounding box center [453, 282] width 51 height 19
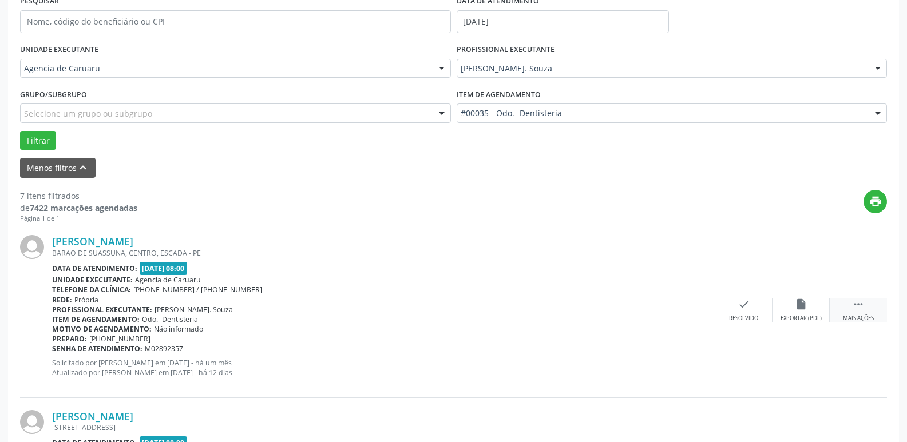
click at [855, 313] on div " Mais ações" at bounding box center [858, 310] width 57 height 25
click at [852, 298] on icon "" at bounding box center [858, 304] width 13 height 13
click at [867, 318] on div "Mais ações" at bounding box center [858, 319] width 31 height 8
click at [793, 305] on div "alarm_off Não compareceu" at bounding box center [800, 310] width 57 height 25
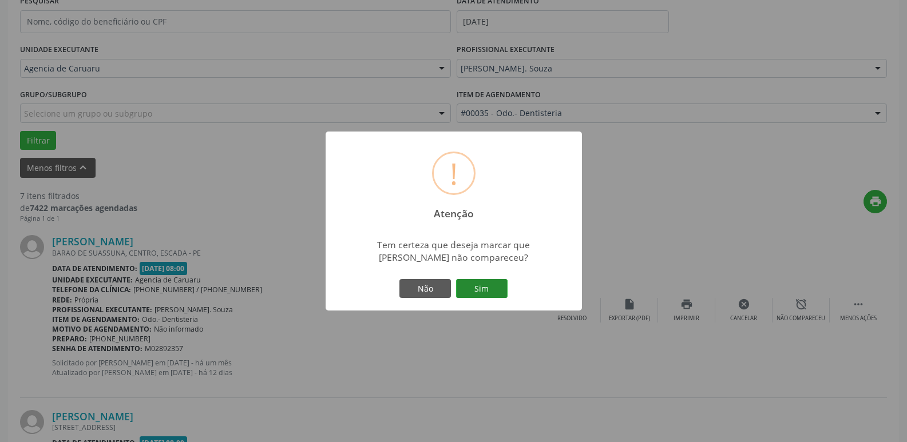
click at [474, 293] on button "Sim" at bounding box center [481, 288] width 51 height 19
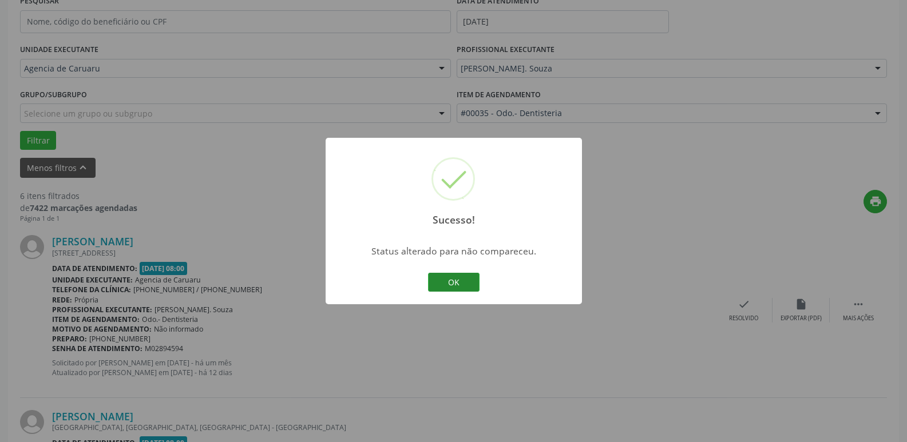
click at [467, 284] on button "OK" at bounding box center [453, 282] width 51 height 19
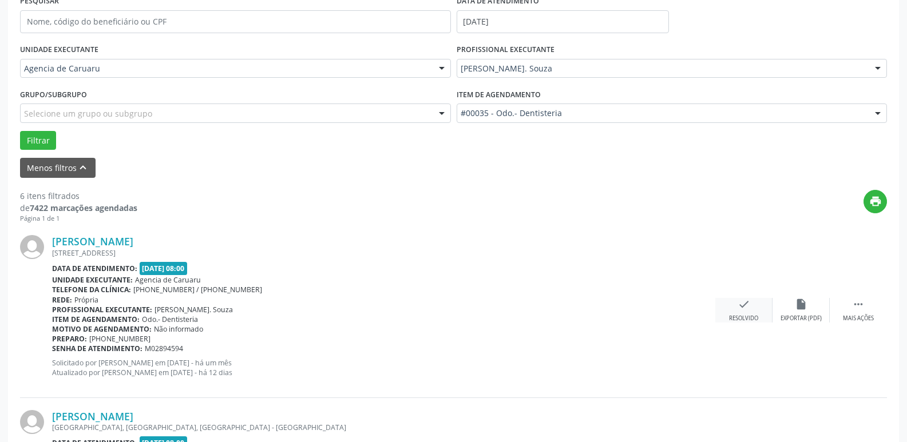
click at [755, 305] on div "check Resolvido" at bounding box center [743, 310] width 57 height 25
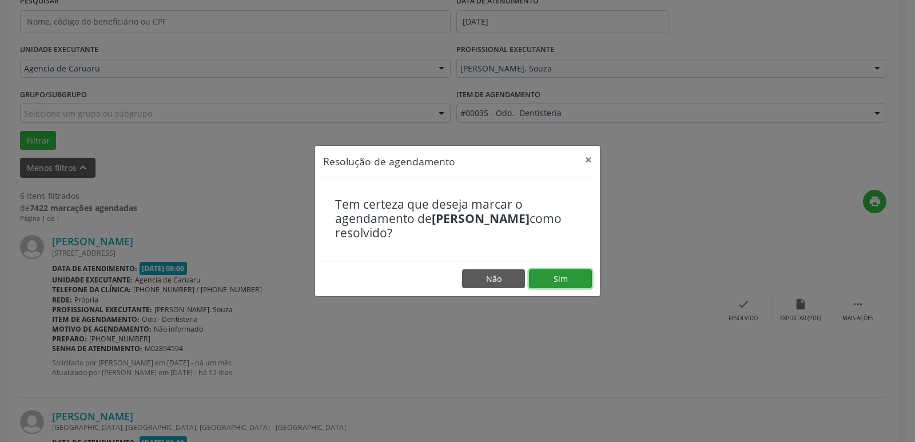
click at [565, 277] on button "Sim" at bounding box center [560, 278] width 63 height 19
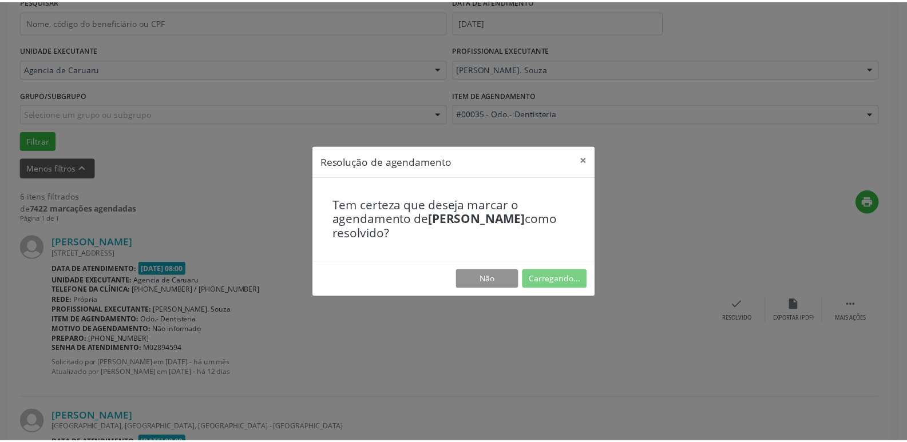
scroll to position [45, 0]
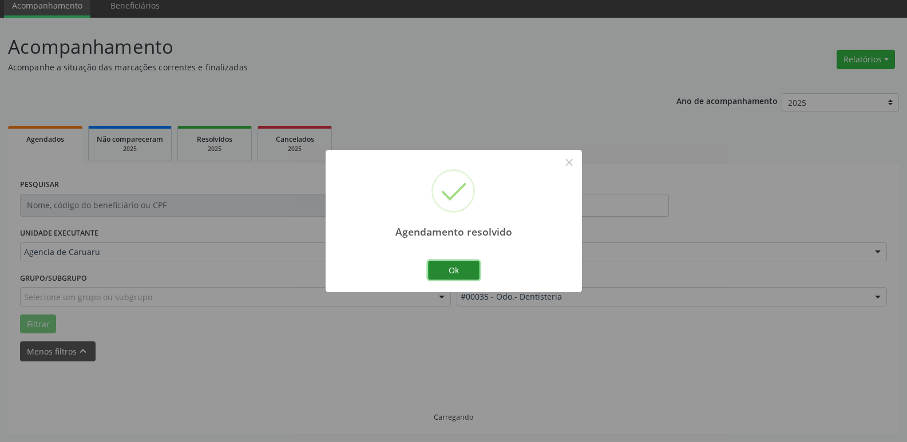
click at [451, 269] on button "Ok" at bounding box center [453, 270] width 51 height 19
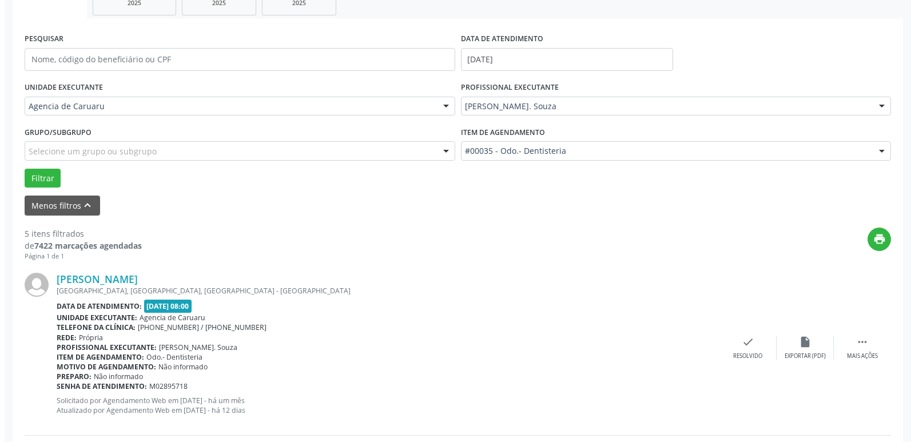
scroll to position [217, 0]
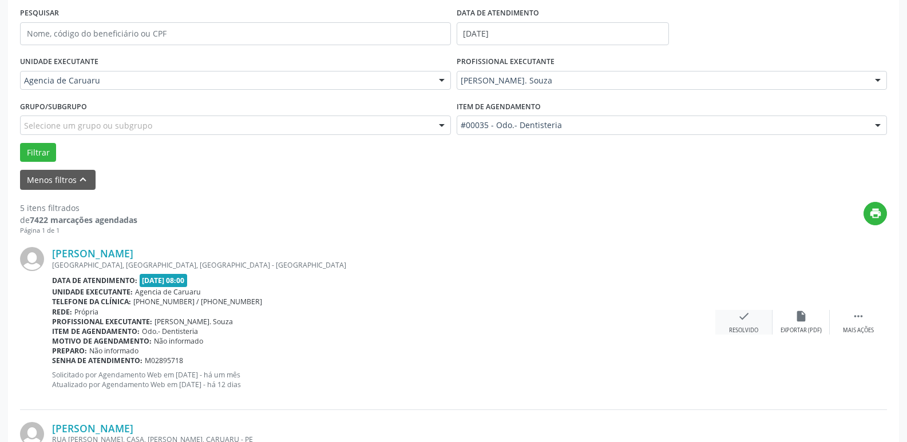
click at [735, 312] on div "check Resolvido" at bounding box center [743, 322] width 57 height 25
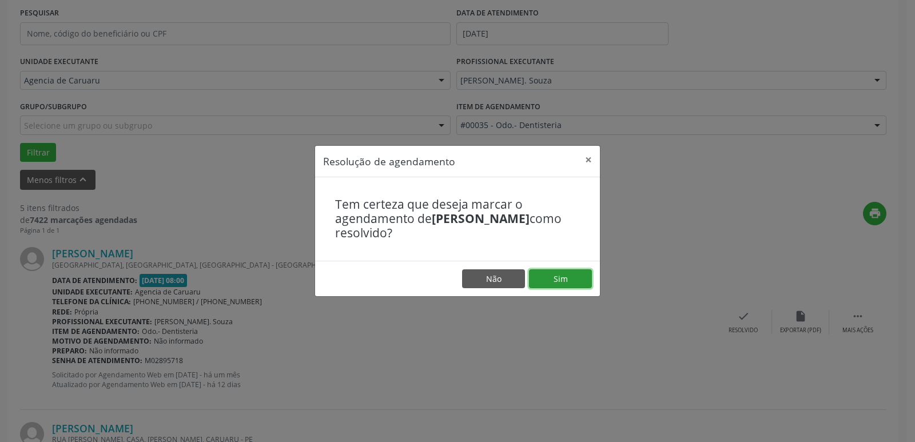
click at [557, 279] on button "Sim" at bounding box center [560, 278] width 63 height 19
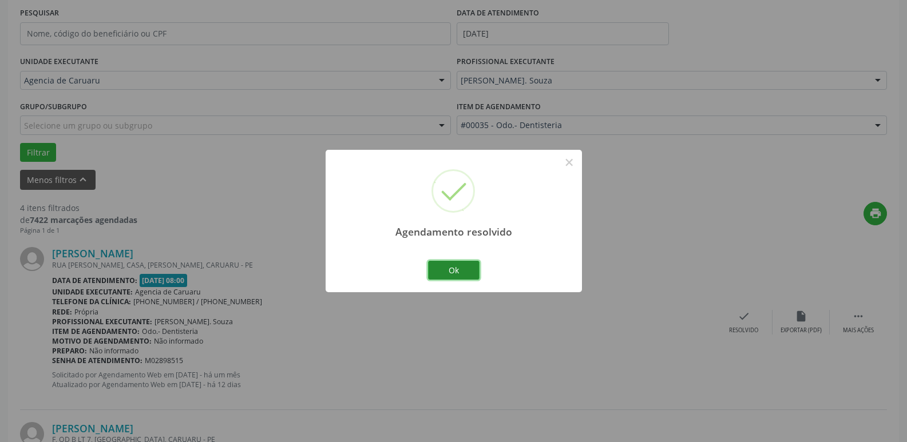
click at [462, 269] on button "Ok" at bounding box center [453, 270] width 51 height 19
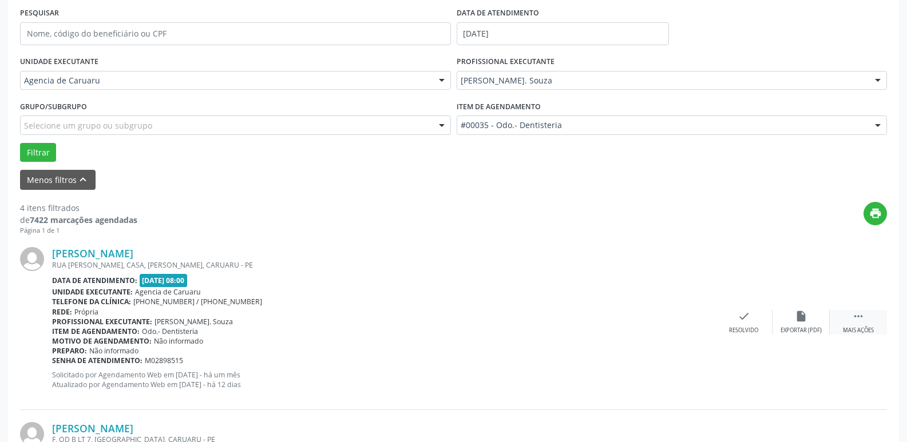
click at [878, 319] on div " Mais ações" at bounding box center [858, 322] width 57 height 25
click at [785, 303] on div "[PERSON_NAME] RUA [PERSON_NAME], CASA, [PERSON_NAME], CARUARU - PE Data de aten…" at bounding box center [453, 322] width 867 height 174
click at [792, 319] on div "alarm_off Não compareceu" at bounding box center [800, 322] width 57 height 25
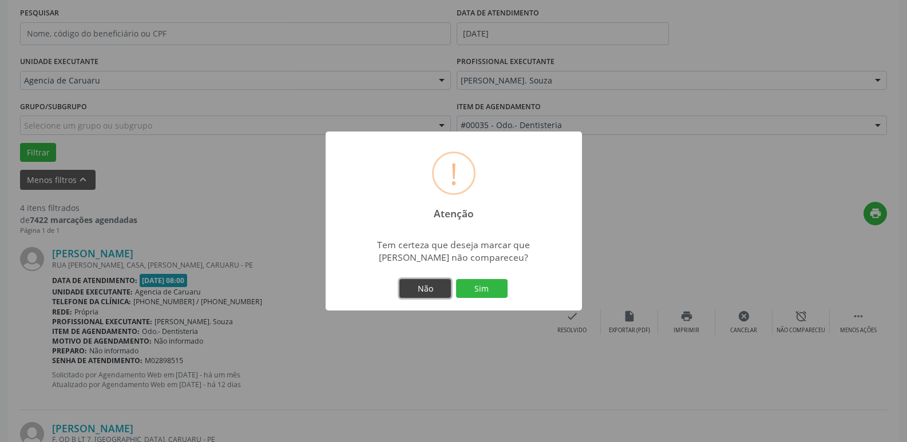
click at [427, 291] on button "Não" at bounding box center [424, 288] width 51 height 19
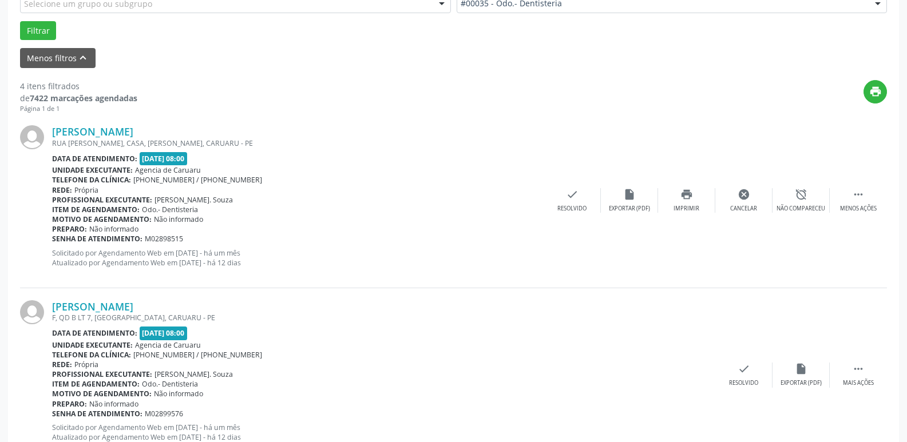
scroll to position [388, 0]
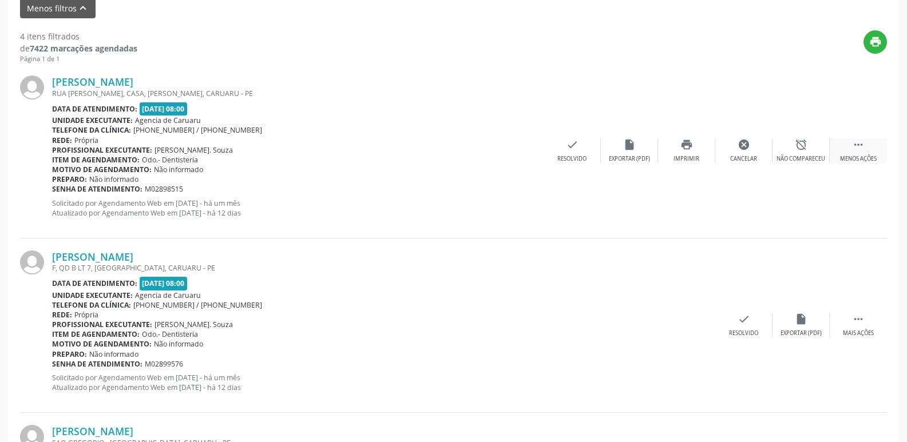
click at [850, 146] on div " Menos ações" at bounding box center [858, 150] width 57 height 25
click at [859, 142] on icon "" at bounding box center [858, 144] width 13 height 13
click at [797, 145] on icon "alarm_off" at bounding box center [801, 144] width 13 height 13
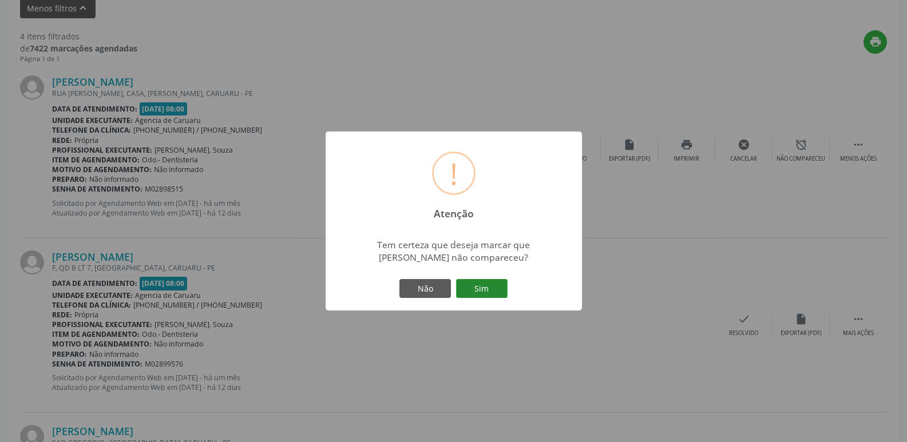
click at [474, 280] on button "Sim" at bounding box center [481, 288] width 51 height 19
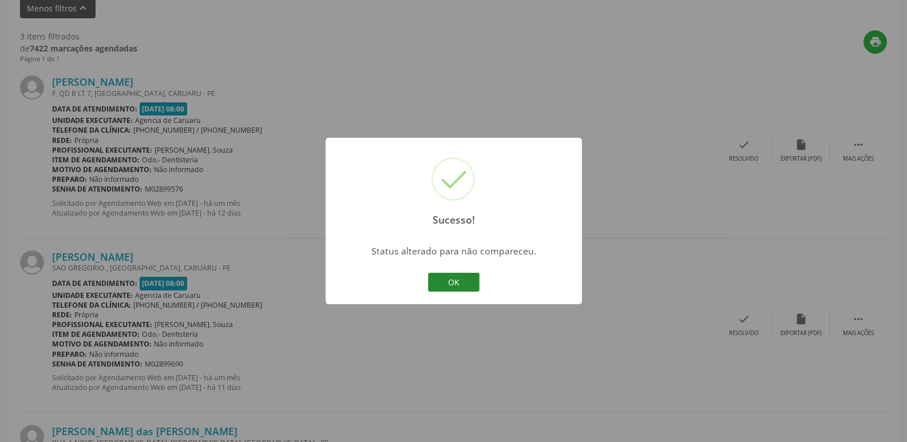
click at [443, 276] on button "OK" at bounding box center [453, 282] width 51 height 19
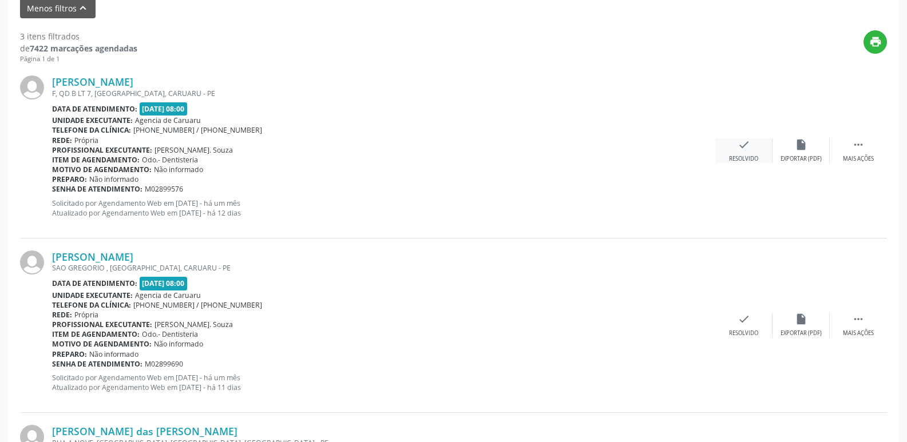
click at [756, 148] on div "check Resolvido" at bounding box center [743, 150] width 57 height 25
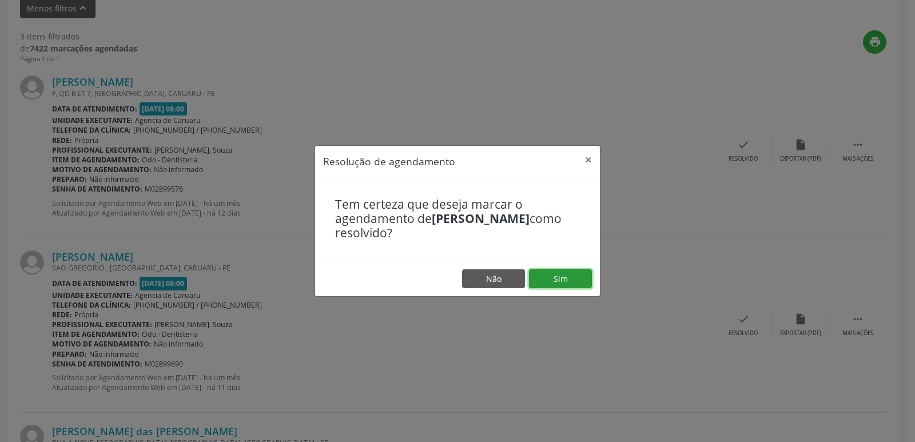
click at [577, 288] on button "Sim" at bounding box center [560, 278] width 63 height 19
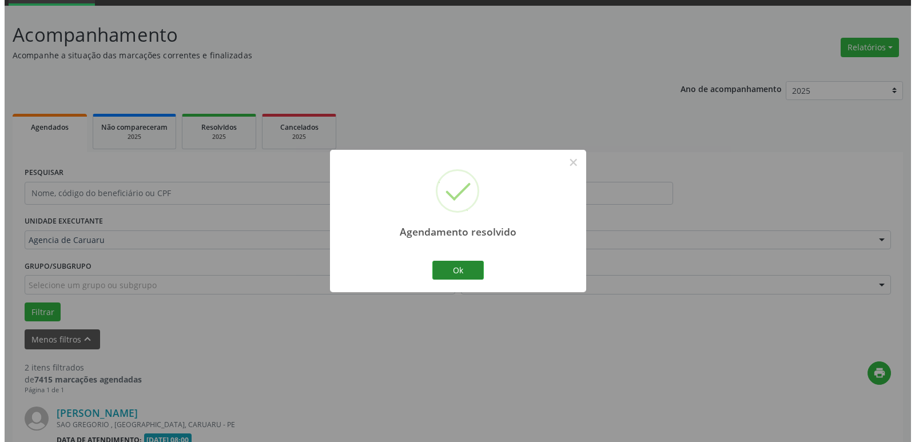
scroll to position [379, 0]
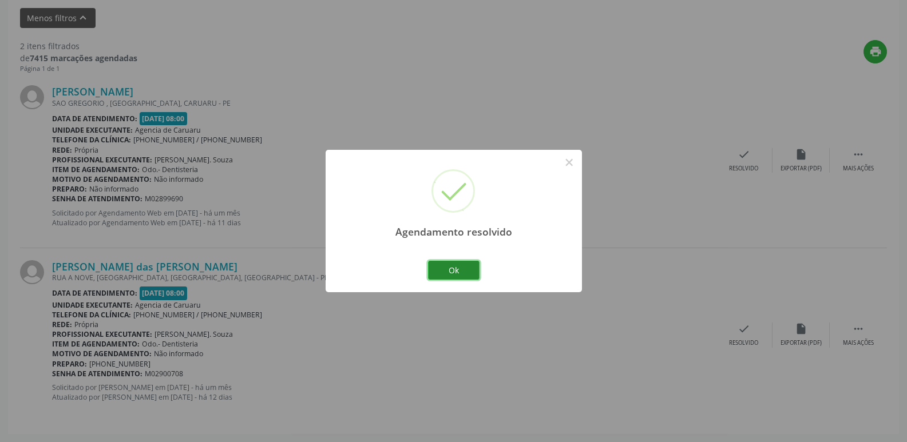
click at [462, 270] on button "Ok" at bounding box center [453, 270] width 51 height 19
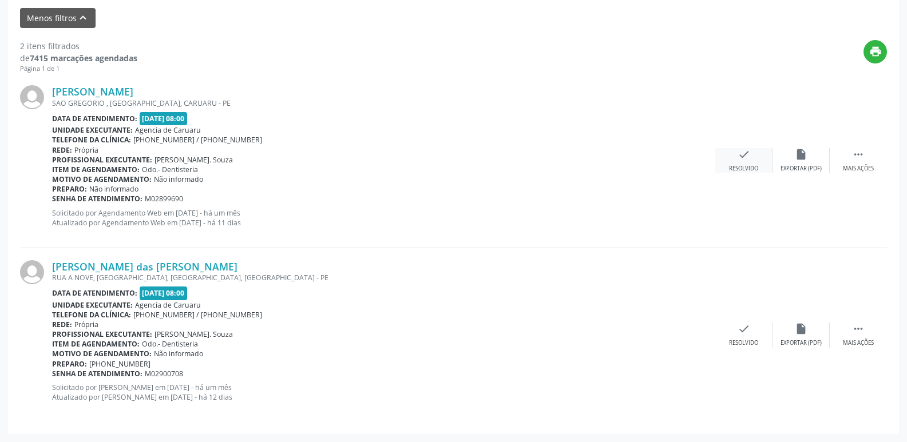
click at [763, 161] on div "check Resolvido" at bounding box center [743, 160] width 57 height 25
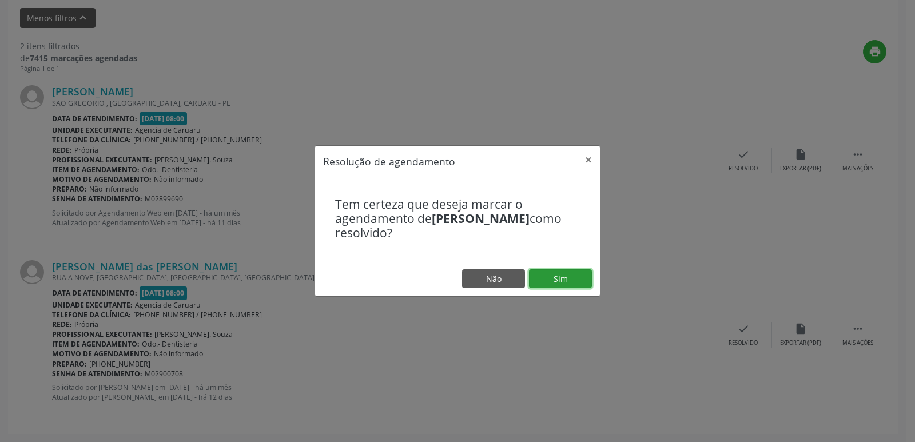
click at [547, 282] on button "Sim" at bounding box center [560, 278] width 63 height 19
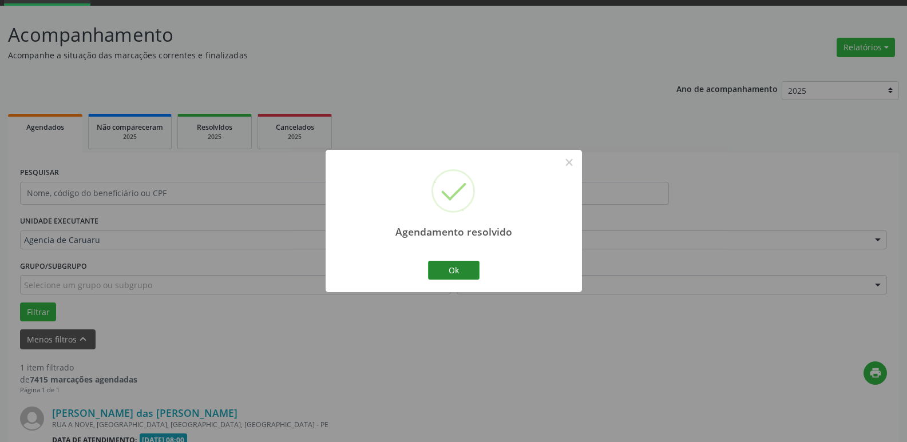
scroll to position [204, 0]
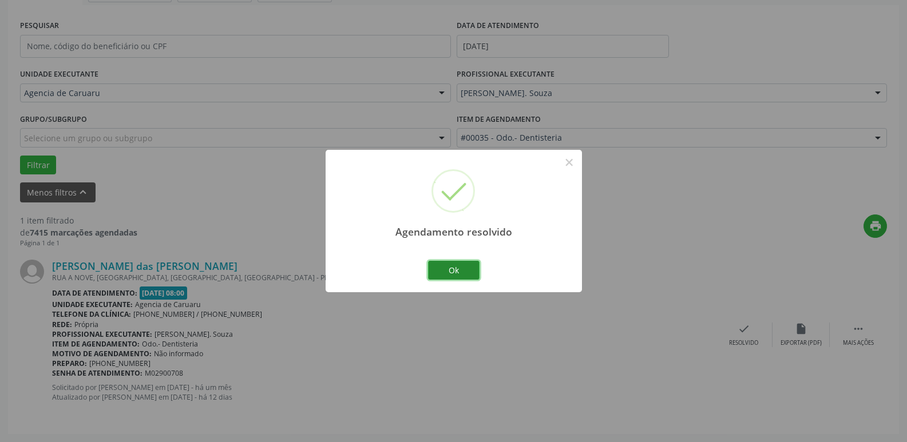
click at [455, 268] on button "Ok" at bounding box center [453, 270] width 51 height 19
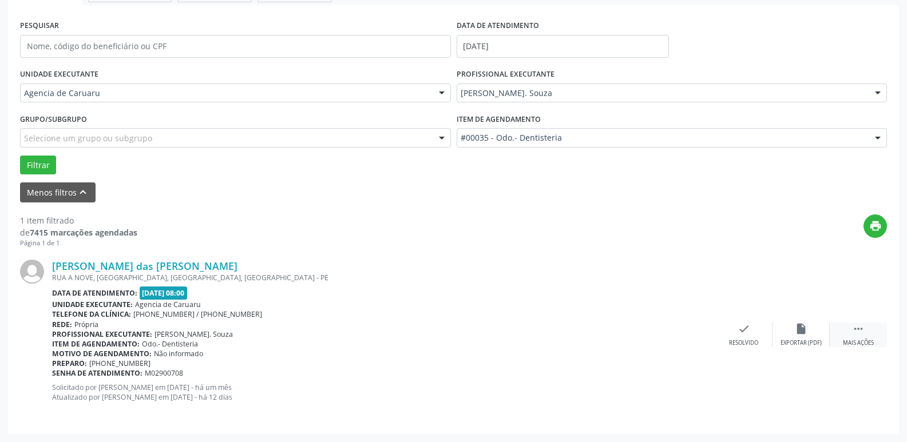
click at [851, 338] on div " Mais ações" at bounding box center [858, 335] width 57 height 25
click at [799, 329] on icon "alarm_off" at bounding box center [801, 329] width 13 height 13
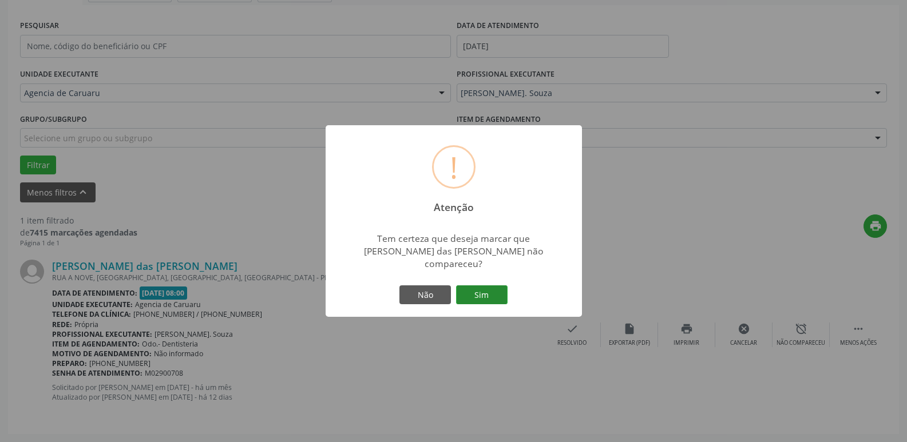
click at [470, 291] on button "Sim" at bounding box center [481, 294] width 51 height 19
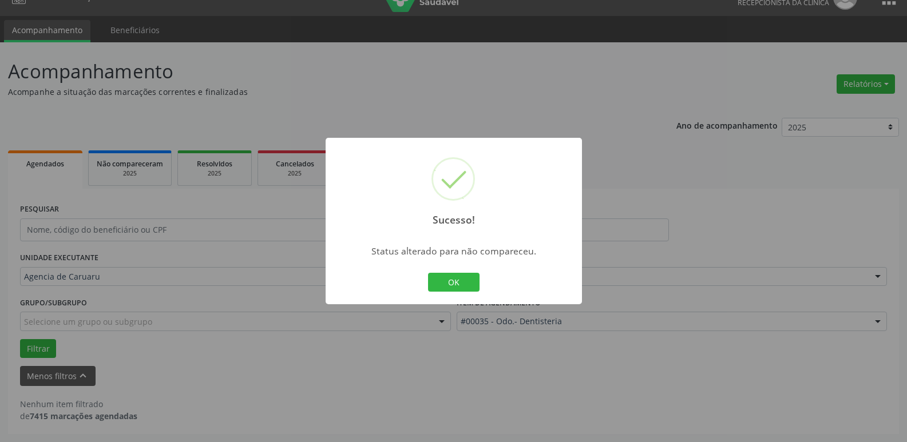
scroll to position [21, 0]
click at [446, 284] on button "OK" at bounding box center [453, 282] width 51 height 19
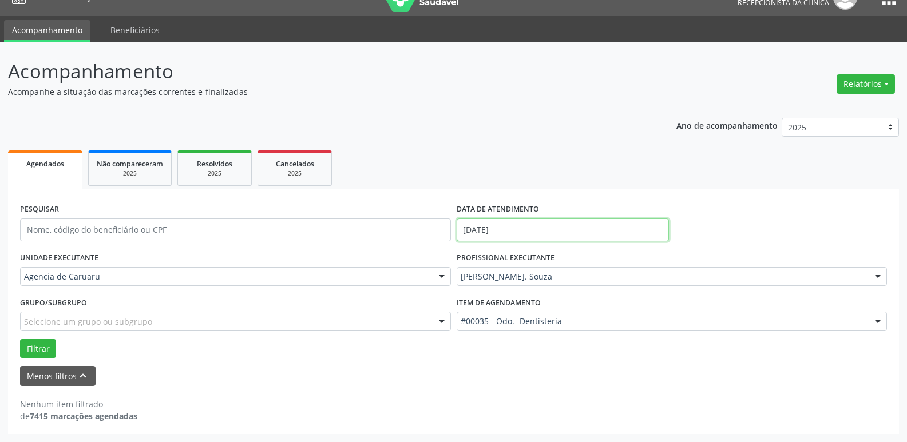
click at [527, 231] on input "[DATE]" at bounding box center [563, 230] width 212 height 23
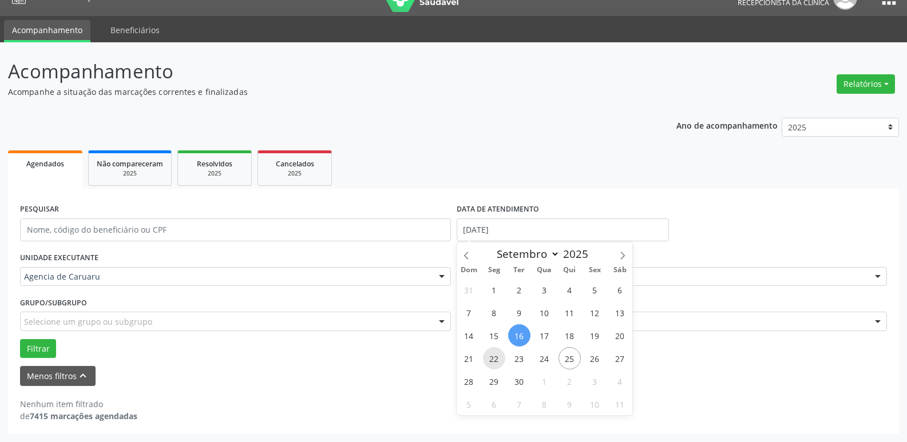
click at [497, 359] on span "22" at bounding box center [494, 358] width 22 height 22
type input "[DATE]"
click at [497, 359] on span "22" at bounding box center [494, 358] width 22 height 22
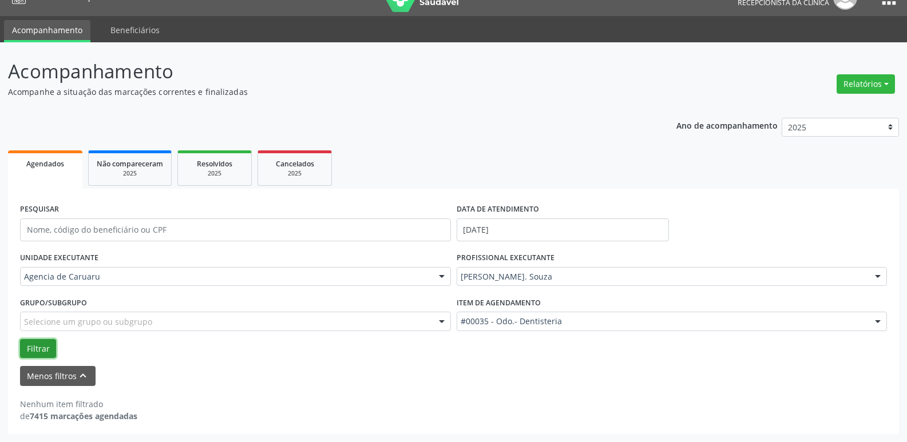
click at [54, 351] on button "Filtrar" at bounding box center [38, 348] width 36 height 19
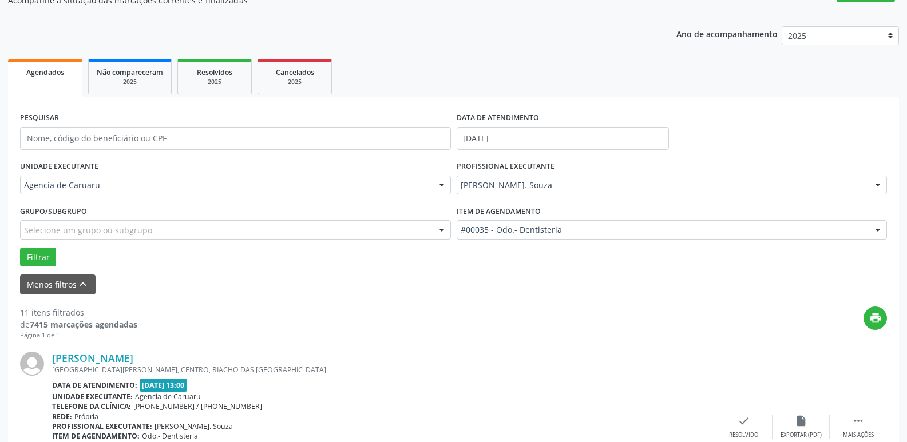
scroll to position [135, 0]
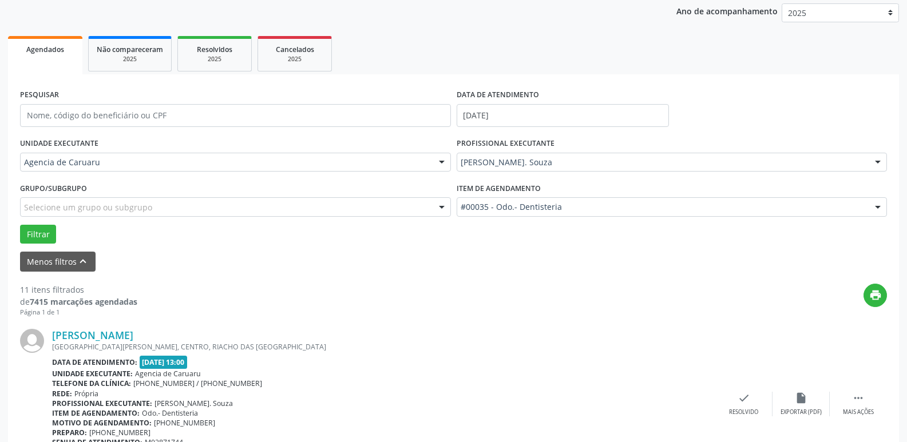
click at [862, 391] on div "[PERSON_NAME] [GEOGRAPHIC_DATA][PERSON_NAME], CENTRO, RIACHO DAS [GEOGRAPHIC_DA…" at bounding box center [453, 404] width 867 height 174
click at [861, 405] on div " Mais ações" at bounding box center [858, 404] width 57 height 25
click at [815, 402] on div "alarm_off Não compareceu" at bounding box center [800, 404] width 57 height 25
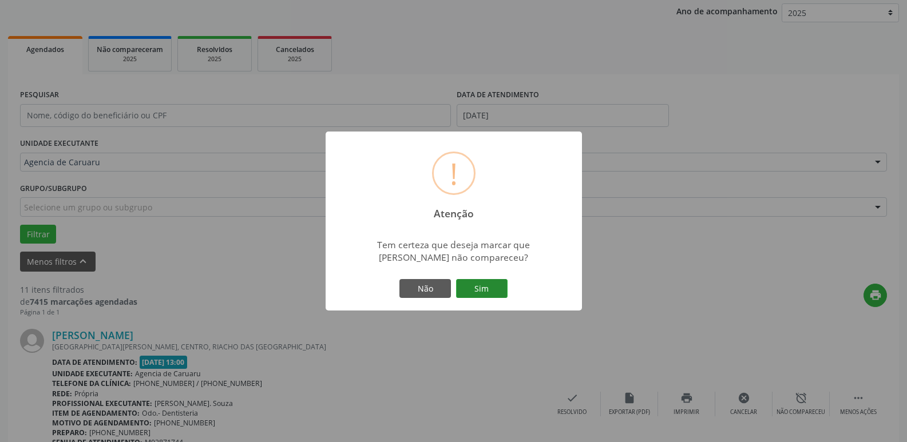
click at [465, 288] on button "Sim" at bounding box center [481, 288] width 51 height 19
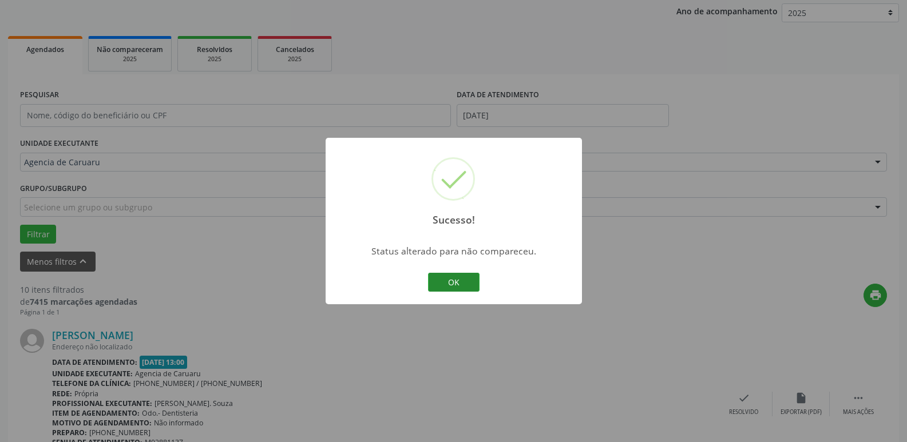
click at [465, 281] on button "OK" at bounding box center [453, 282] width 51 height 19
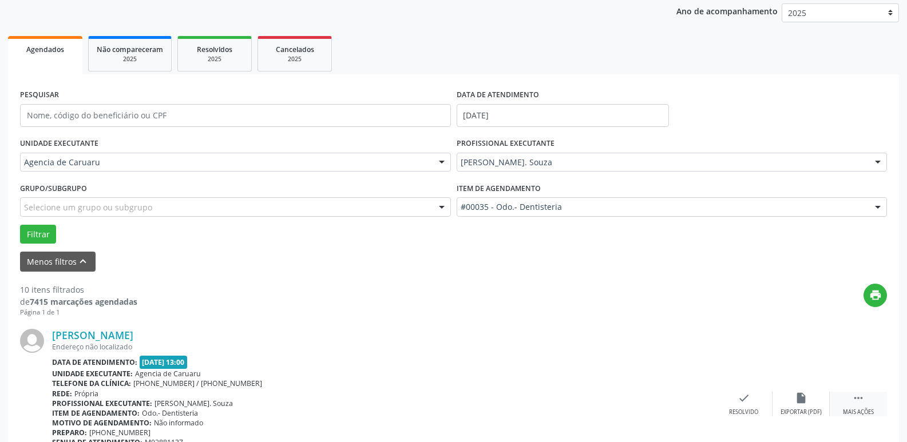
click at [870, 401] on div " Mais ações" at bounding box center [858, 404] width 57 height 25
click at [784, 407] on div "alarm_off Não compareceu" at bounding box center [800, 404] width 57 height 25
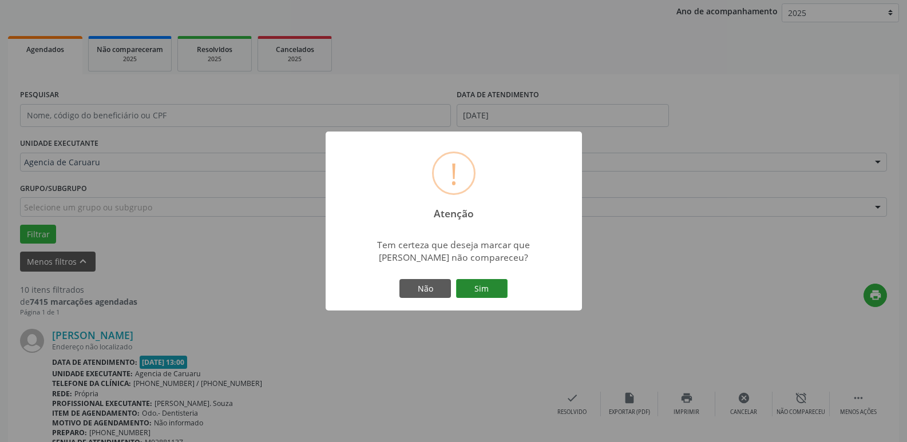
click at [478, 289] on button "Sim" at bounding box center [481, 288] width 51 height 19
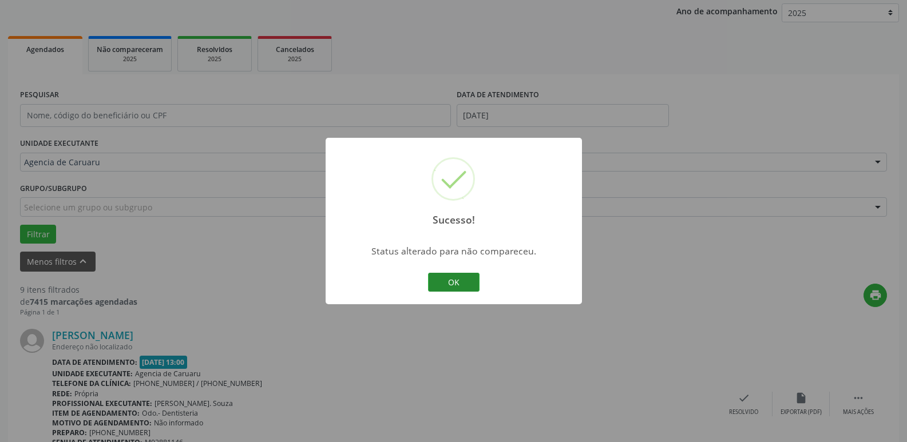
click at [465, 286] on button "OK" at bounding box center [453, 282] width 51 height 19
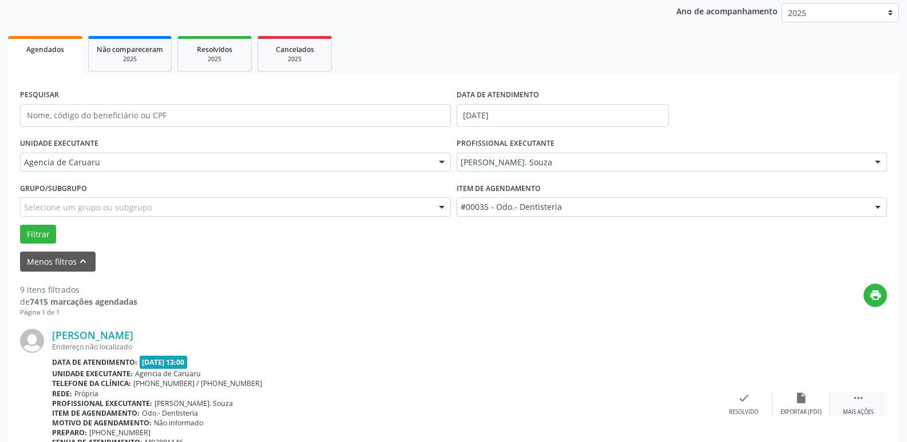
click at [870, 402] on div " Mais ações" at bounding box center [858, 404] width 57 height 25
click at [856, 399] on icon "" at bounding box center [858, 398] width 13 height 13
click at [854, 406] on div " Mais ações" at bounding box center [858, 404] width 57 height 25
click at [799, 394] on icon "alarm_off" at bounding box center [801, 398] width 13 height 13
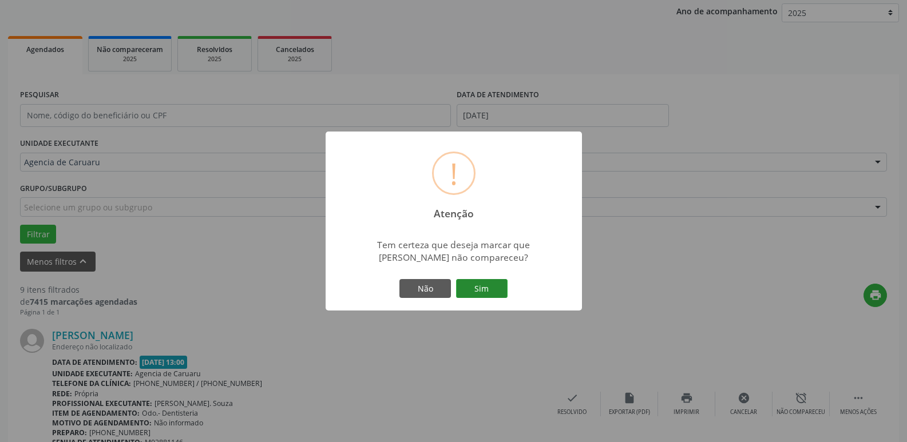
click at [482, 282] on button "Sim" at bounding box center [481, 288] width 51 height 19
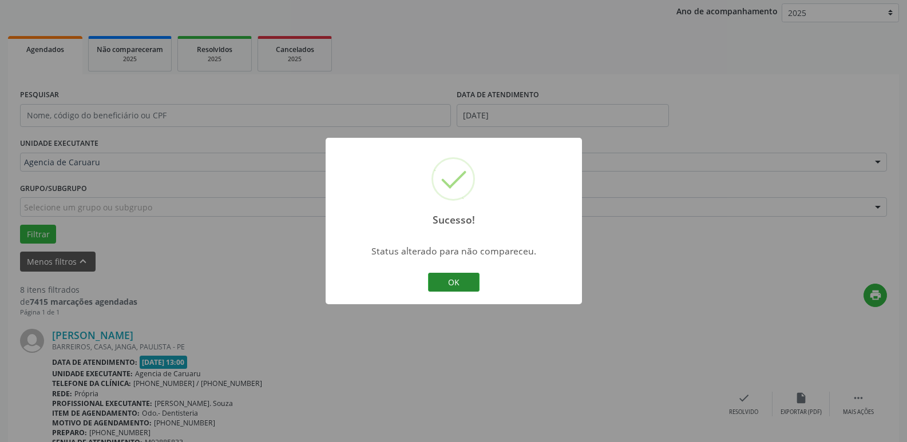
click at [465, 275] on button "OK" at bounding box center [453, 282] width 51 height 19
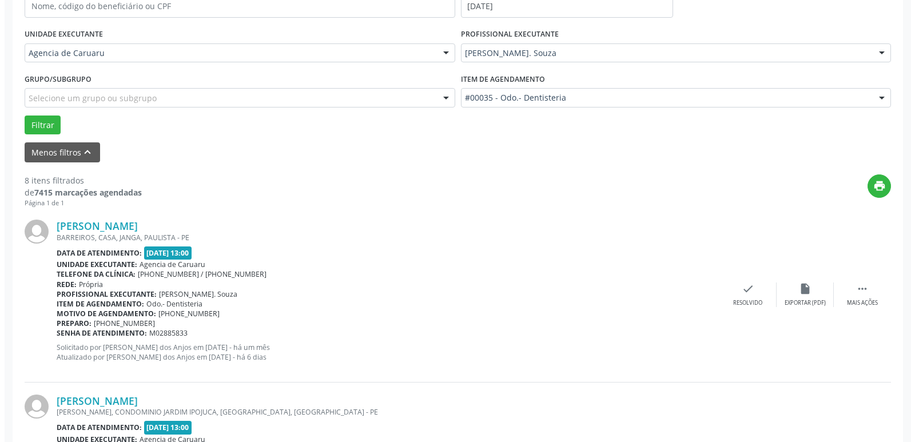
scroll to position [307, 0]
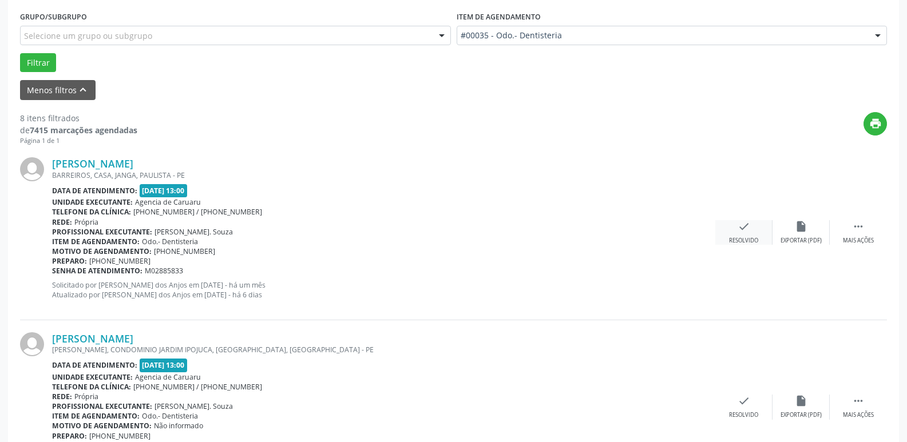
click at [746, 228] on icon "check" at bounding box center [743, 226] width 13 height 13
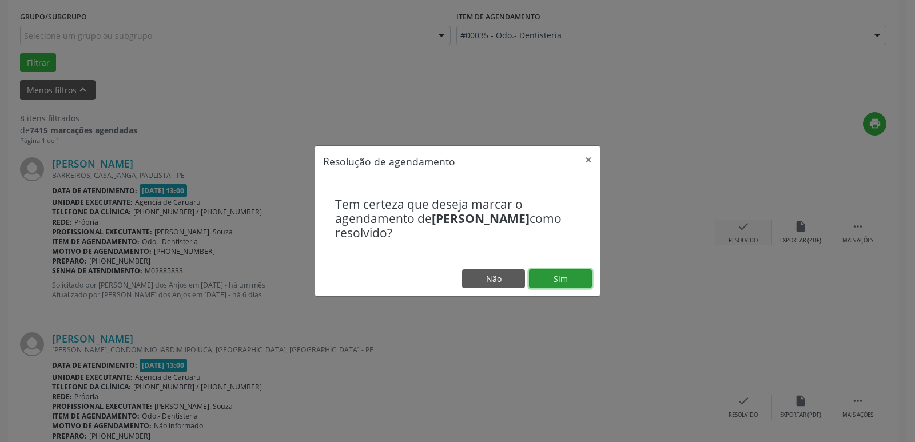
click at [573, 272] on button "Sim" at bounding box center [560, 278] width 63 height 19
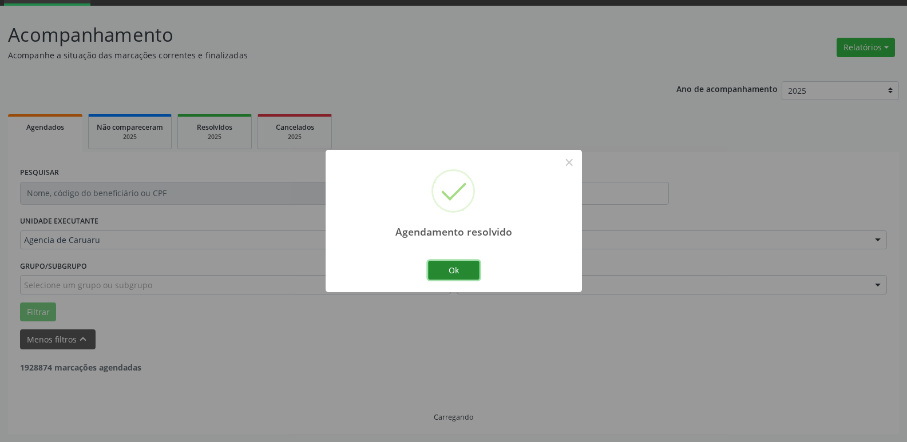
click at [454, 264] on button "Ok" at bounding box center [453, 270] width 51 height 19
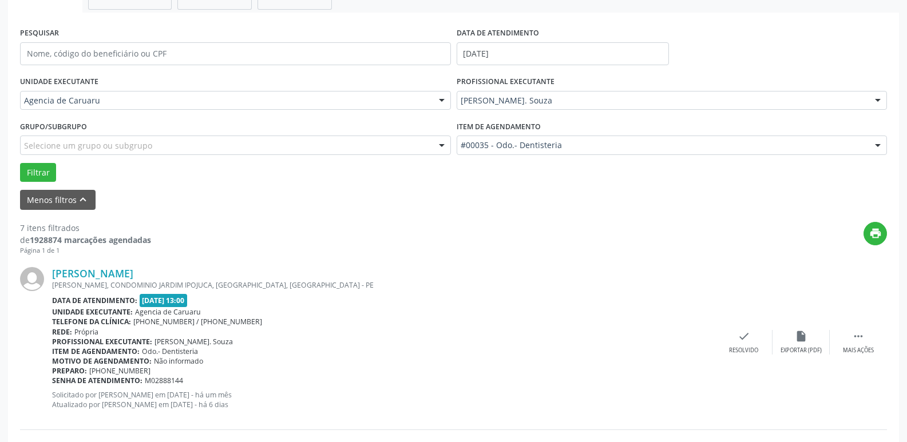
scroll to position [229, 0]
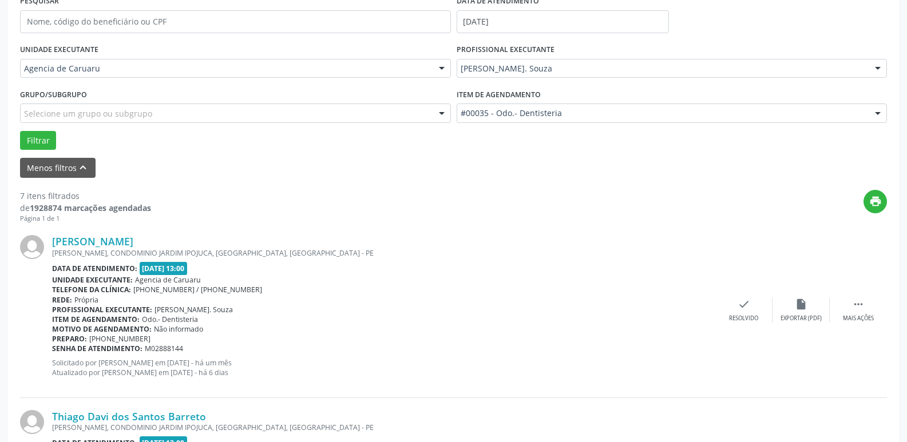
click at [848, 293] on div "[PERSON_NAME] [PERSON_NAME], CONDOMINIO [GEOGRAPHIC_DATA], [GEOGRAPHIC_DATA], […" at bounding box center [453, 310] width 867 height 174
click at [851, 298] on div " Mais ações" at bounding box center [858, 310] width 57 height 25
click at [805, 308] on icon "alarm_off" at bounding box center [801, 304] width 13 height 13
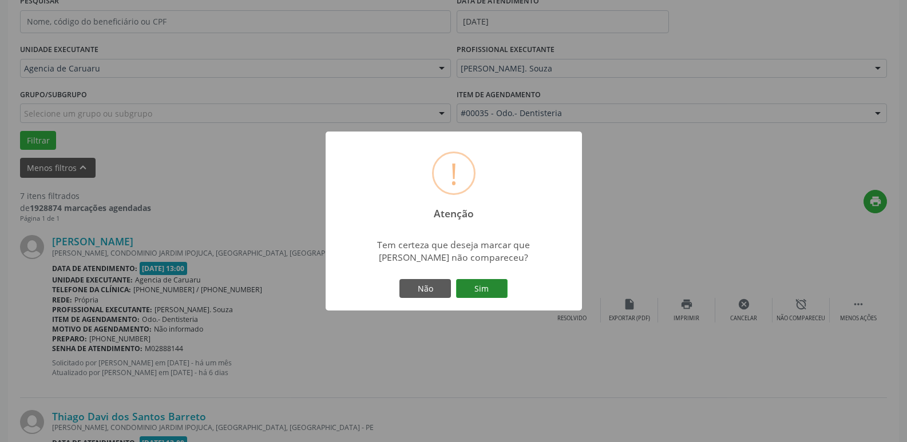
click at [485, 285] on button "Sim" at bounding box center [481, 288] width 51 height 19
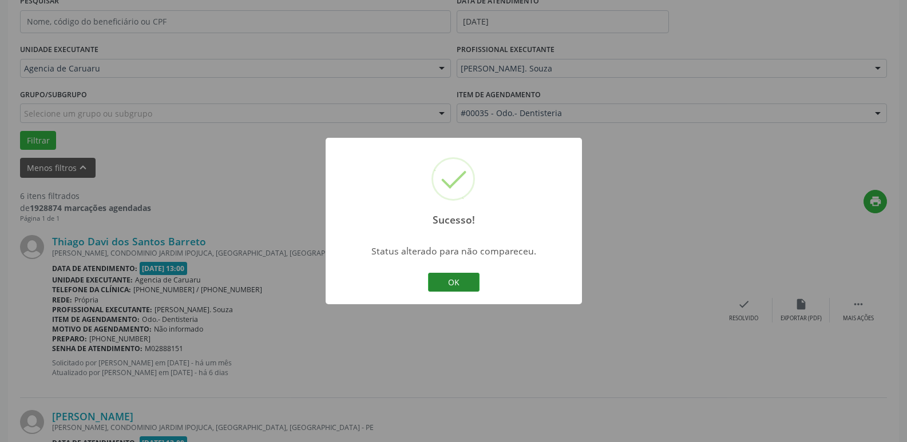
click at [437, 282] on button "OK" at bounding box center [453, 282] width 51 height 19
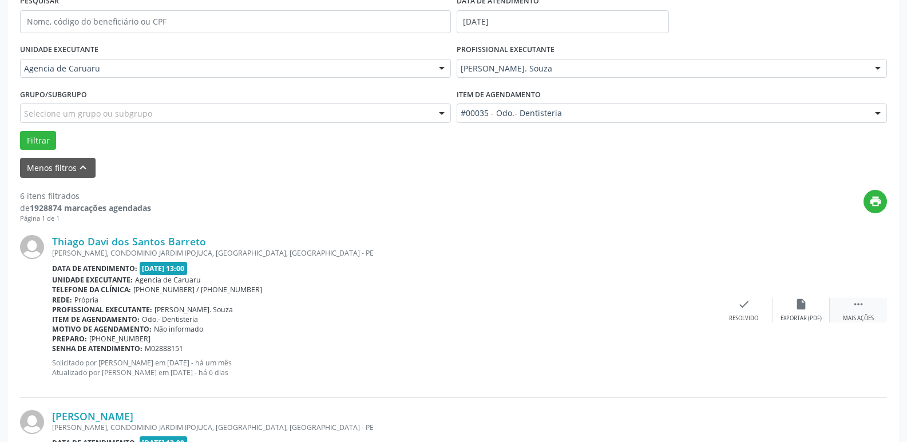
click at [838, 311] on div " Mais ações" at bounding box center [858, 310] width 57 height 25
click at [814, 305] on div "alarm_off Não compareceu" at bounding box center [800, 310] width 57 height 25
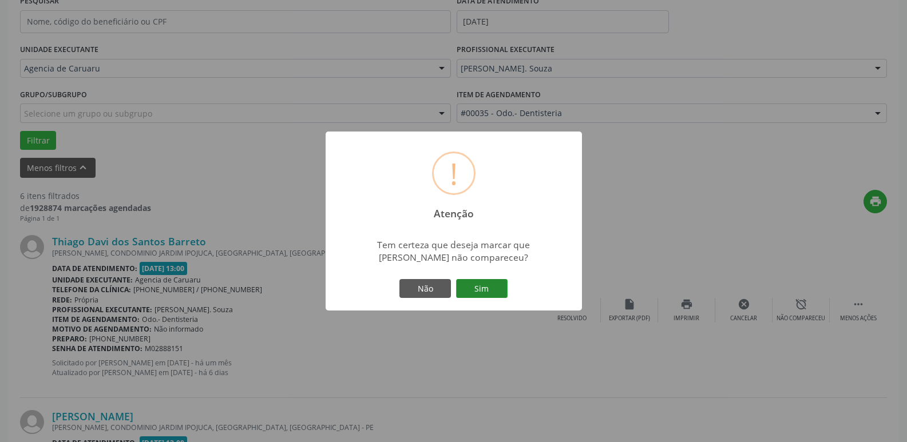
click at [495, 287] on button "Sim" at bounding box center [481, 288] width 51 height 19
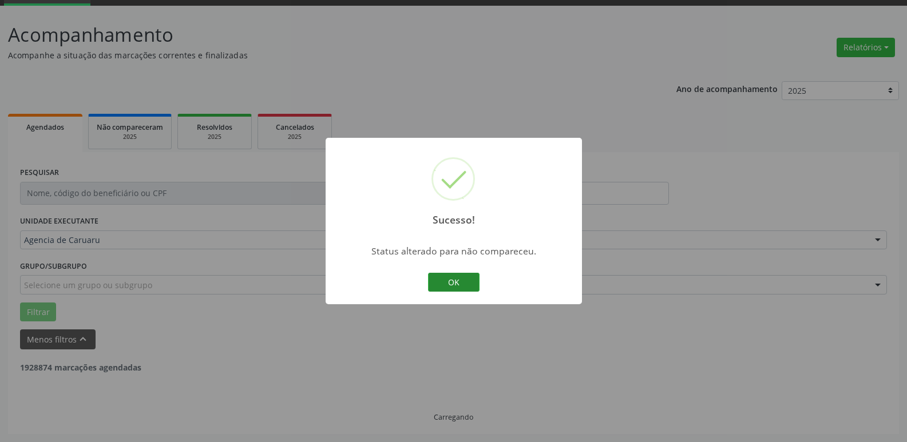
click at [447, 283] on button "OK" at bounding box center [453, 282] width 51 height 19
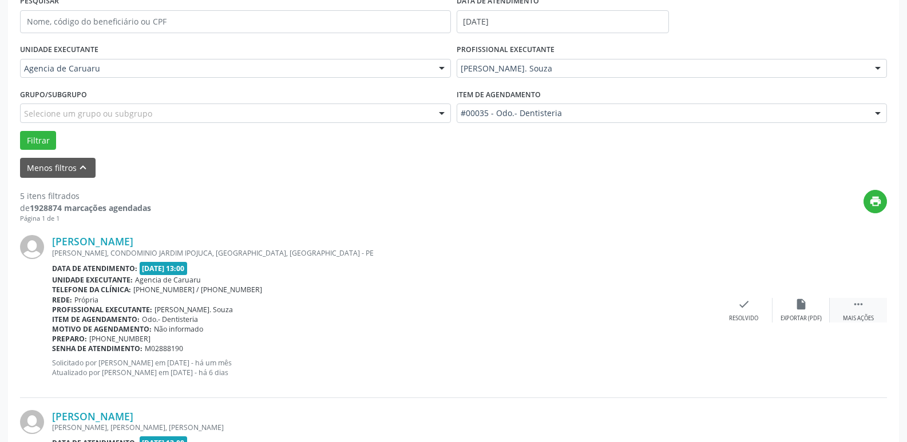
click at [853, 304] on icon "" at bounding box center [858, 304] width 13 height 13
click at [808, 307] on div "alarm_off Não compareceu" at bounding box center [800, 310] width 57 height 25
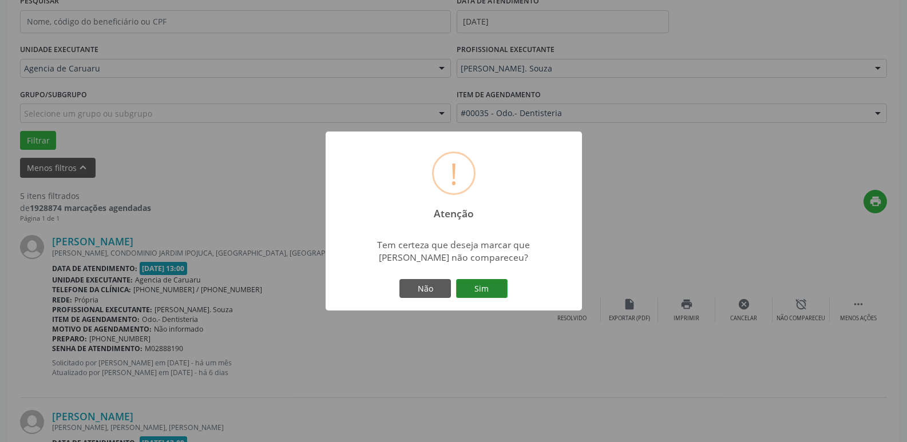
click at [494, 297] on button "Sim" at bounding box center [481, 288] width 51 height 19
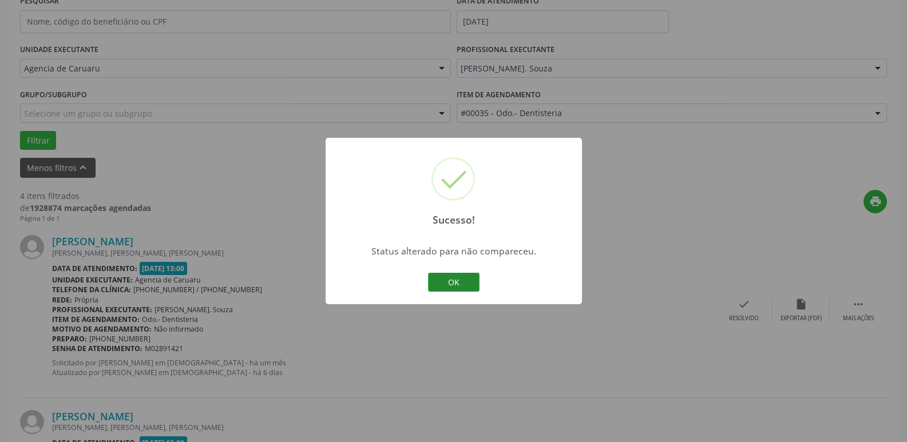
click at [469, 281] on button "OK" at bounding box center [453, 282] width 51 height 19
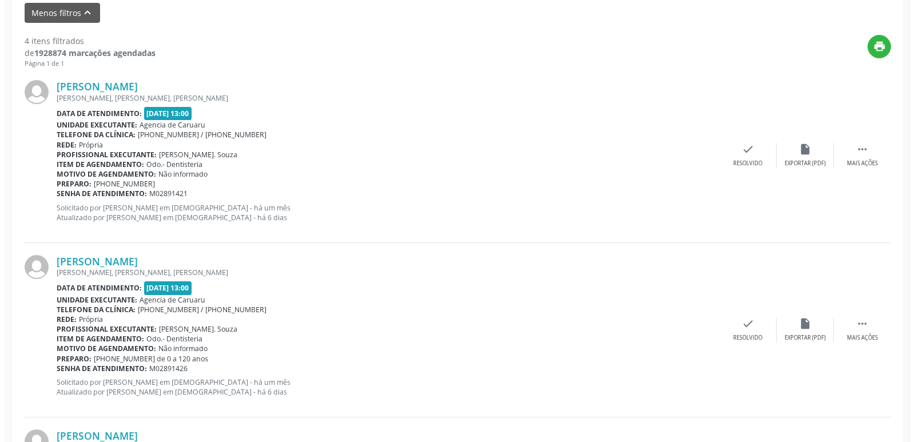
scroll to position [400, 0]
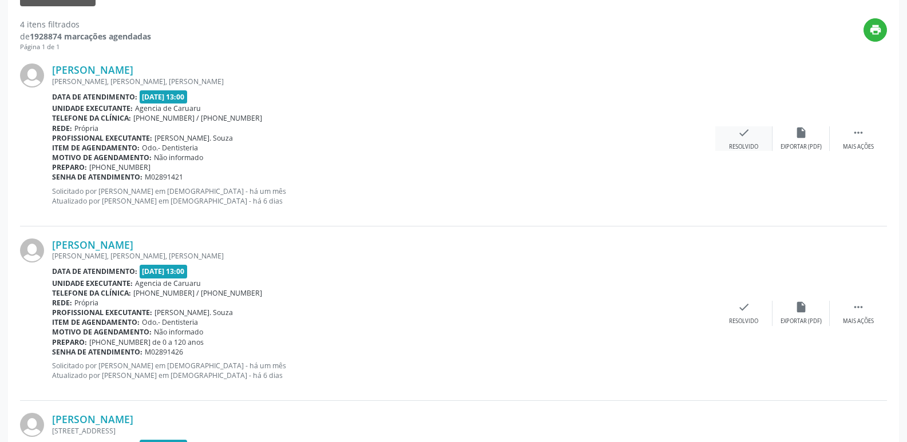
click at [747, 142] on div "check Resolvido" at bounding box center [743, 138] width 57 height 25
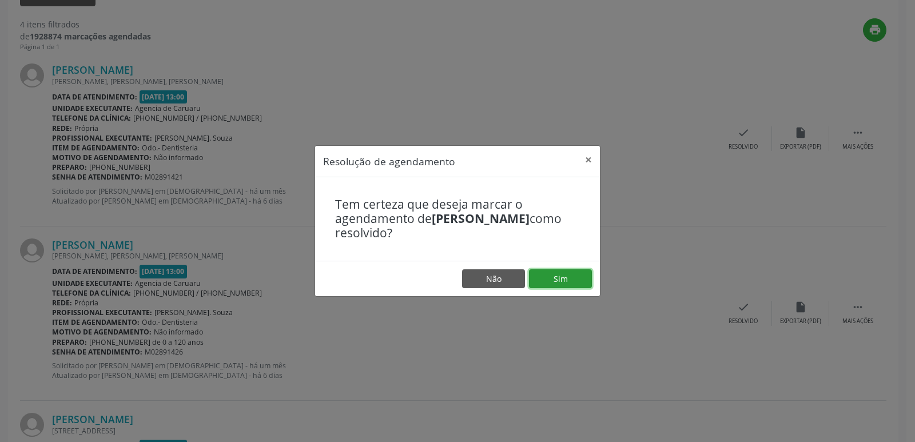
click at [557, 280] on button "Sim" at bounding box center [560, 278] width 63 height 19
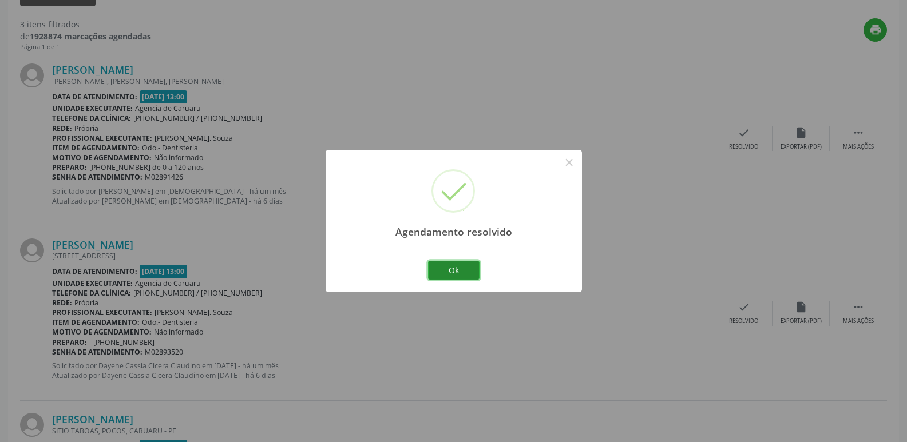
click at [470, 267] on button "Ok" at bounding box center [453, 270] width 51 height 19
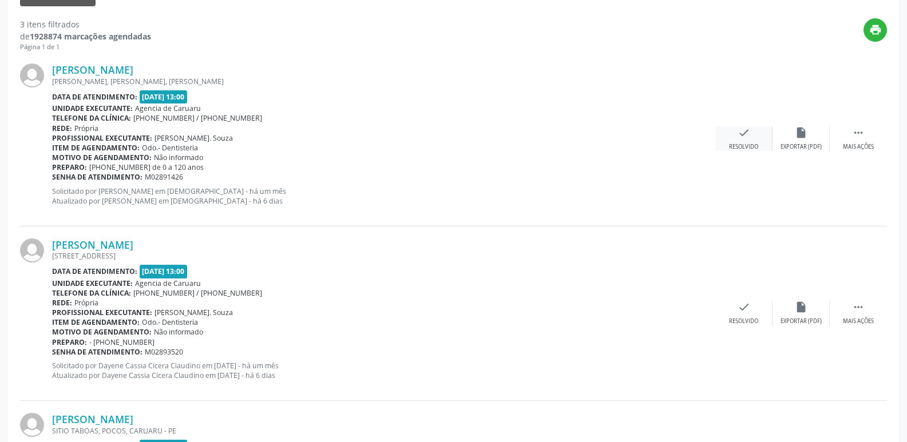
click at [745, 137] on icon "check" at bounding box center [743, 132] width 13 height 13
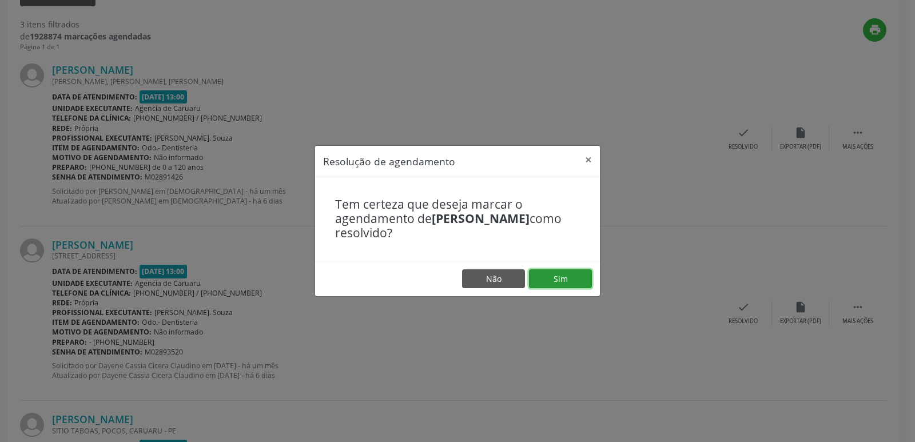
click at [555, 276] on button "Sim" at bounding box center [560, 278] width 63 height 19
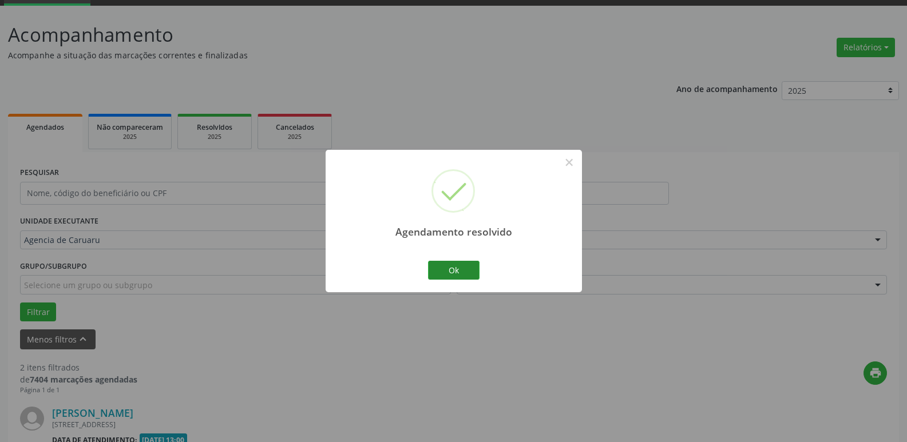
scroll to position [379, 0]
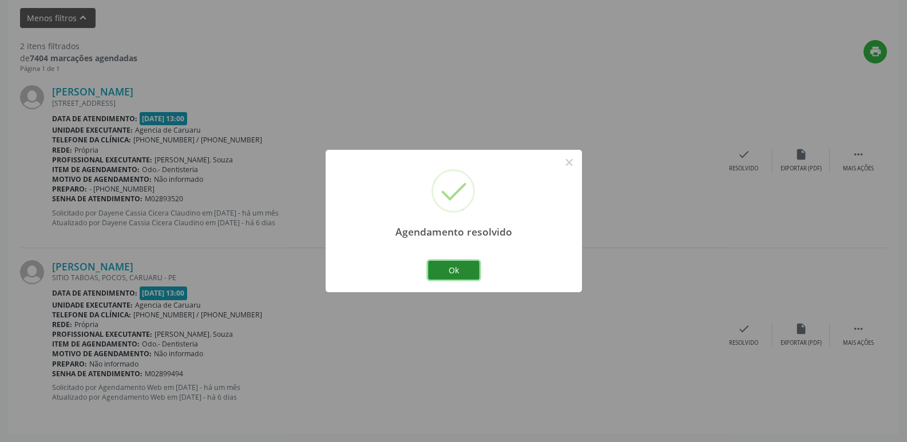
click at [448, 262] on button "Ok" at bounding box center [453, 270] width 51 height 19
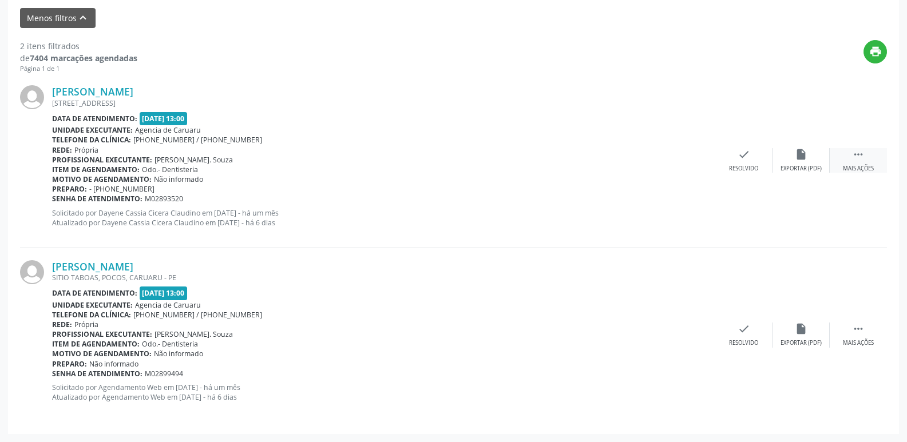
click at [860, 153] on icon "" at bounding box center [858, 154] width 13 height 13
click at [814, 163] on div "alarm_off Não compareceu" at bounding box center [800, 160] width 57 height 25
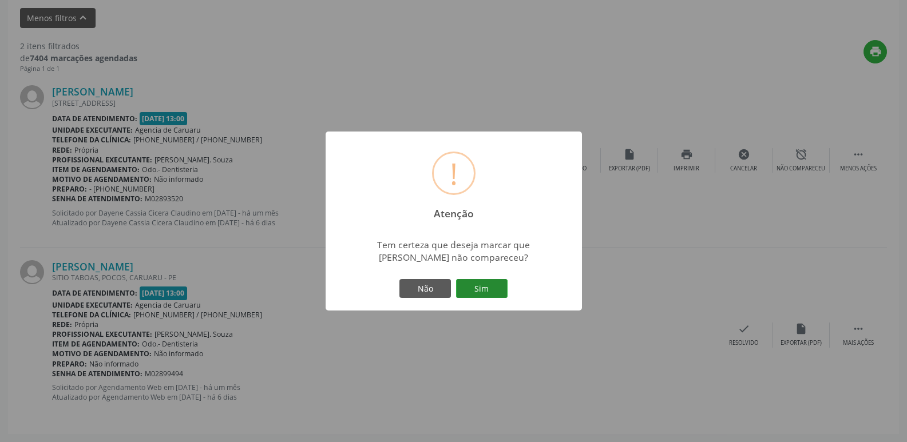
click at [486, 296] on button "Sim" at bounding box center [481, 288] width 51 height 19
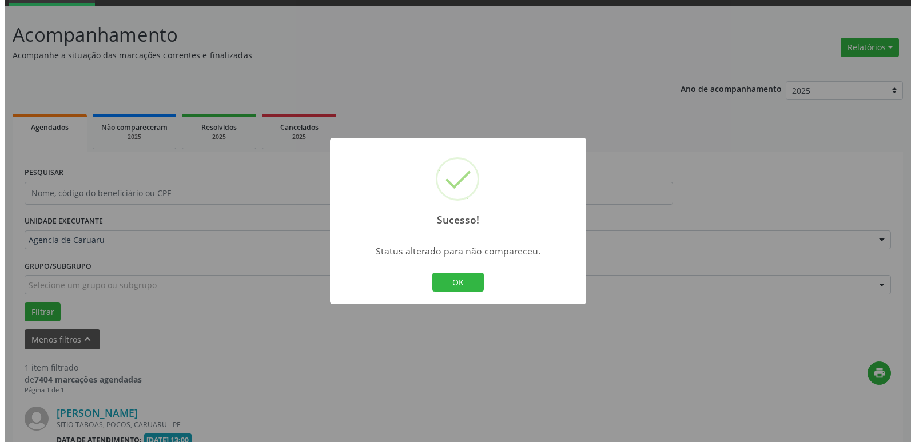
scroll to position [204, 0]
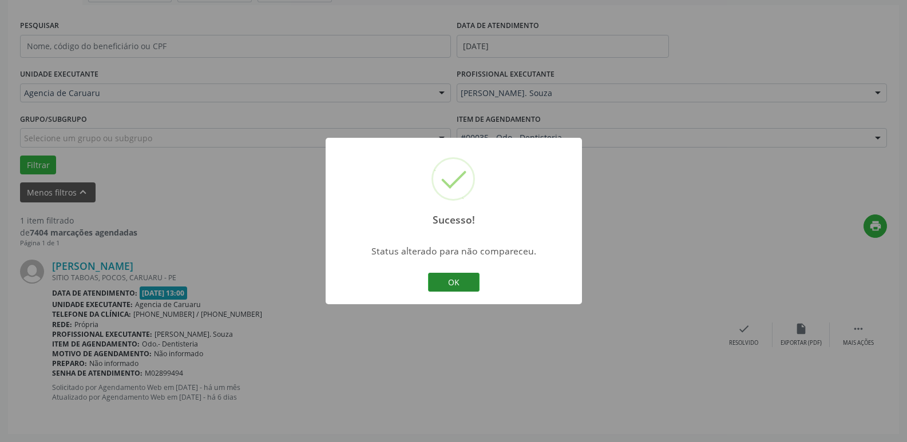
click at [468, 277] on button "OK" at bounding box center [453, 282] width 51 height 19
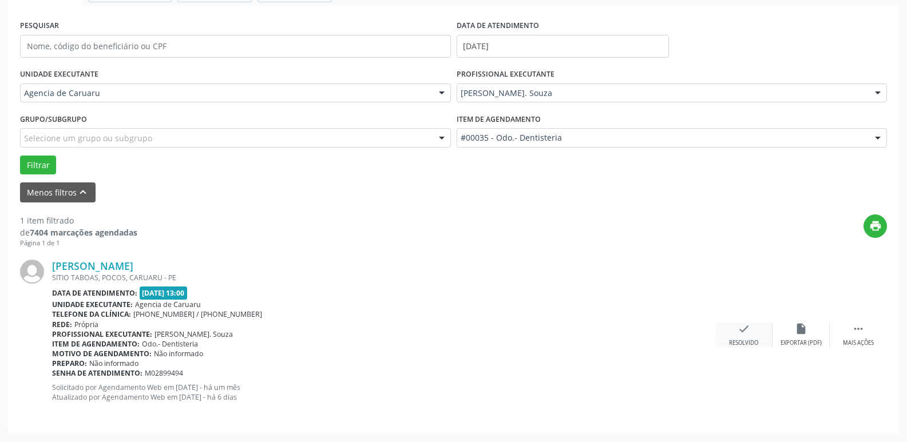
click at [741, 341] on div "Resolvido" at bounding box center [743, 343] width 29 height 8
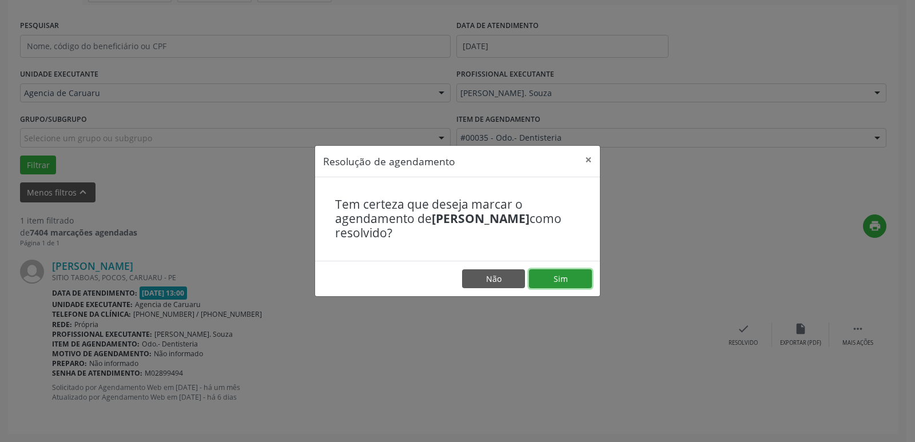
click at [550, 281] on button "Sim" at bounding box center [560, 278] width 63 height 19
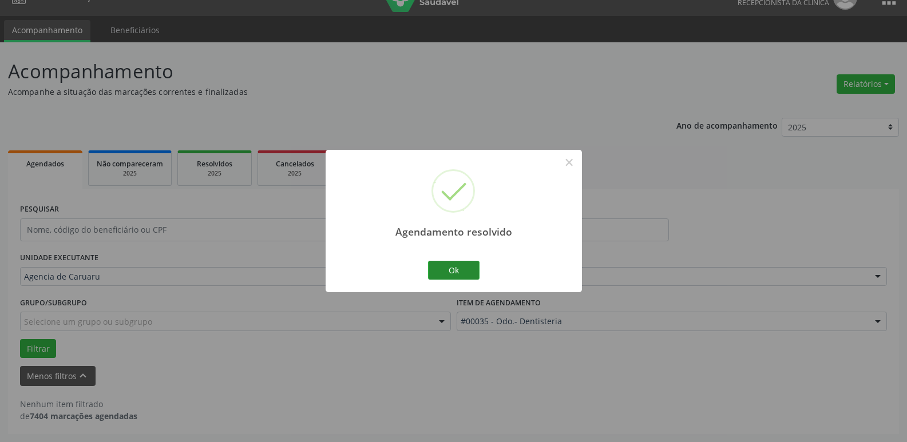
scroll to position [21, 0]
click at [453, 267] on button "Ok" at bounding box center [453, 270] width 51 height 19
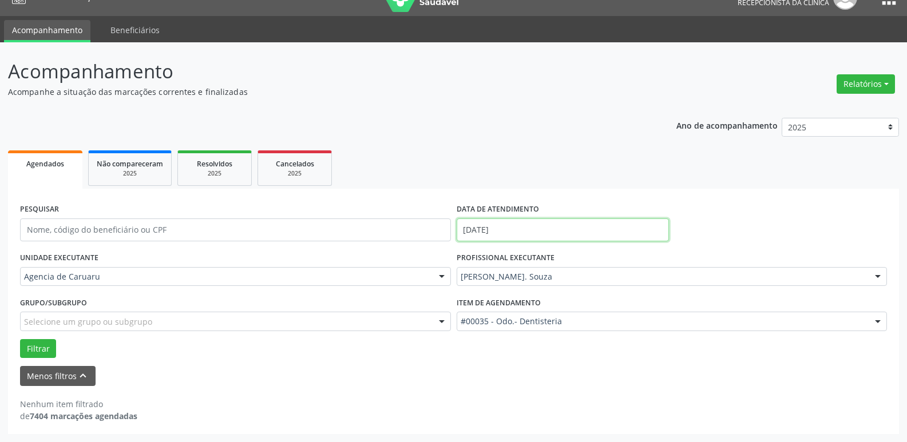
click at [515, 227] on input "[DATE]" at bounding box center [563, 230] width 212 height 23
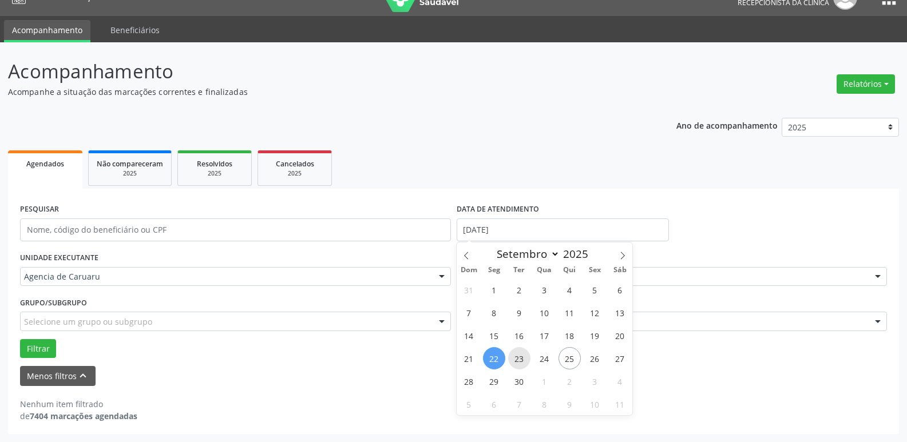
click at [528, 356] on span "23" at bounding box center [519, 358] width 22 height 22
type input "[DATE]"
click at [528, 356] on span "23" at bounding box center [519, 358] width 22 height 22
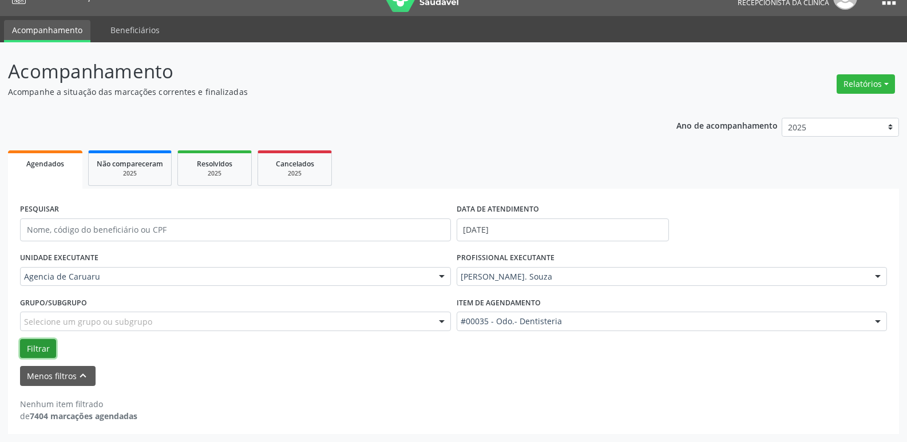
click at [40, 344] on button "Filtrar" at bounding box center [38, 348] width 36 height 19
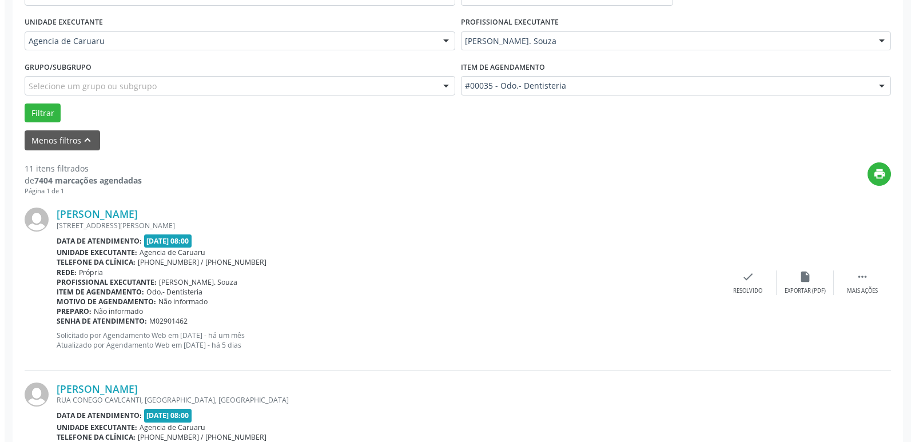
scroll to position [286, 0]
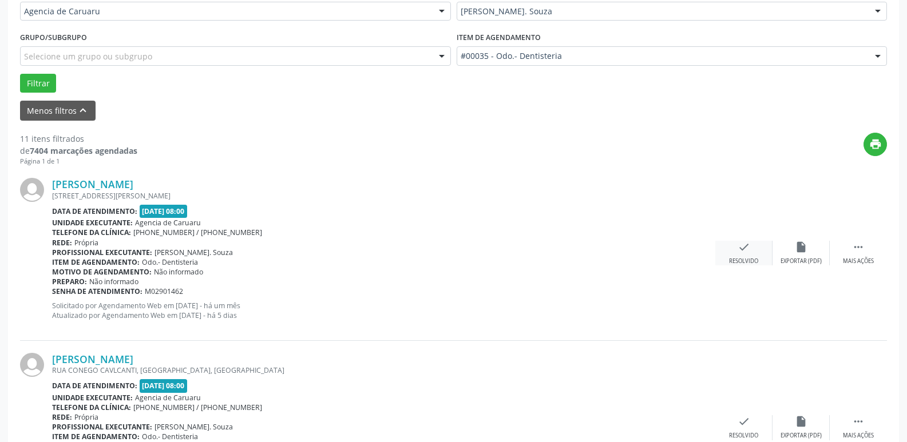
click at [753, 254] on div "check Resolvido" at bounding box center [743, 253] width 57 height 25
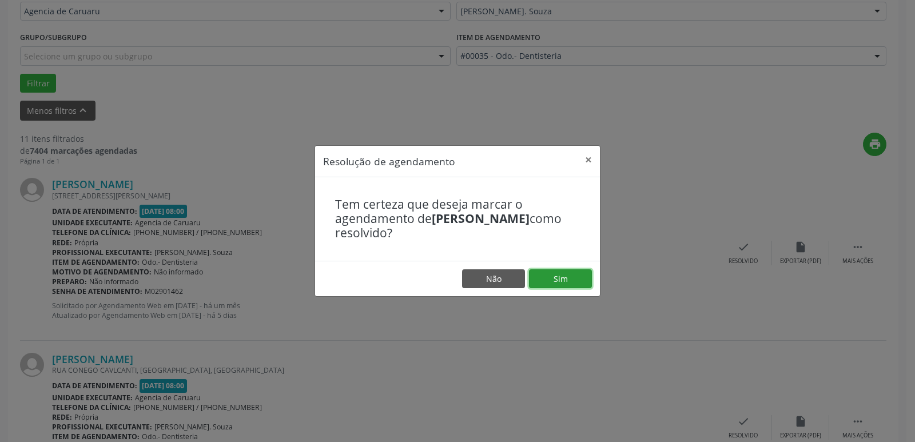
click at [577, 283] on button "Sim" at bounding box center [560, 278] width 63 height 19
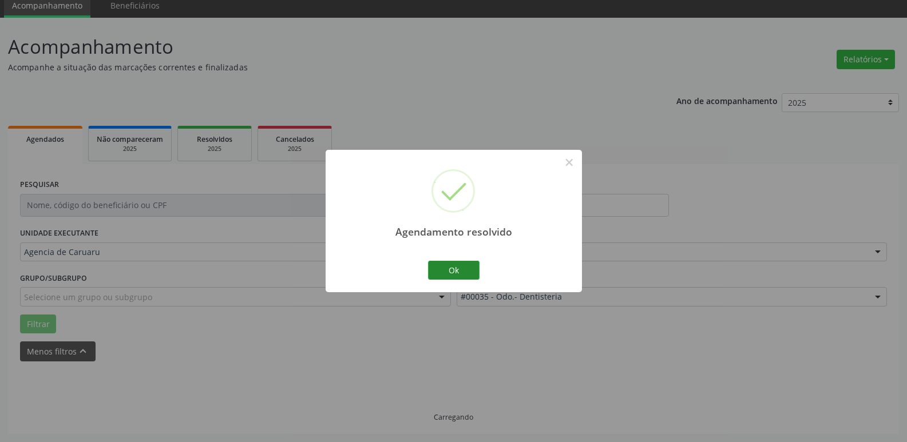
scroll to position [57, 0]
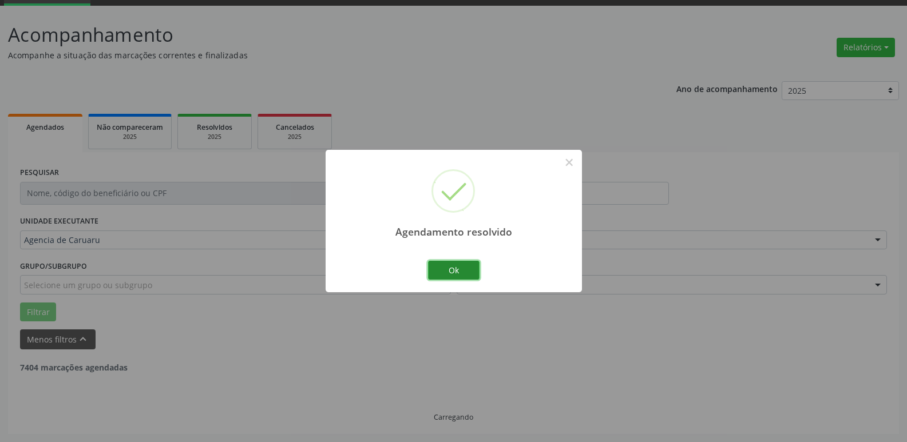
click at [456, 274] on button "Ok" at bounding box center [453, 270] width 51 height 19
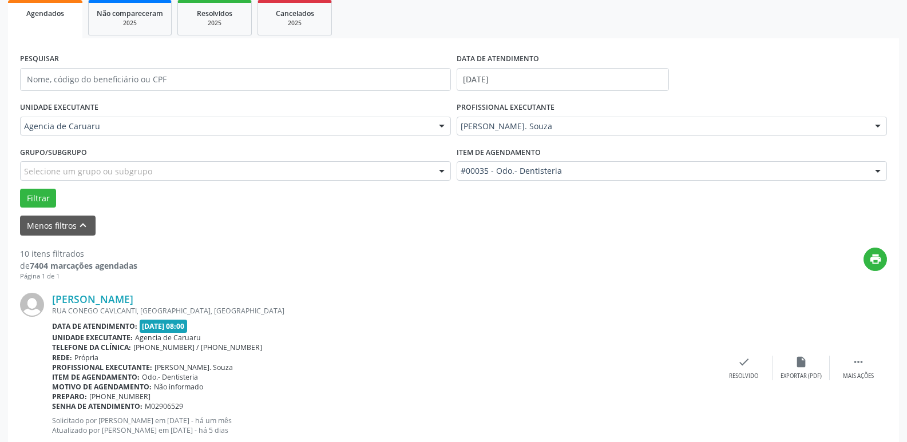
scroll to position [172, 0]
click at [861, 359] on icon "" at bounding box center [858, 361] width 13 height 13
click at [789, 362] on div "alarm_off Não compareceu" at bounding box center [800, 367] width 57 height 25
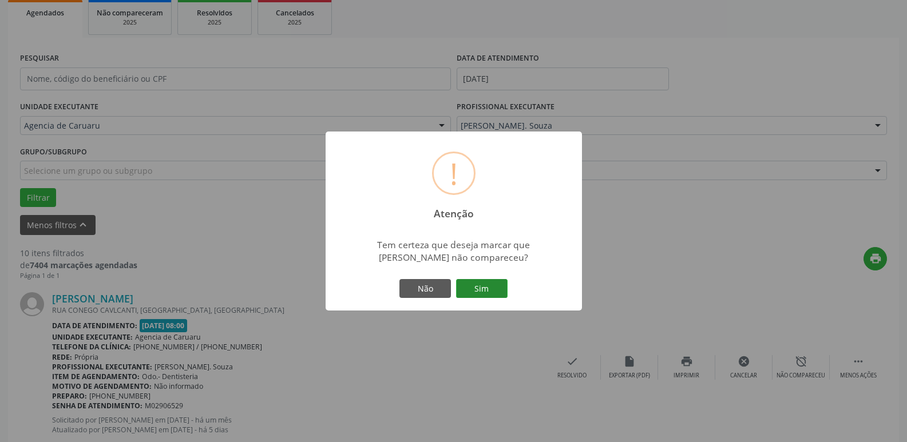
click at [497, 289] on button "Sim" at bounding box center [481, 288] width 51 height 19
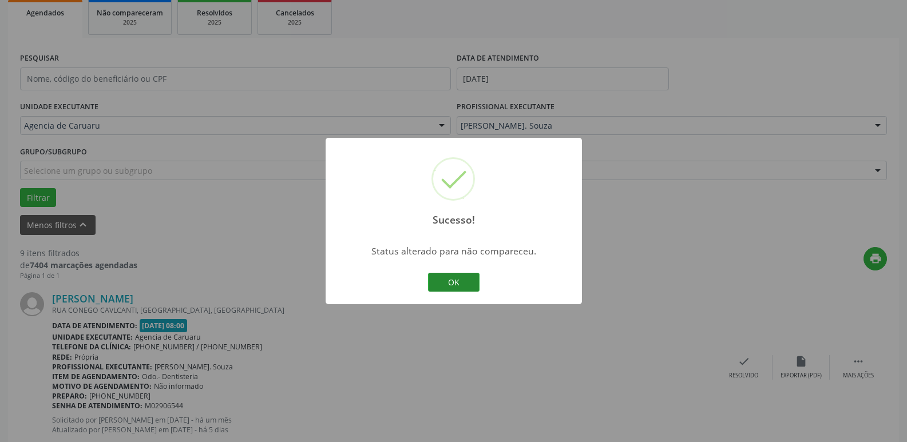
click at [453, 275] on button "OK" at bounding box center [453, 282] width 51 height 19
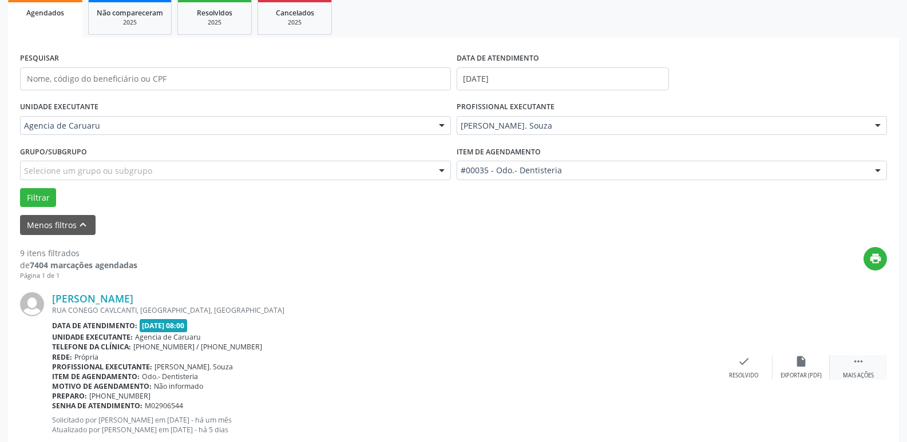
click at [874, 364] on div " Mais ações" at bounding box center [858, 367] width 57 height 25
click at [792, 355] on div "[PERSON_NAME] [GEOGRAPHIC_DATA], [GEOGRAPHIC_DATA], [GEOGRAPHIC_DATA] Data de a…" at bounding box center [453, 367] width 867 height 174
click at [800, 363] on icon "alarm_off" at bounding box center [801, 361] width 13 height 13
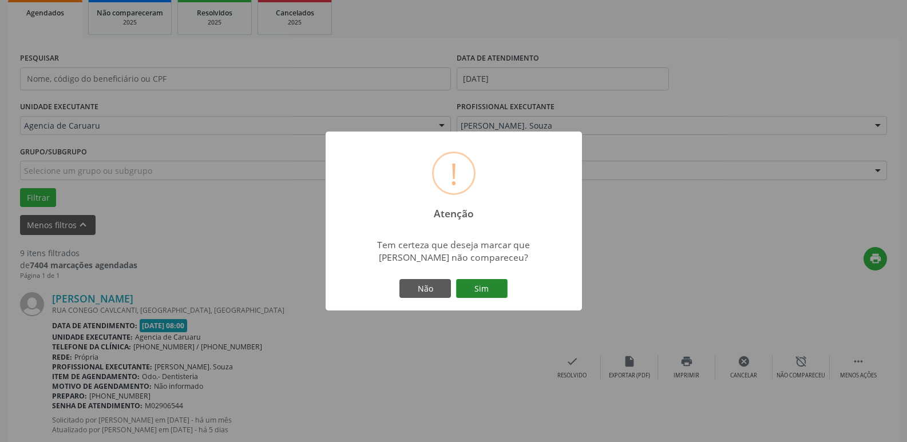
click at [489, 289] on button "Sim" at bounding box center [481, 288] width 51 height 19
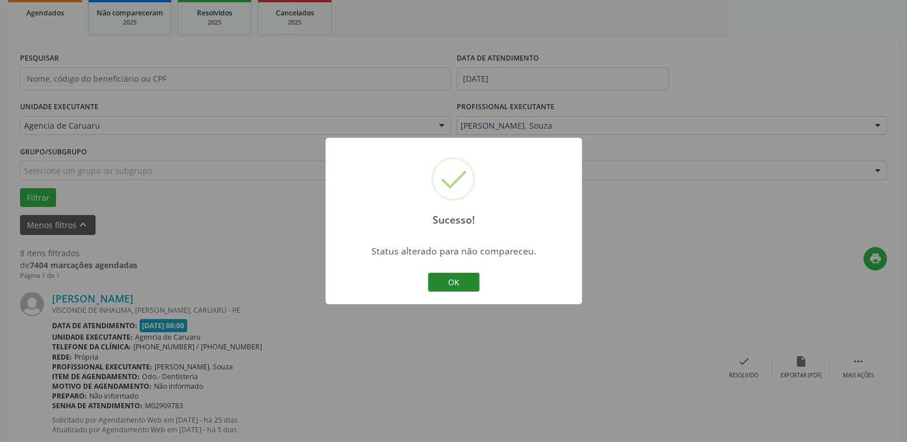
click at [449, 279] on button "OK" at bounding box center [453, 282] width 51 height 19
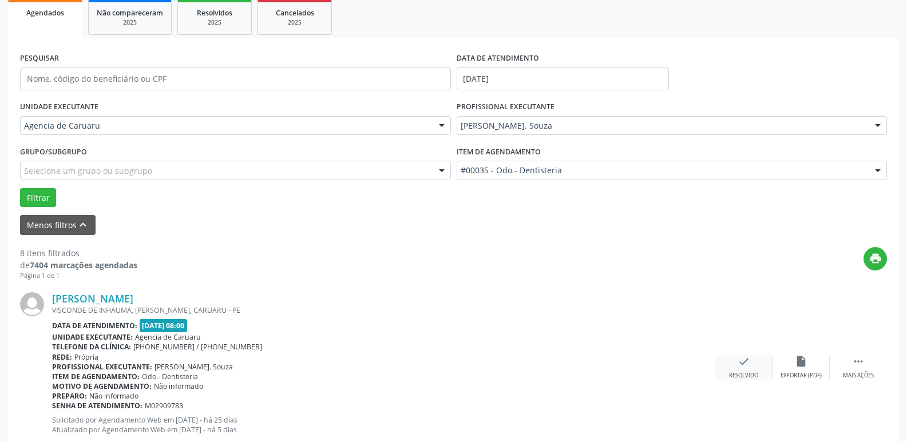
click at [757, 371] on div "check Resolvido" at bounding box center [743, 367] width 57 height 25
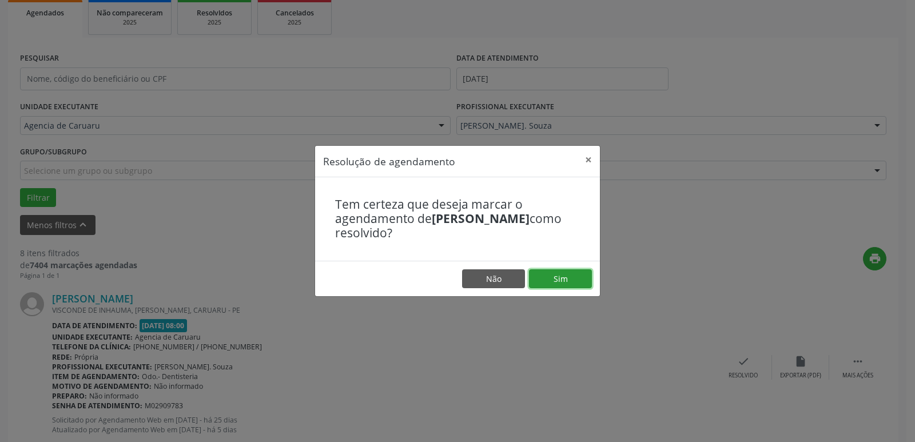
click at [573, 275] on button "Sim" at bounding box center [560, 278] width 63 height 19
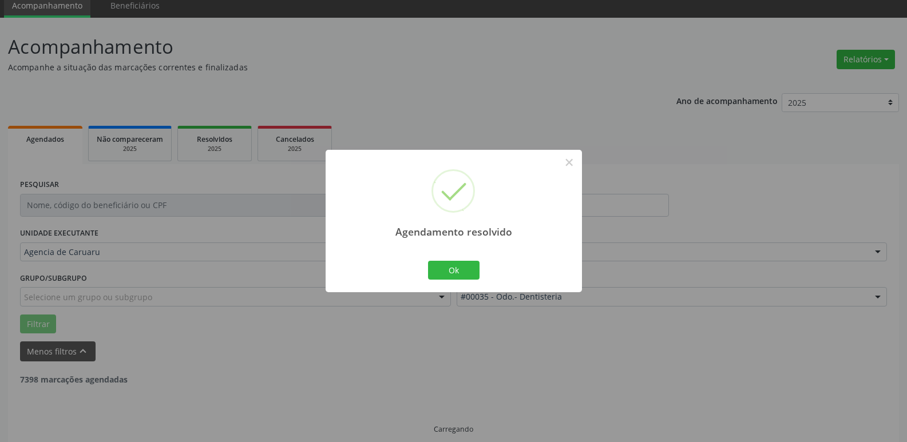
scroll to position [57, 0]
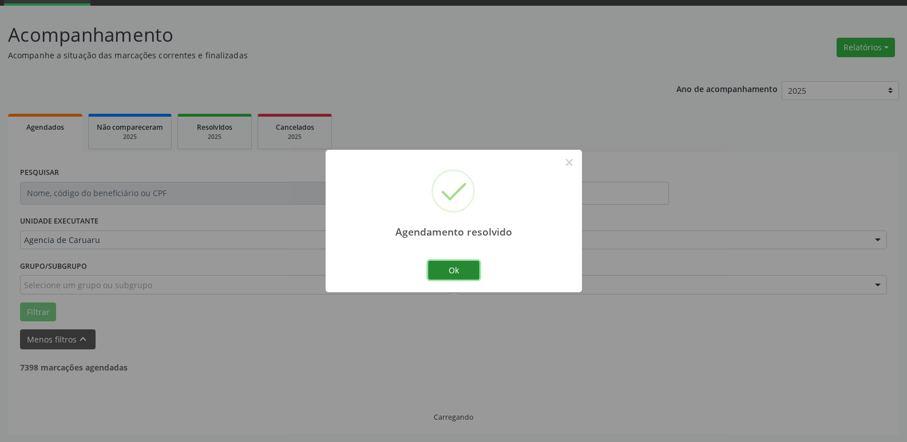
click at [473, 273] on button "Ok" at bounding box center [453, 270] width 51 height 19
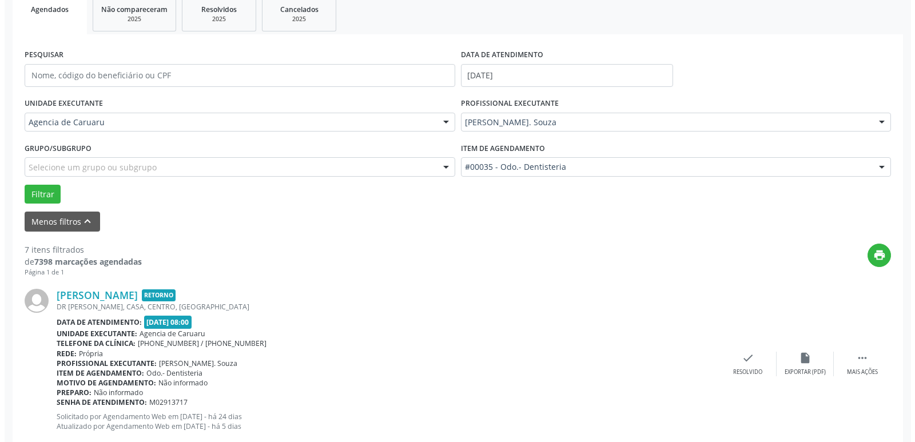
scroll to position [286, 0]
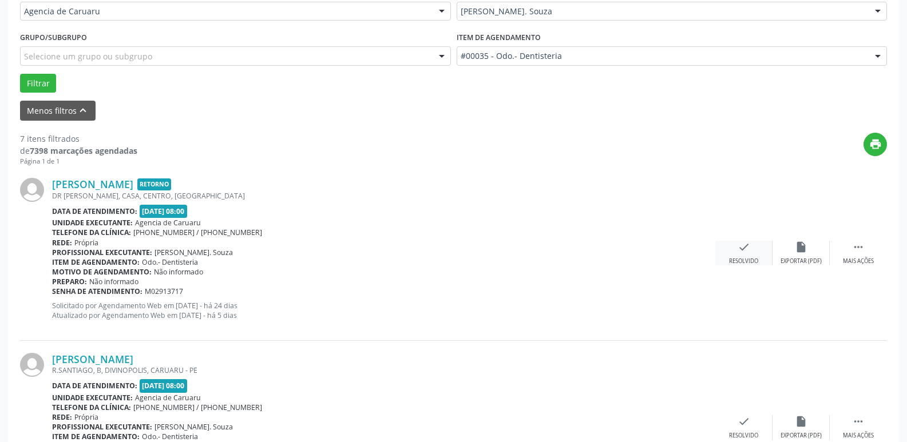
click at [749, 250] on icon "check" at bounding box center [743, 247] width 13 height 13
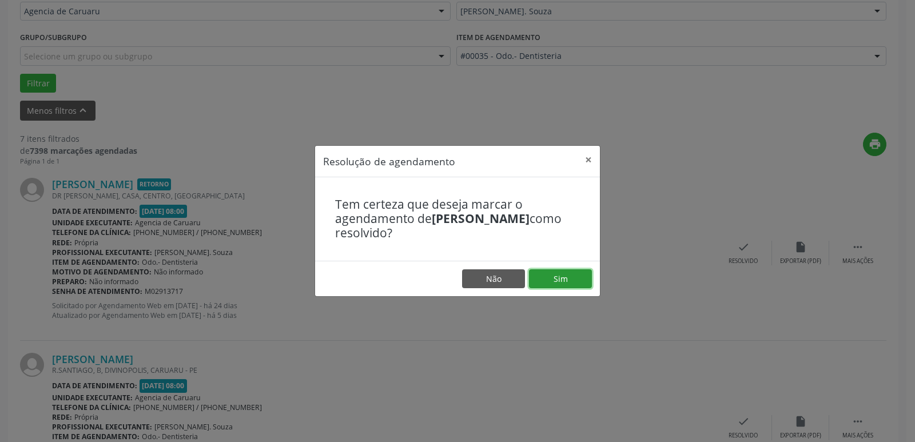
click at [570, 280] on button "Sim" at bounding box center [560, 278] width 63 height 19
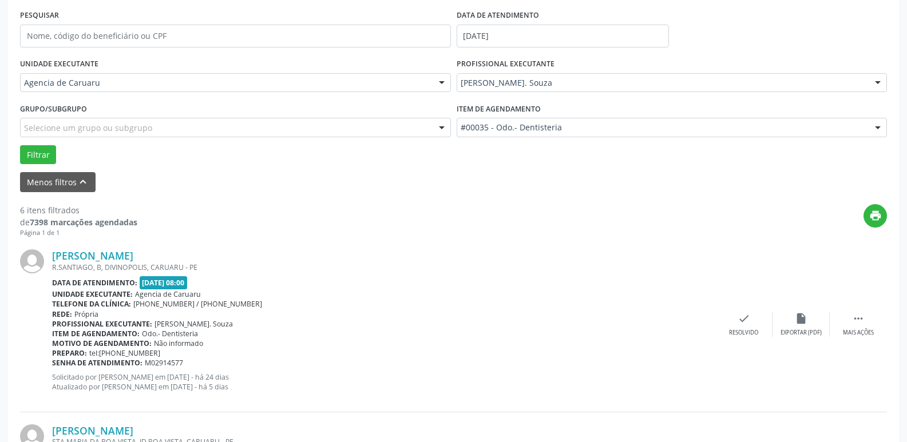
scroll to position [217, 0]
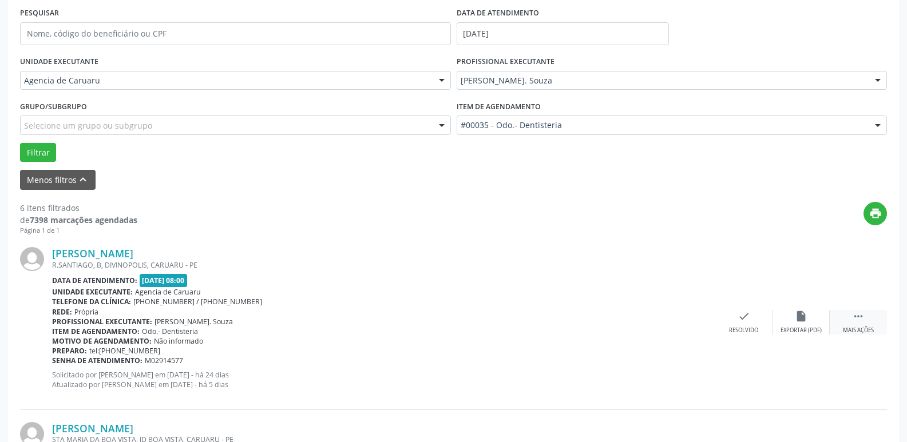
click at [877, 316] on div " Mais ações" at bounding box center [858, 322] width 57 height 25
click at [819, 321] on div "alarm_off Não compareceu" at bounding box center [800, 322] width 57 height 25
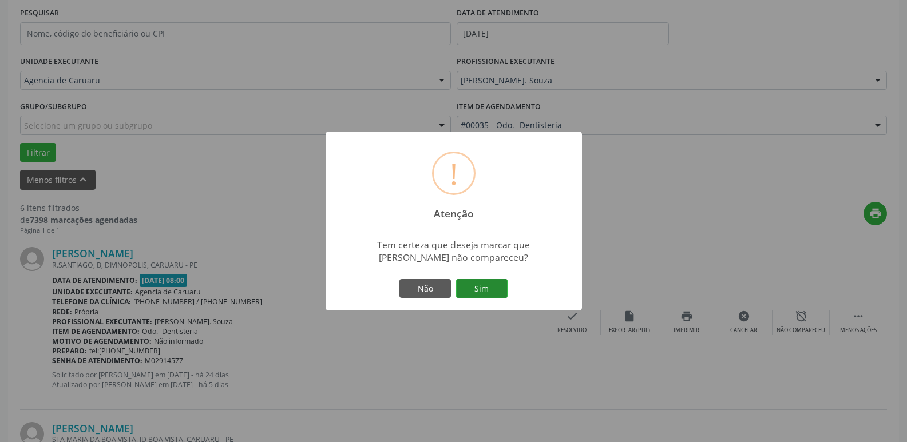
click at [471, 288] on button "Sim" at bounding box center [481, 288] width 51 height 19
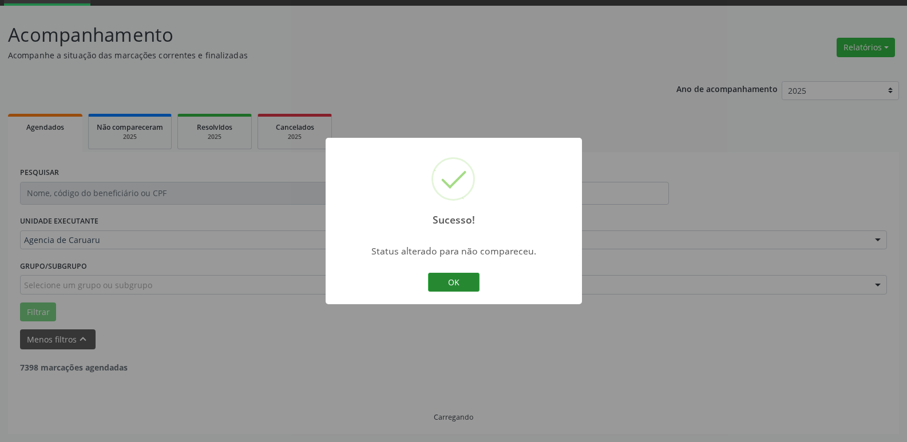
click at [455, 288] on button "OK" at bounding box center [453, 282] width 51 height 19
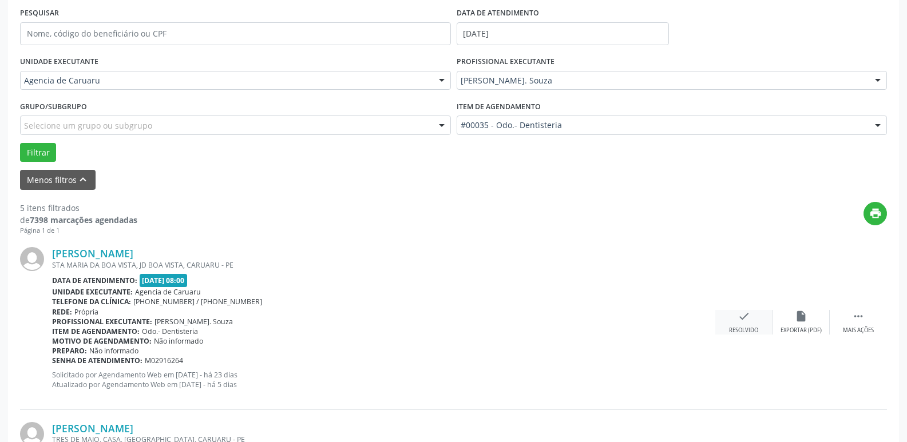
click at [756, 318] on div "check Resolvido" at bounding box center [743, 322] width 57 height 25
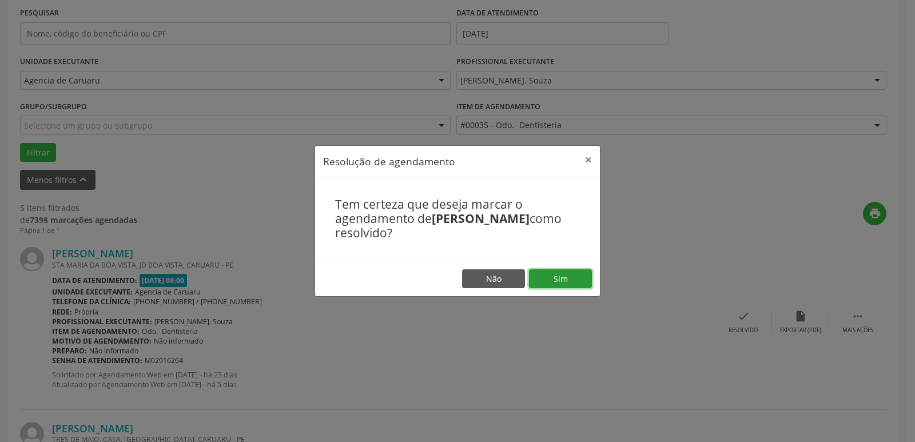
click at [536, 277] on button "Sim" at bounding box center [560, 278] width 63 height 19
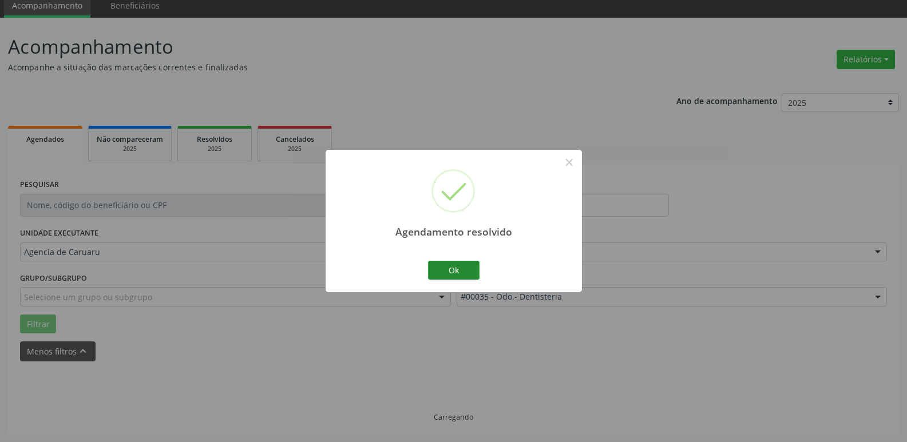
scroll to position [57, 0]
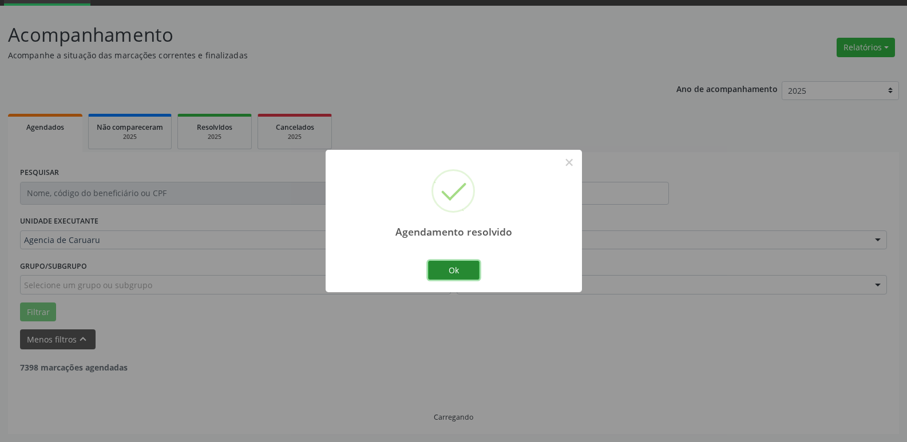
click at [430, 267] on button "Ok" at bounding box center [453, 270] width 51 height 19
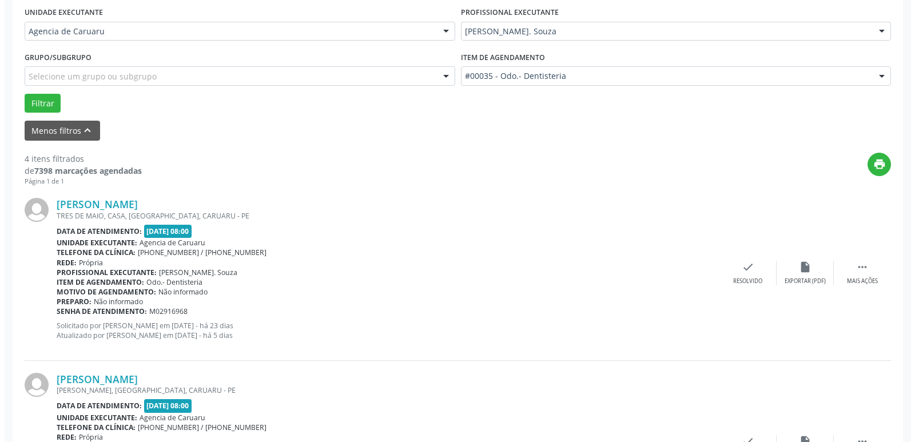
scroll to position [286, 0]
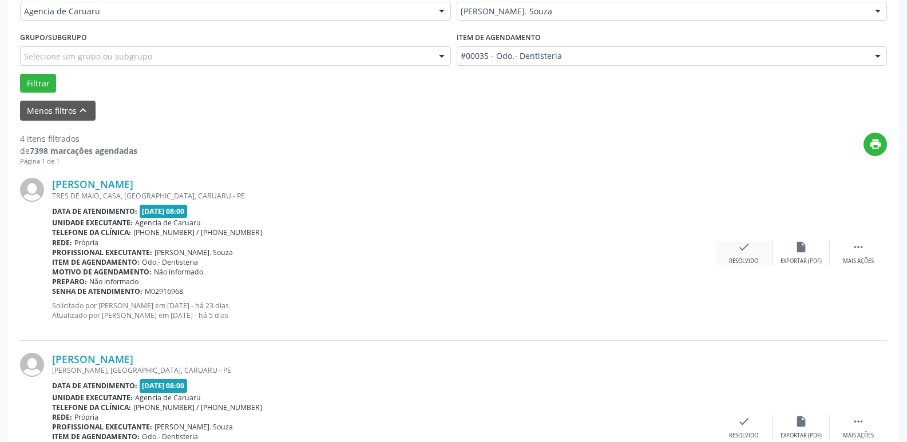
click at [759, 249] on div "check Resolvido" at bounding box center [743, 253] width 57 height 25
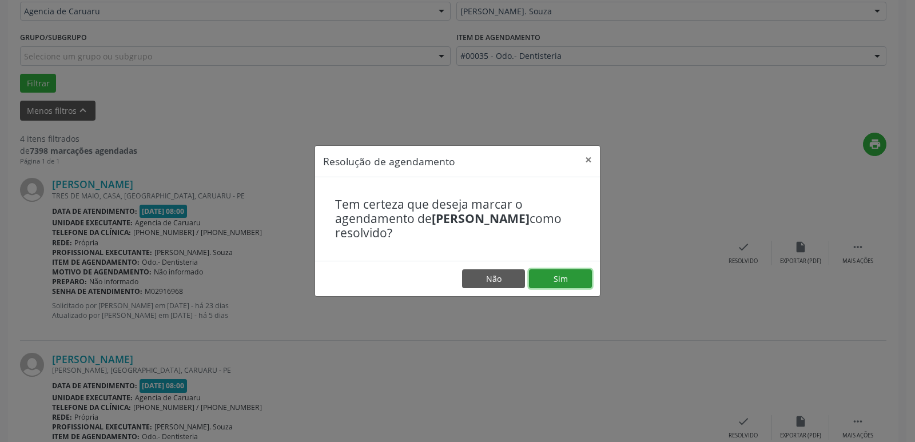
click at [578, 269] on button "Sim" at bounding box center [560, 278] width 63 height 19
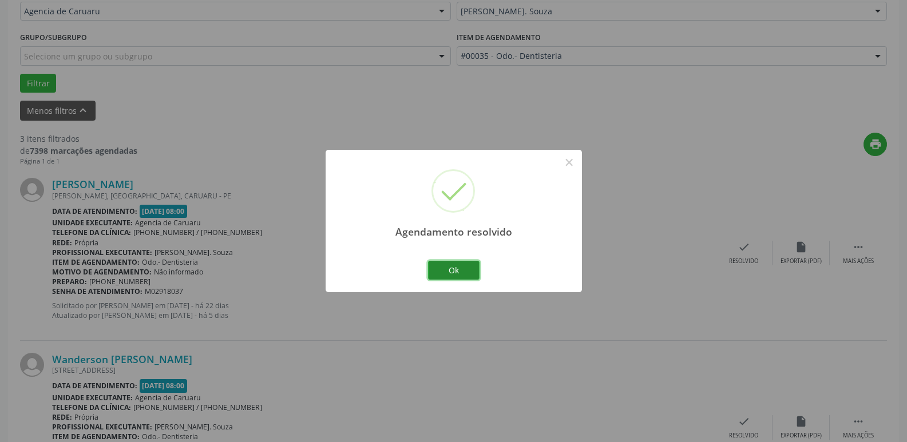
click at [470, 272] on button "Ok" at bounding box center [453, 270] width 51 height 19
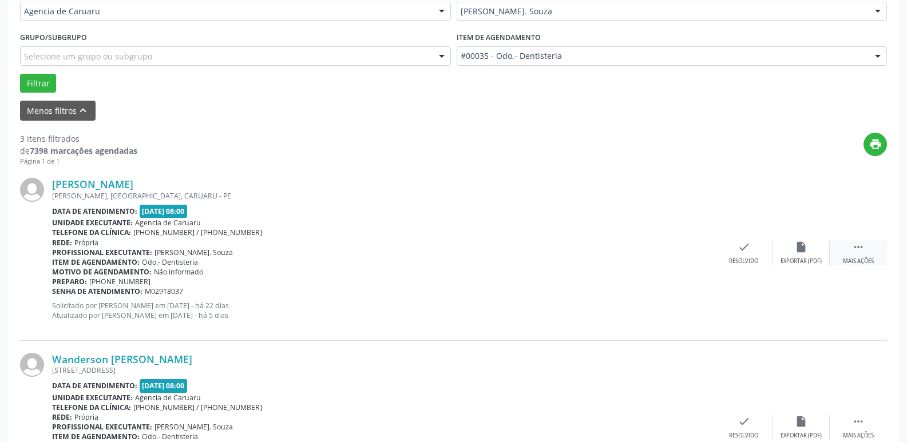
click at [880, 262] on div " Mais ações" at bounding box center [858, 253] width 57 height 25
click at [802, 251] on icon "alarm_off" at bounding box center [801, 247] width 13 height 13
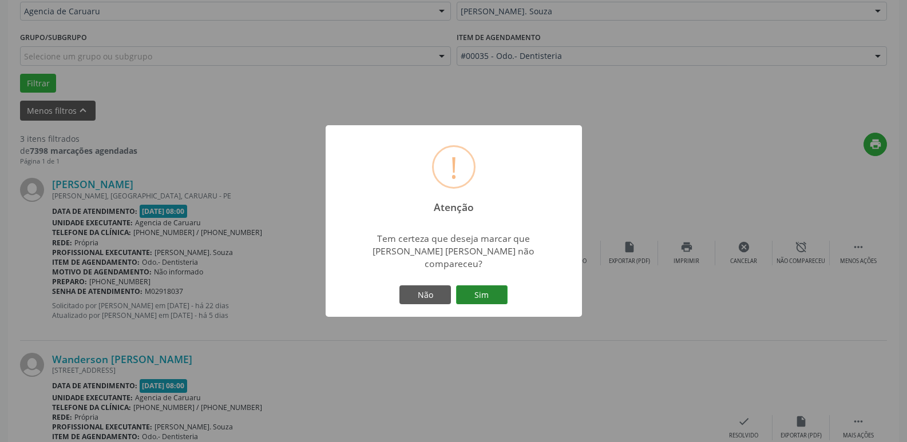
click at [467, 285] on button "Sim" at bounding box center [481, 294] width 51 height 19
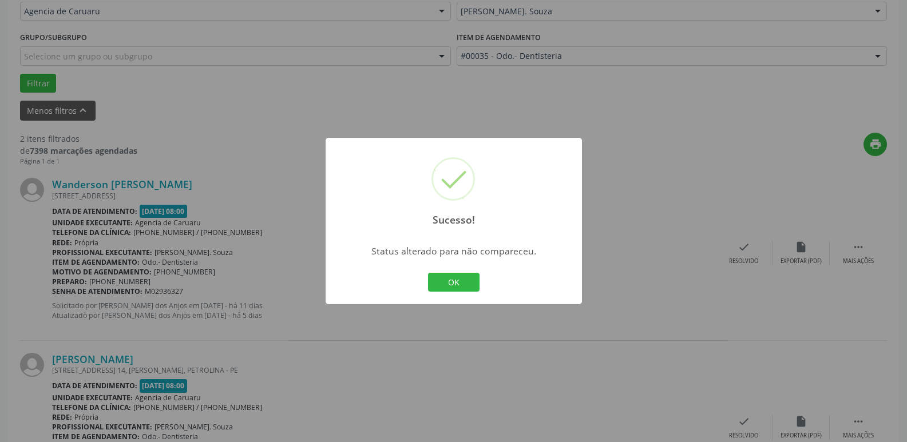
click at [467, 283] on button "OK" at bounding box center [453, 282] width 51 height 19
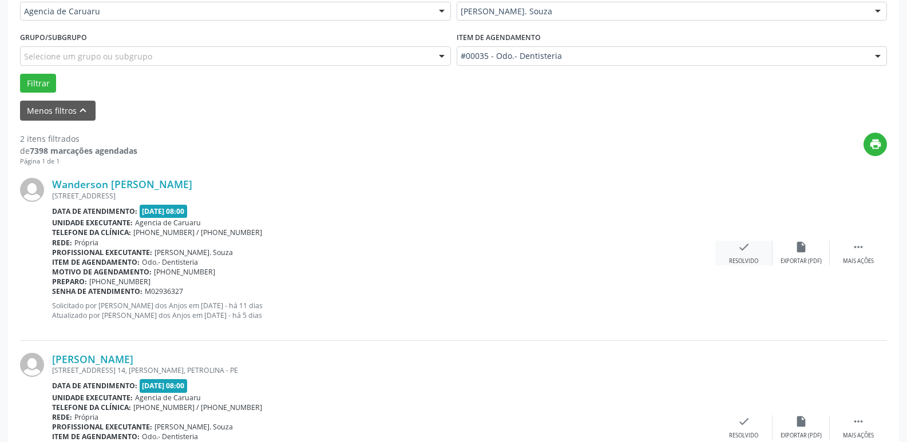
click at [737, 258] on div "Resolvido" at bounding box center [743, 261] width 29 height 8
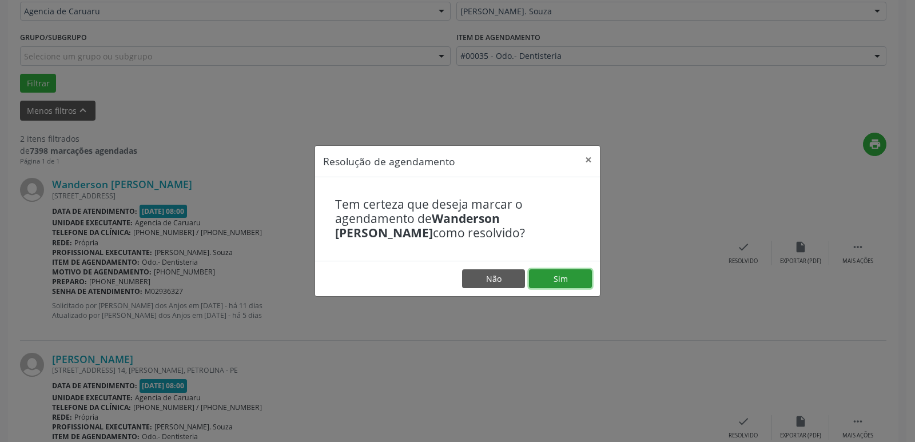
click at [558, 276] on button "Sim" at bounding box center [560, 278] width 63 height 19
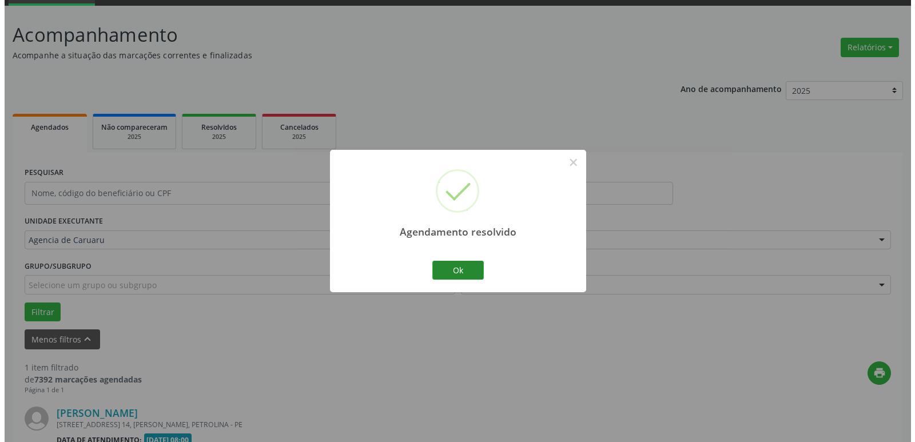
scroll to position [204, 0]
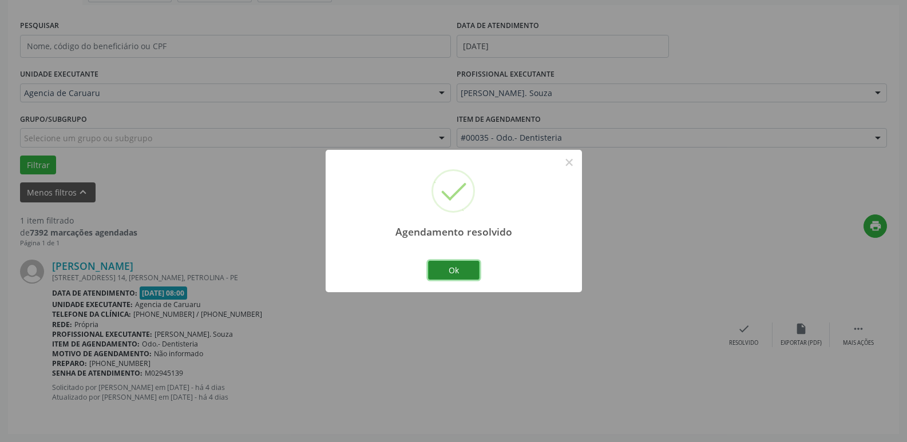
click at [468, 264] on button "Ok" at bounding box center [453, 270] width 51 height 19
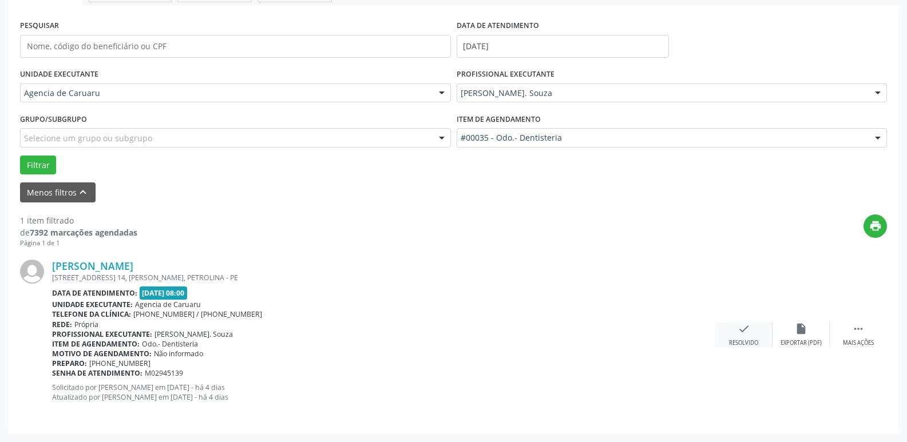
click at [756, 328] on div "check Resolvido" at bounding box center [743, 335] width 57 height 25
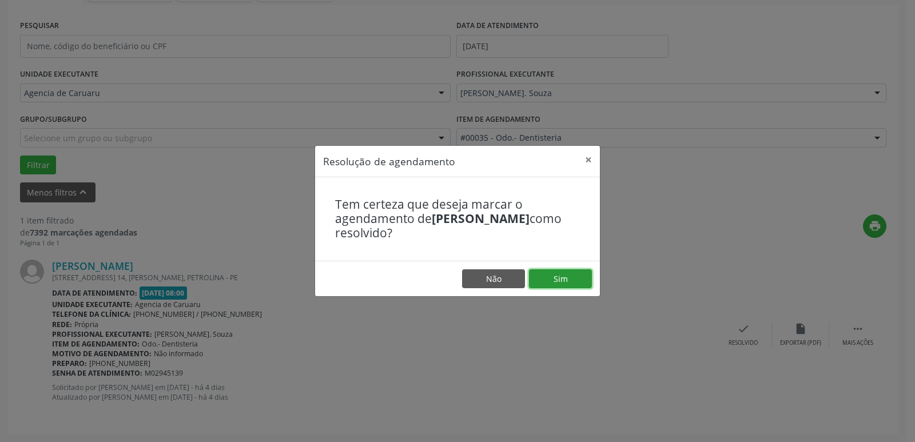
click at [553, 285] on button "Sim" at bounding box center [560, 278] width 63 height 19
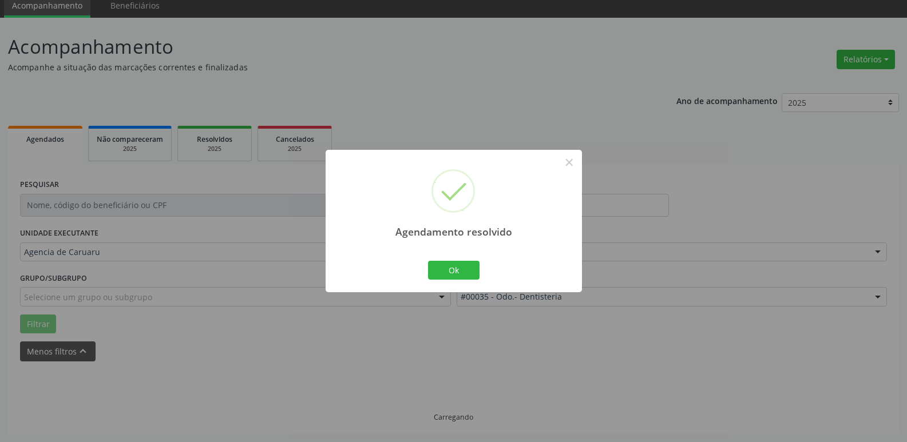
scroll to position [21, 0]
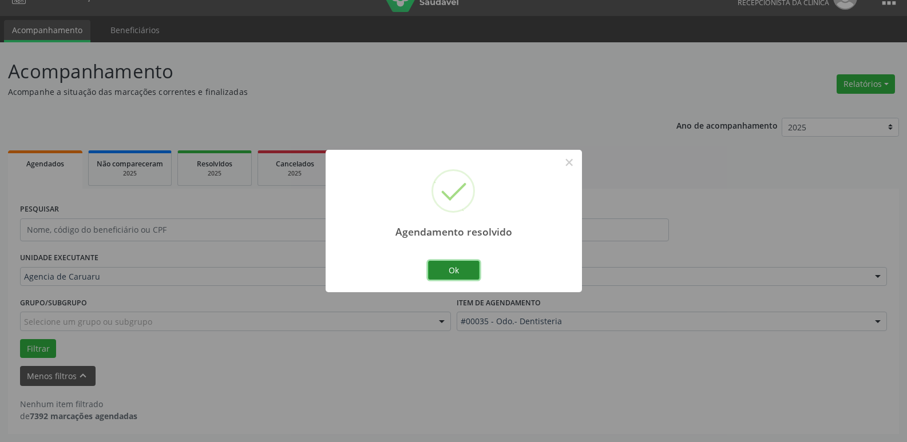
click at [459, 267] on button "Ok" at bounding box center [453, 270] width 51 height 19
